Goal: Task Accomplishment & Management: Complete application form

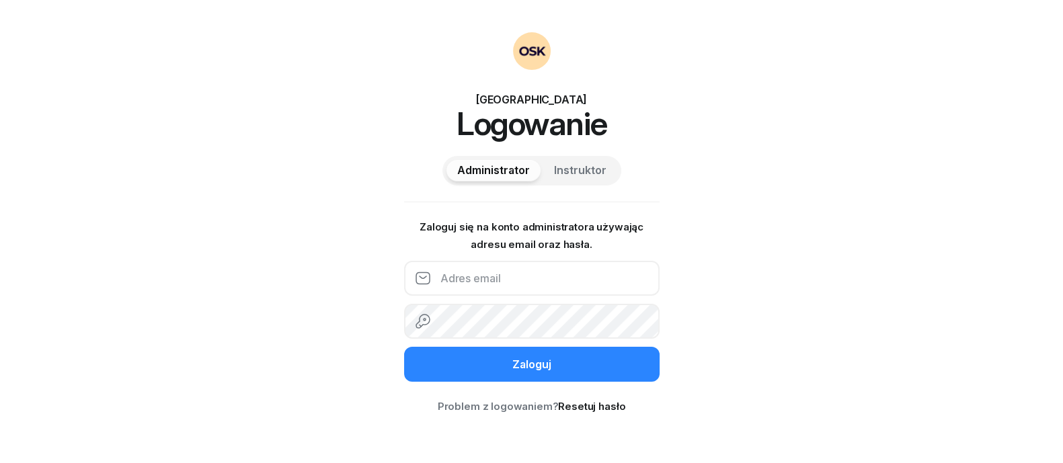
click at [514, 280] on input "email" at bounding box center [532, 278] width 256 height 35
type input "[EMAIL_ADDRESS][DOMAIN_NAME]"
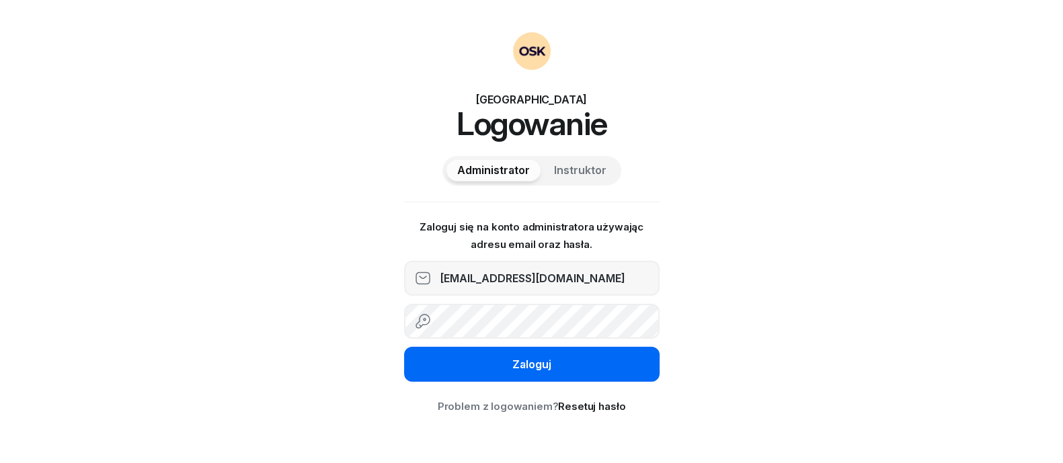
click at [565, 373] on button "Zaloguj" at bounding box center [532, 364] width 256 height 35
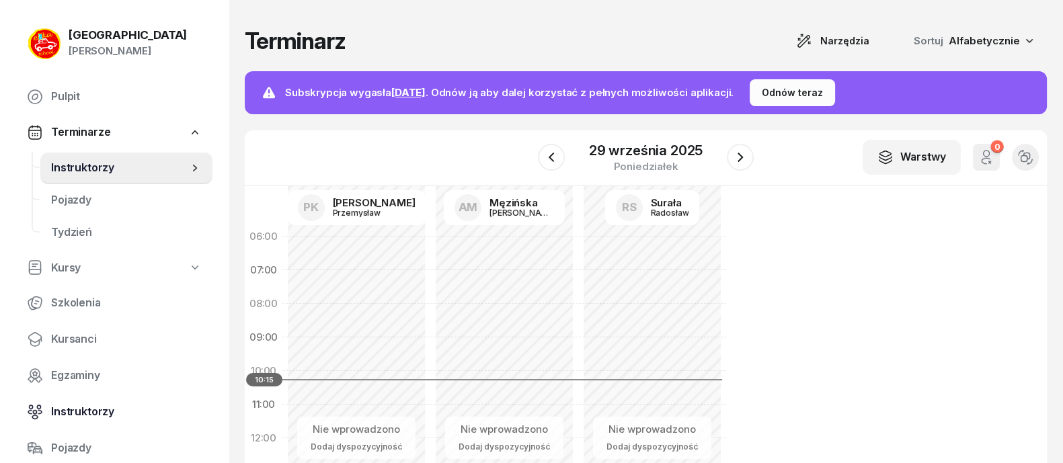
click at [83, 405] on span "Instruktorzy" at bounding box center [126, 412] width 151 height 17
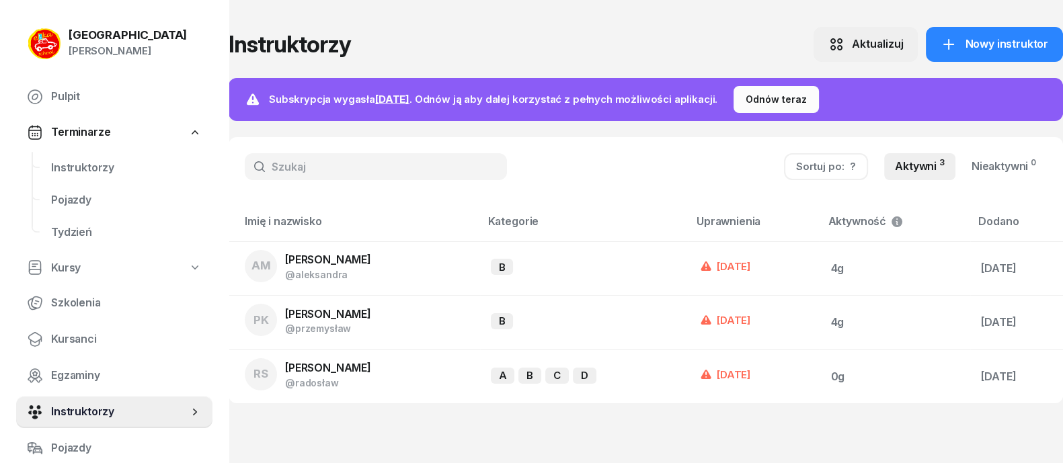
click at [863, 48] on div "Aktualizuj" at bounding box center [877, 44] width 52 height 17
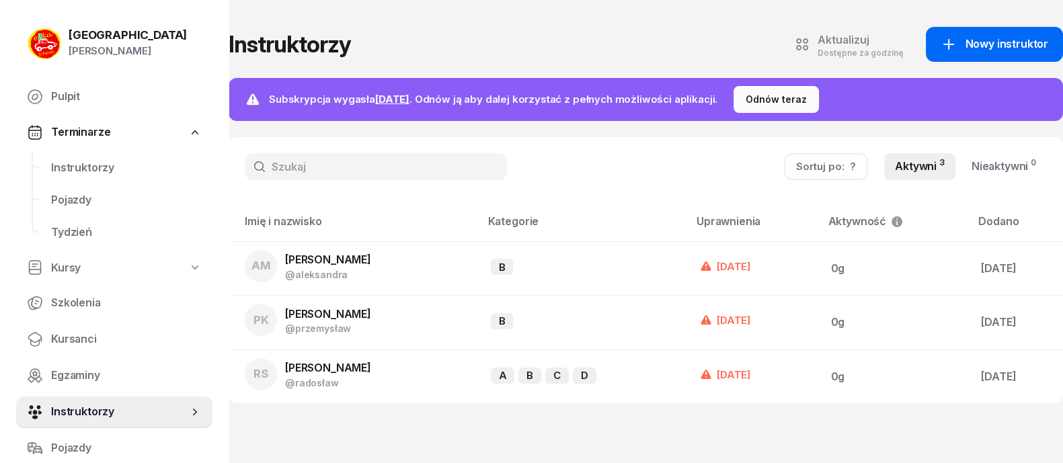
click at [991, 37] on span "Nowy instruktor" at bounding box center [1006, 44] width 83 height 17
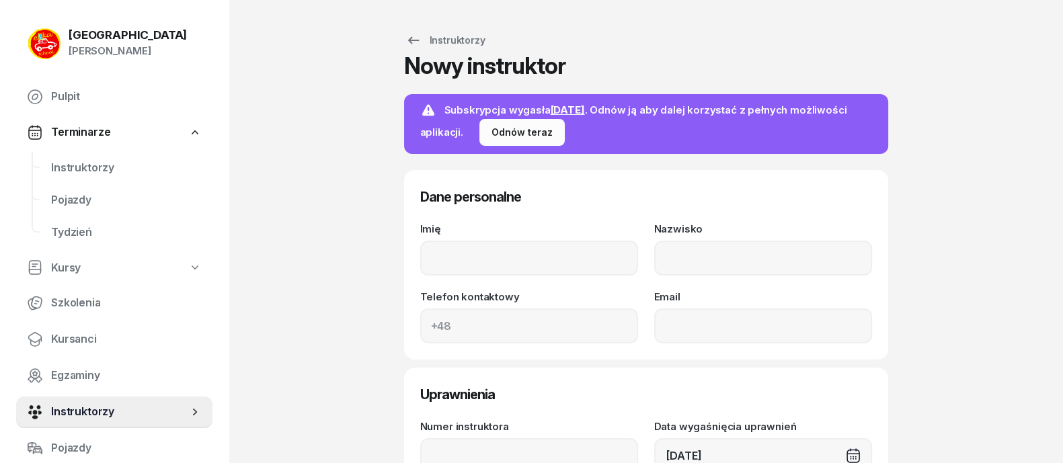
type input "P"
type input "[PERSON_NAME]"
type input "Pałubicki"
click at [529, 323] on input "Telefon kontaktowy" at bounding box center [529, 326] width 218 height 35
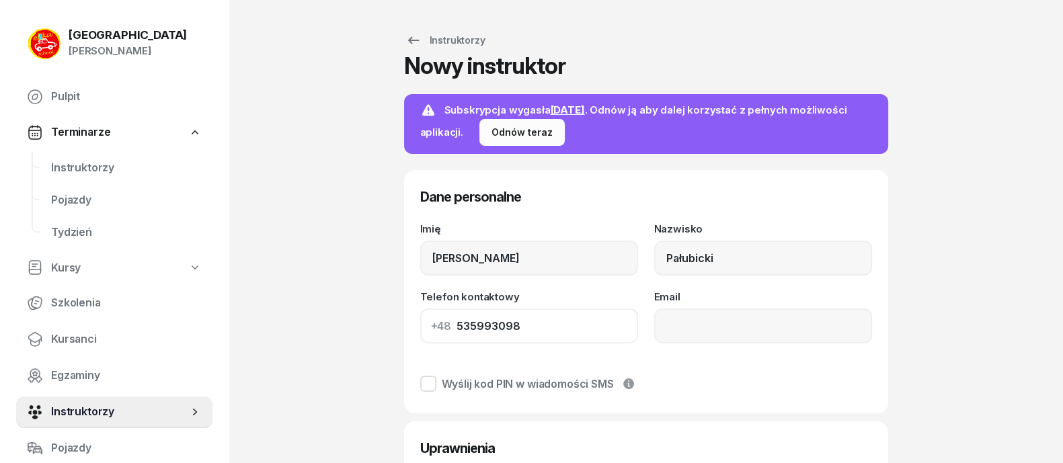
scroll to position [83, 0]
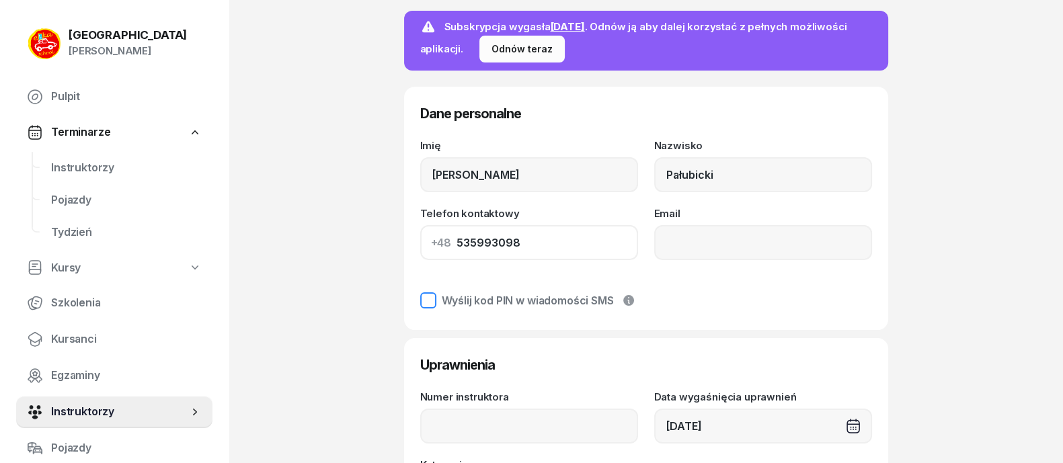
type input "535993098"
click at [422, 299] on div at bounding box center [428, 301] width 16 height 16
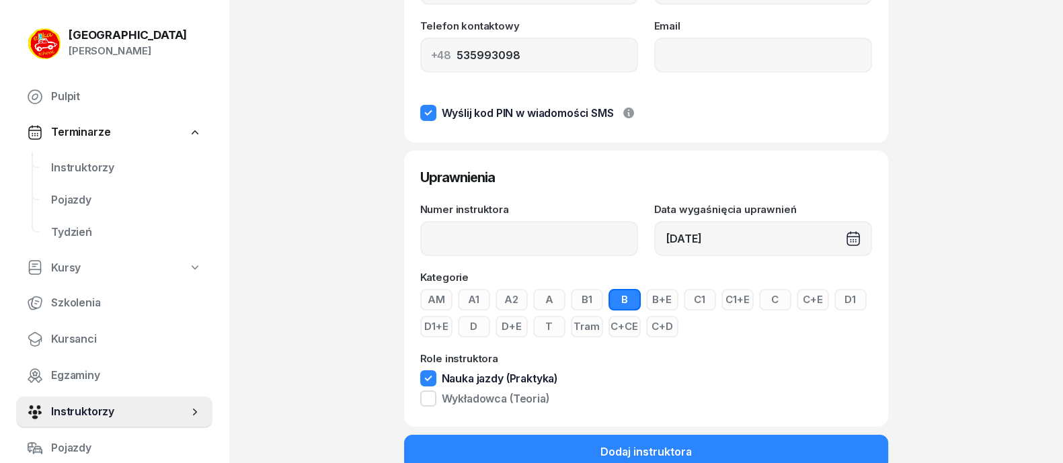
scroll to position [305, 0]
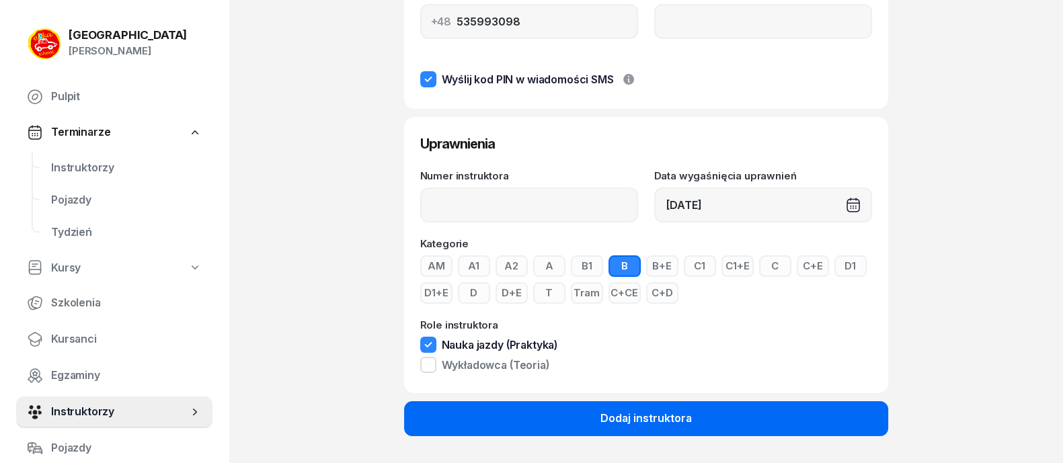
click at [636, 415] on div "Dodaj instruktora" at bounding box center [646, 418] width 91 height 17
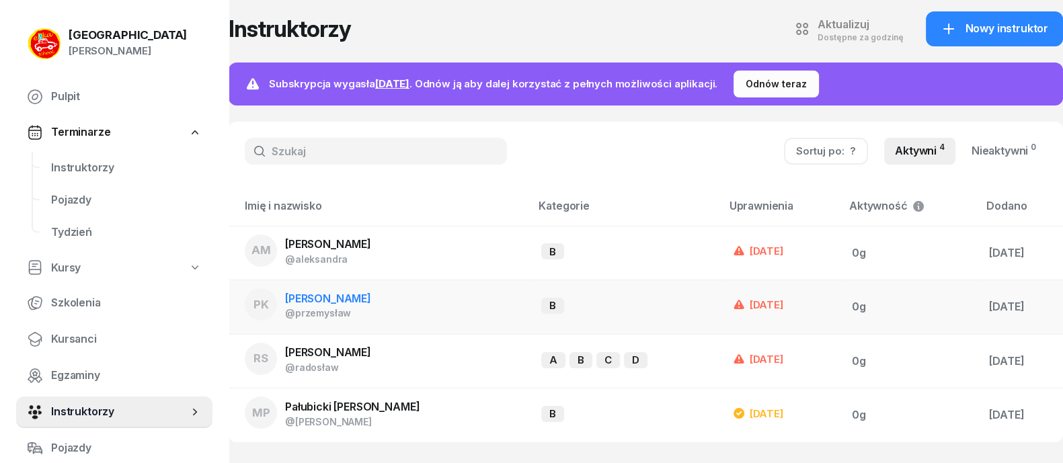
scroll to position [20, 0]
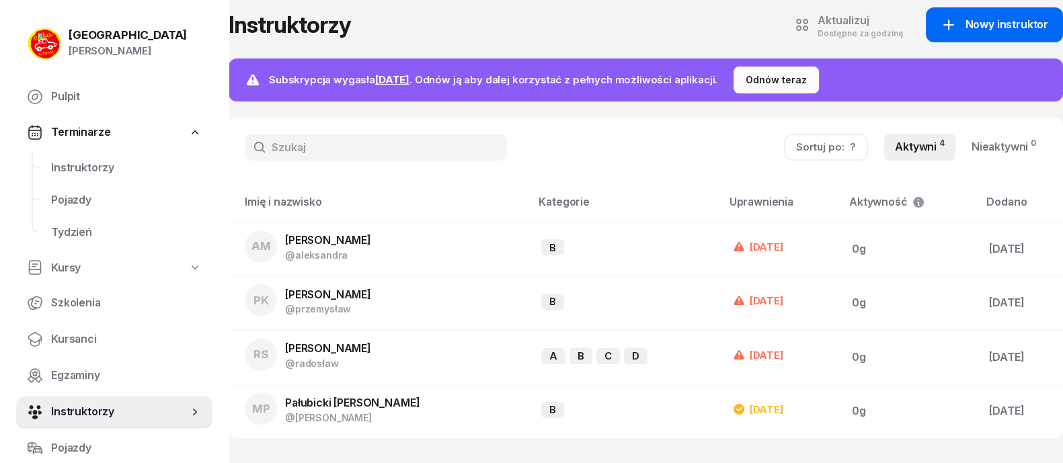
click at [1006, 16] on span "Nowy instruktor" at bounding box center [1006, 24] width 83 height 17
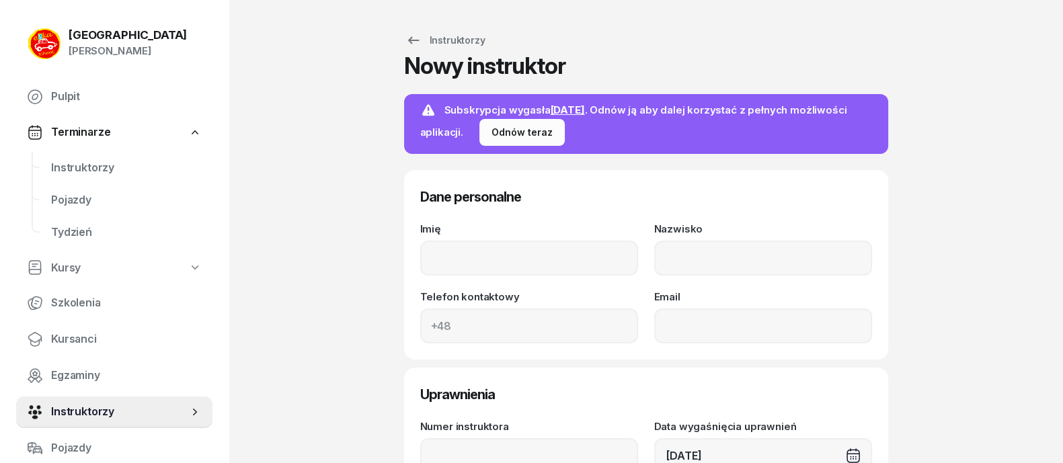
click at [514, 267] on input "Imię" at bounding box center [529, 258] width 218 height 35
type input "[PERSON_NAME]"
type input "Chyła"
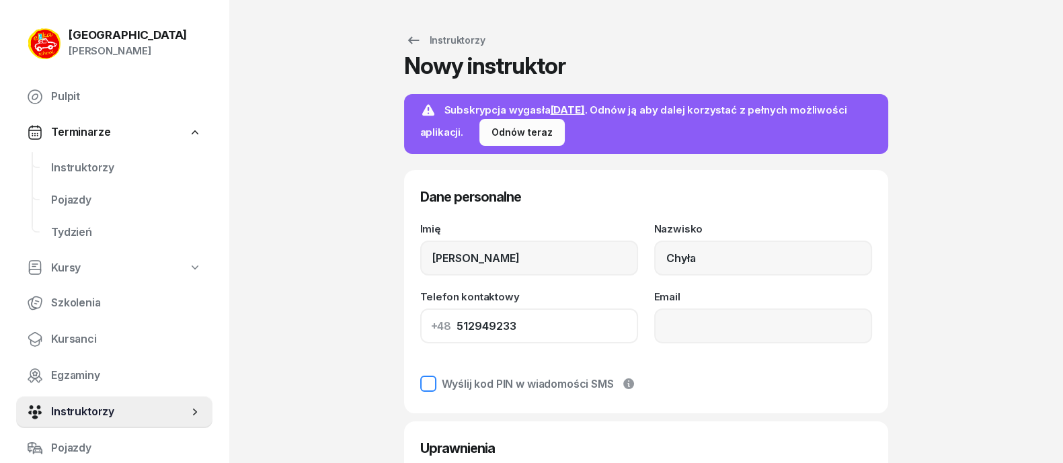
type input "512949233"
click at [424, 389] on div at bounding box center [428, 384] width 16 height 16
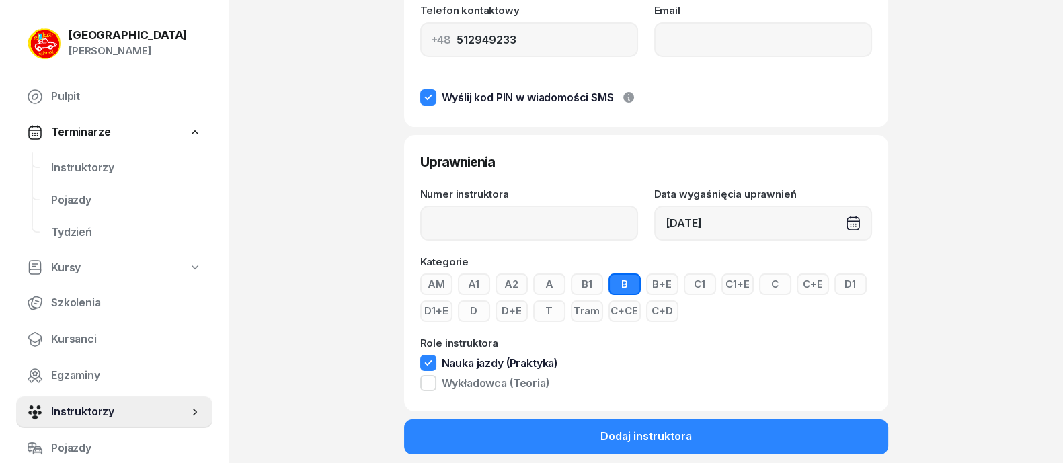
scroll to position [305, 0]
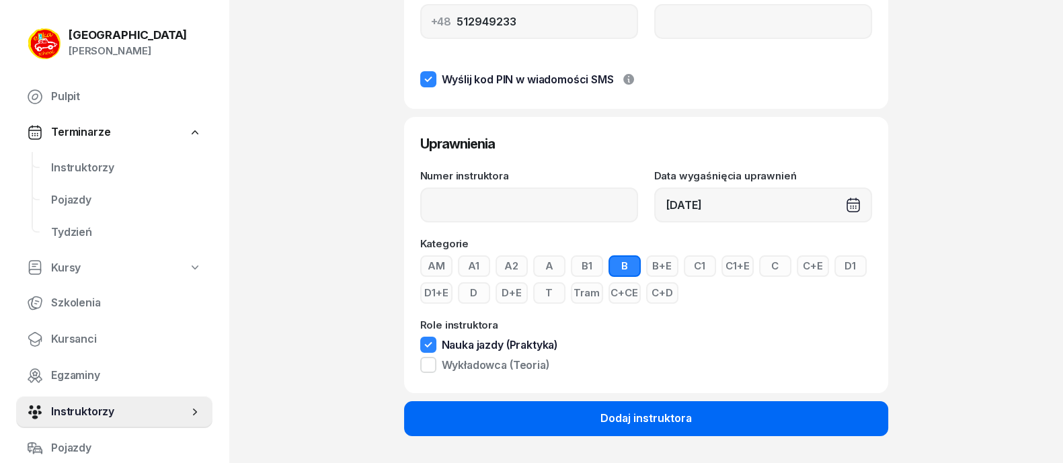
click at [654, 410] on div "Dodaj instruktora" at bounding box center [646, 418] width 91 height 17
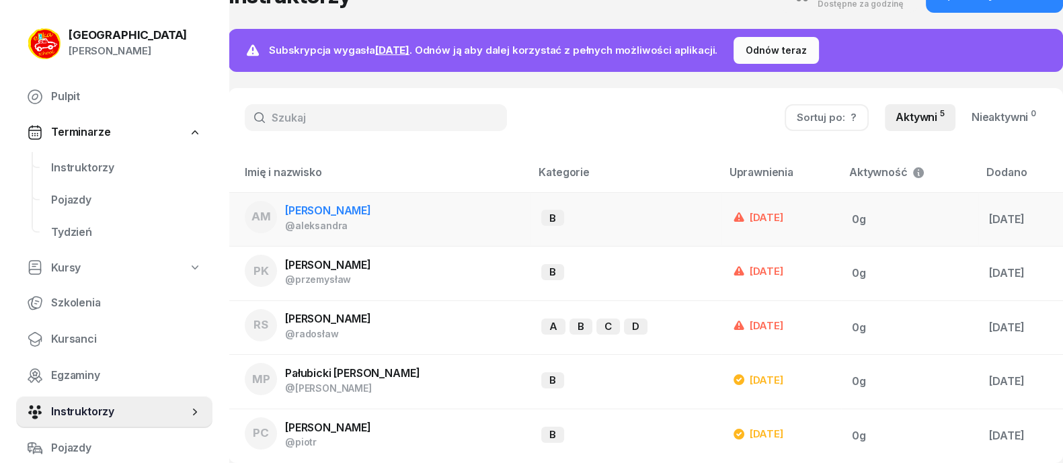
scroll to position [73, 0]
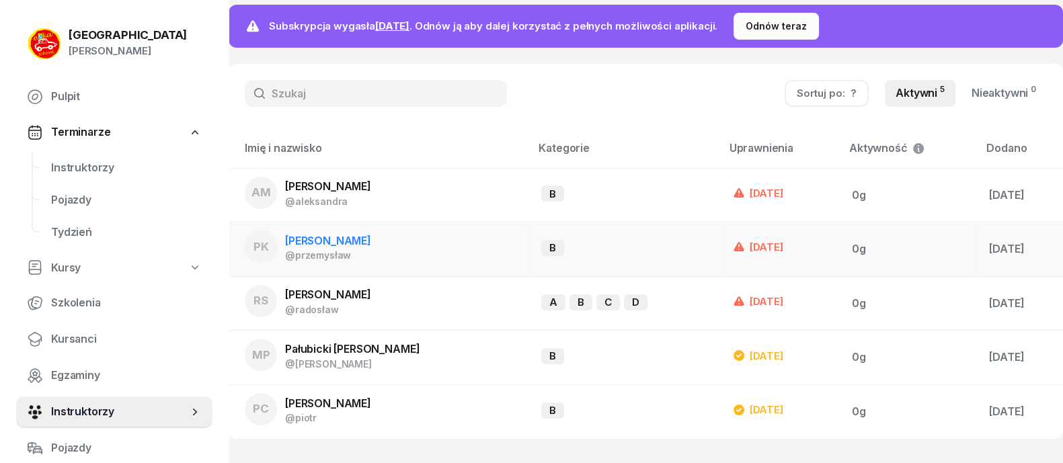
click at [363, 240] on span "[PERSON_NAME]" at bounding box center [328, 240] width 86 height 13
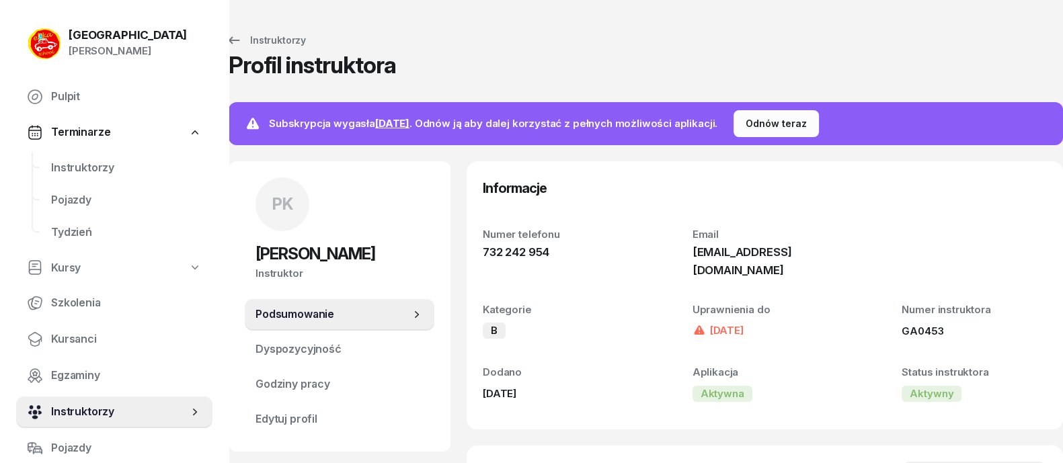
click at [90, 407] on span "Instruktorzy" at bounding box center [119, 412] width 137 height 17
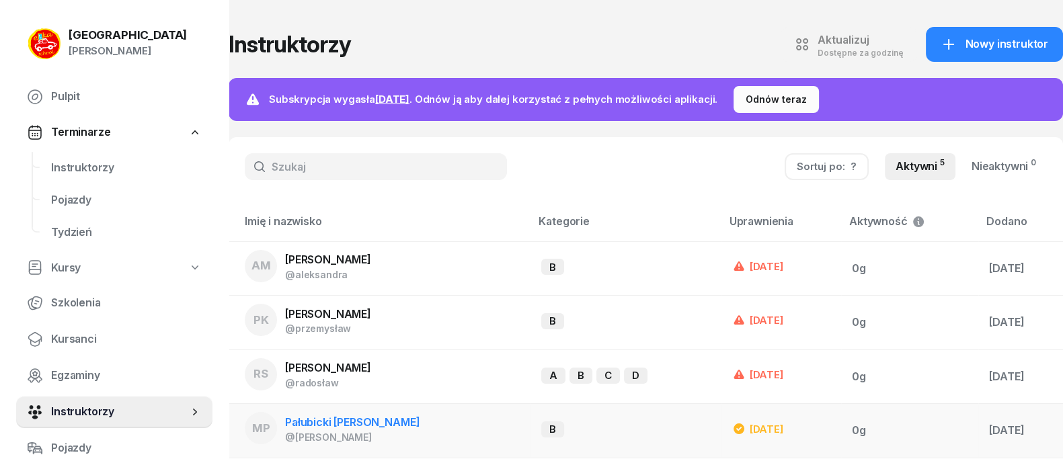
click at [348, 419] on span "Pałubicki [PERSON_NAME]" at bounding box center [352, 422] width 135 height 13
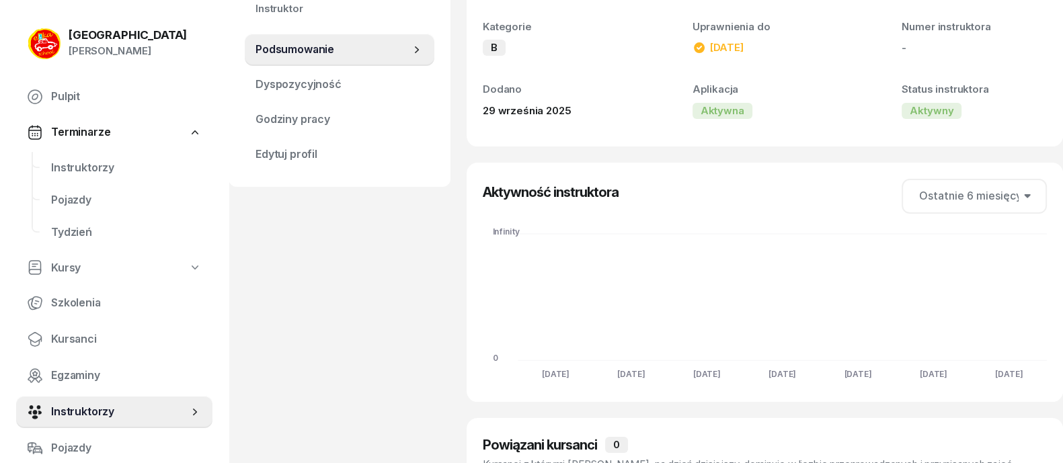
scroll to position [144, 0]
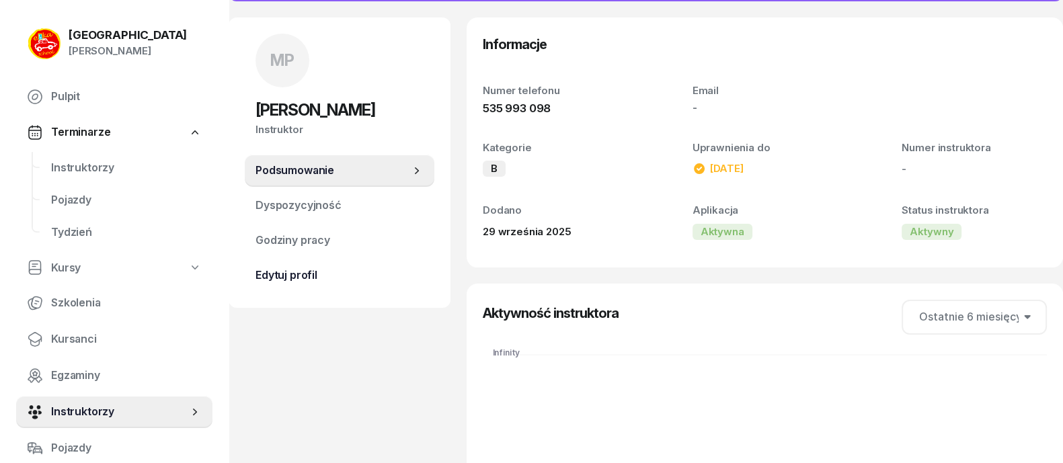
click at [289, 278] on span "Edytuj profil" at bounding box center [340, 275] width 168 height 17
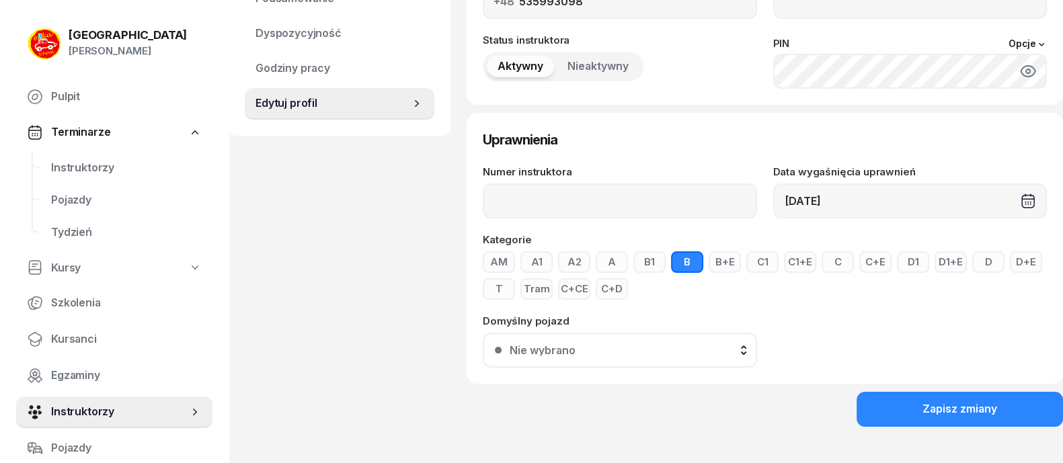
scroll to position [338, 0]
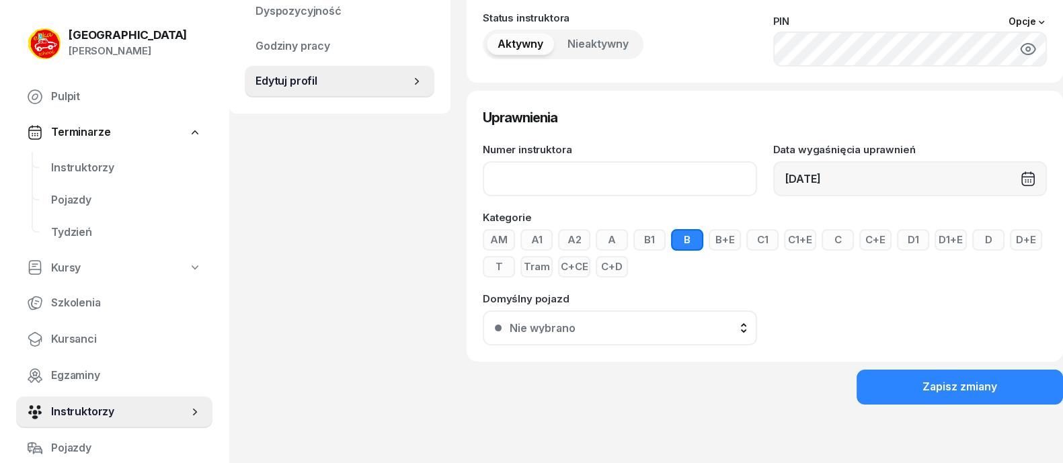
click at [595, 180] on input "Numer instruktora" at bounding box center [620, 178] width 274 height 35
type input "g"
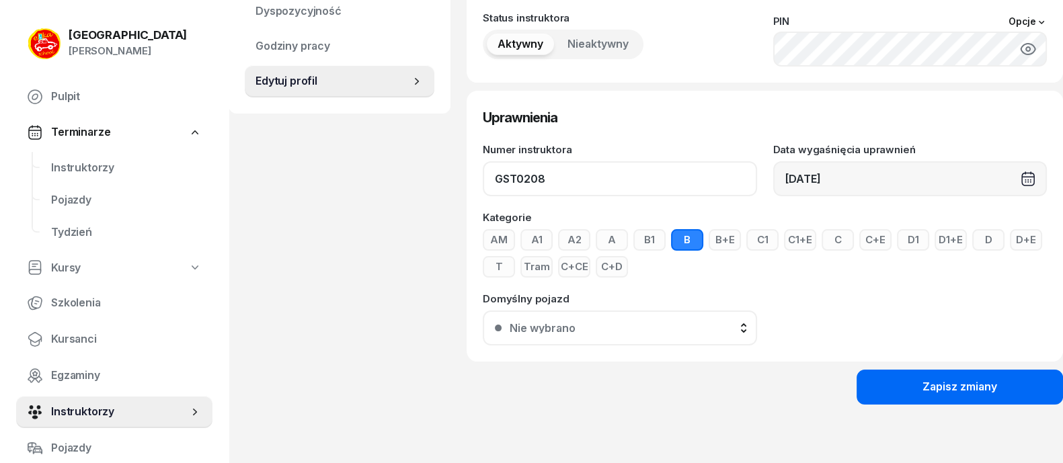
type input "GST0208"
click at [972, 383] on div "Zapisz zmiany" at bounding box center [960, 387] width 75 height 17
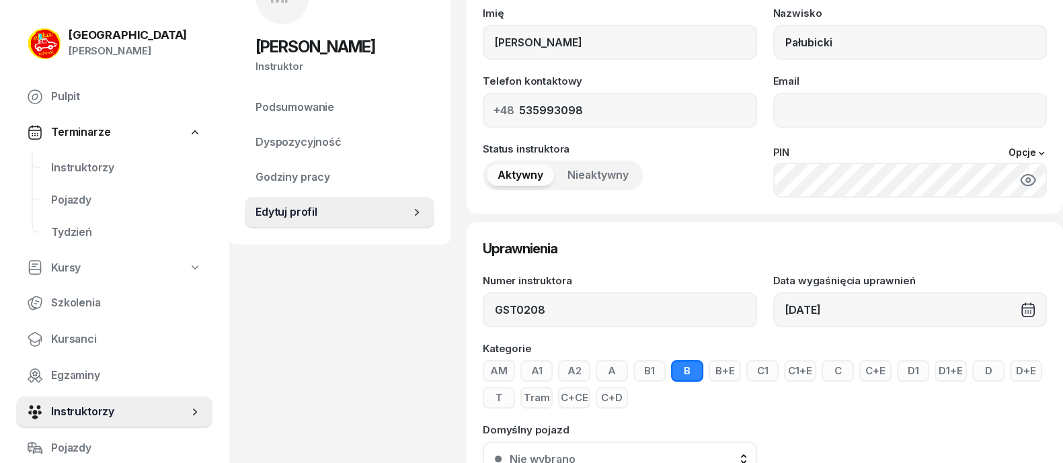
scroll to position [0, 0]
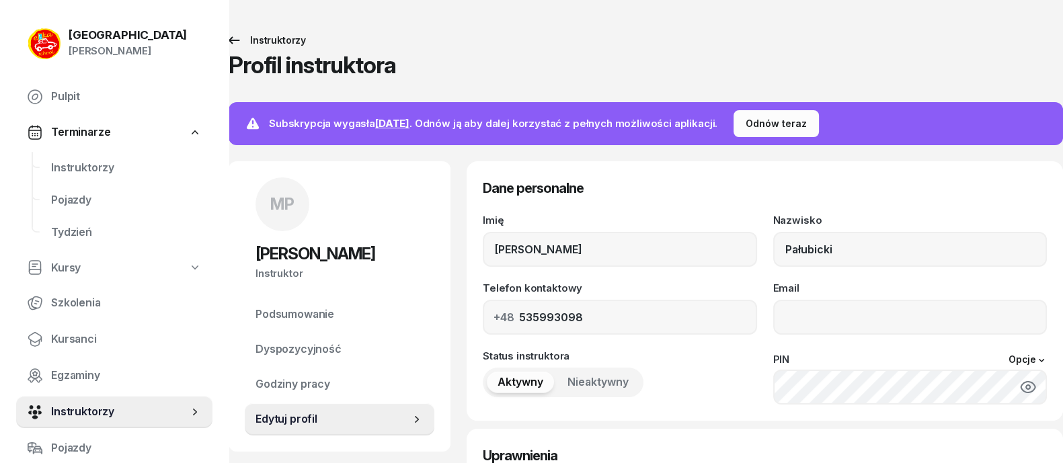
click at [260, 36] on div "Instruktorzy" at bounding box center [266, 40] width 80 height 16
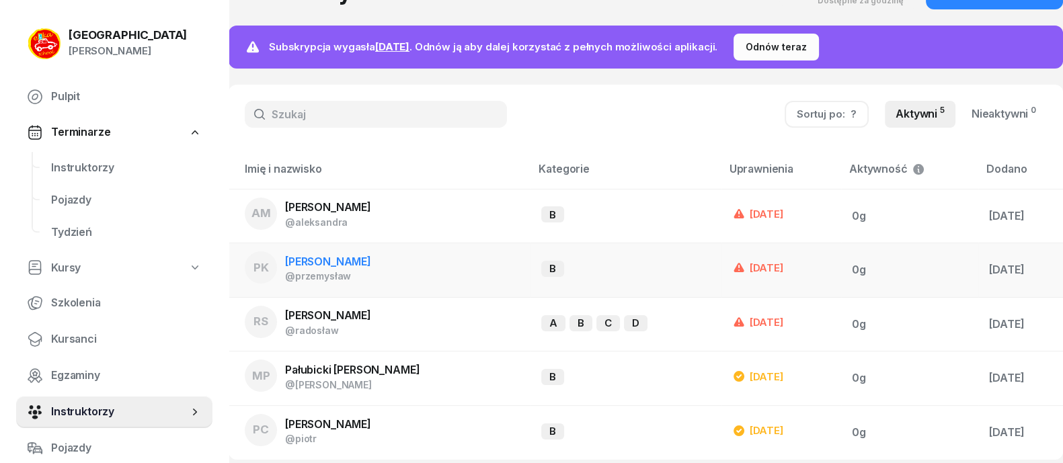
scroll to position [73, 0]
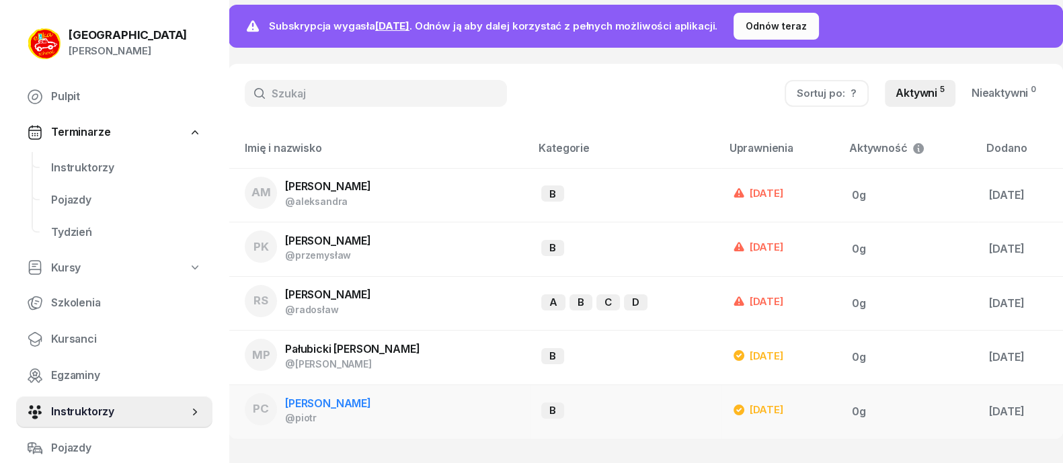
click at [312, 397] on span "[PERSON_NAME]" at bounding box center [328, 403] width 86 height 13
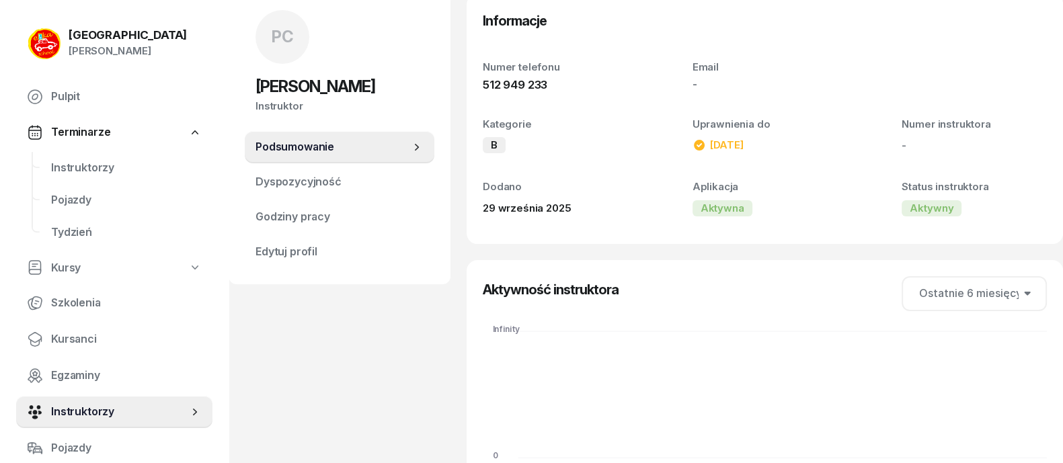
scroll to position [60, 0]
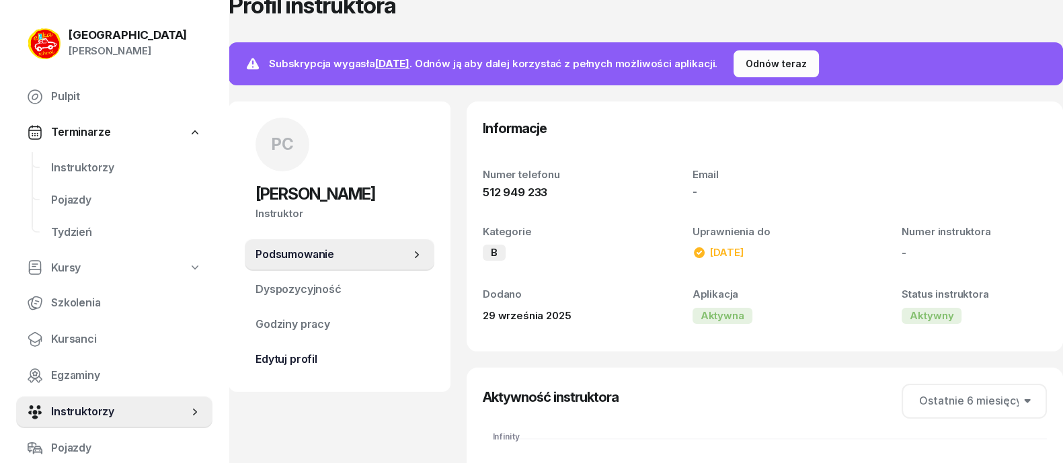
click at [289, 368] on link "Edytuj profil" at bounding box center [340, 360] width 190 height 32
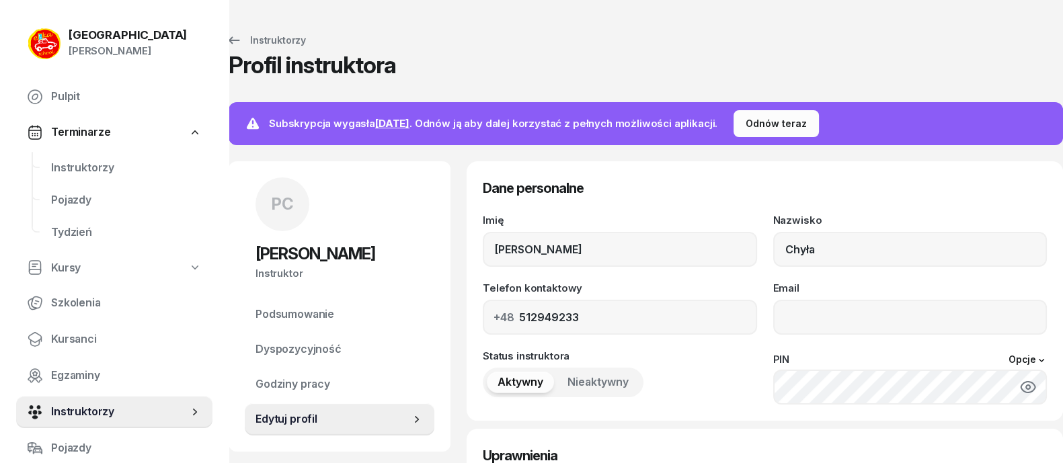
scroll to position [252, 0]
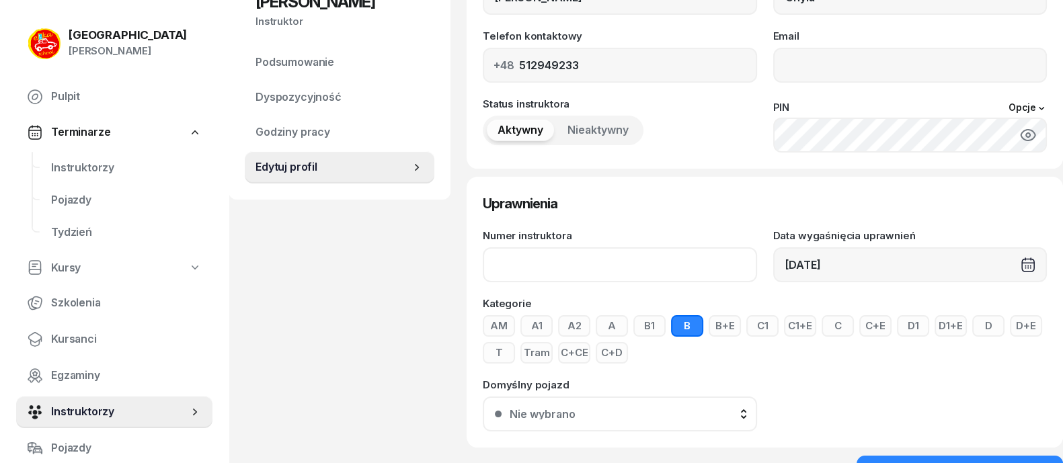
drag, startPoint x: 552, startPoint y: 262, endPoint x: 552, endPoint y: 250, distance: 11.4
click at [552, 264] on input "Numer instruktora" at bounding box center [620, 264] width 274 height 35
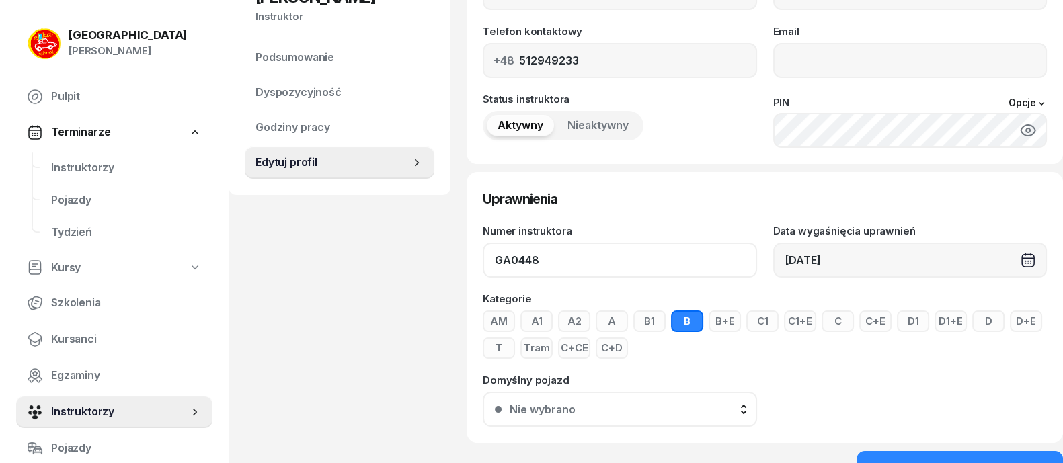
scroll to position [254, 0]
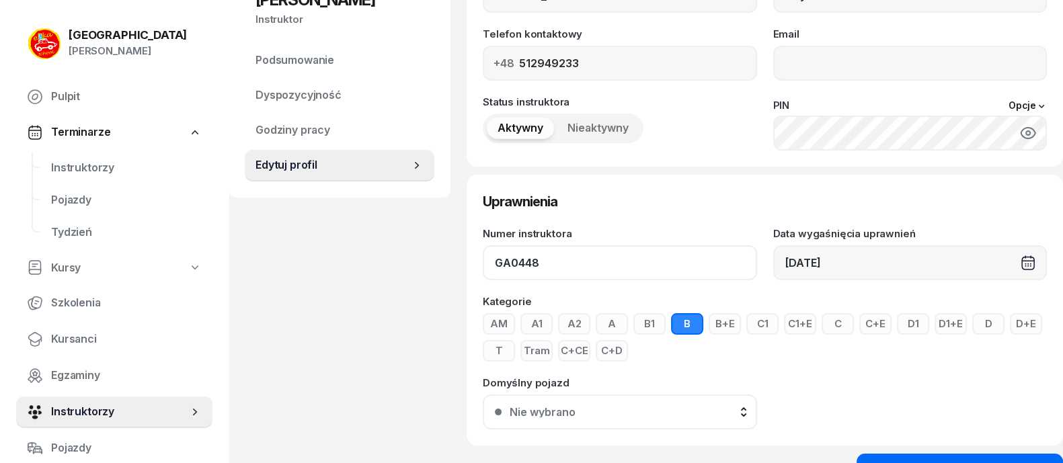
type input "GA0448"
click at [958, 454] on button "Zapisz zmiany" at bounding box center [960, 471] width 206 height 35
click at [57, 201] on span "Pojazdy" at bounding box center [126, 200] width 151 height 17
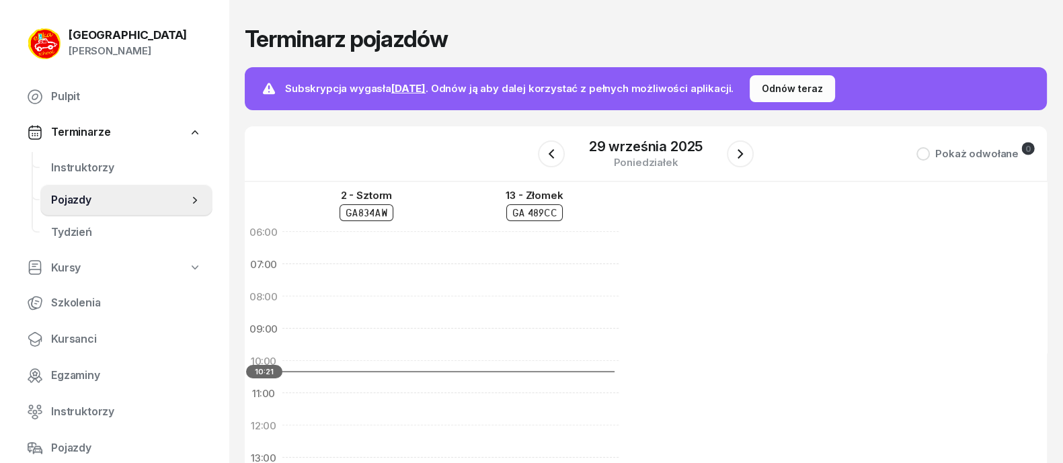
scroll to position [52, 0]
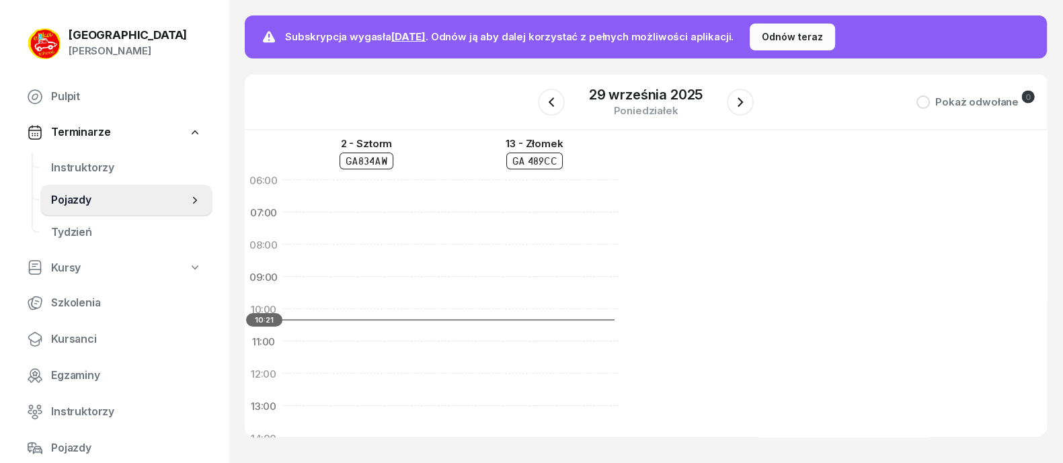
click at [128, 194] on span "Pojazdy" at bounding box center [119, 200] width 137 height 17
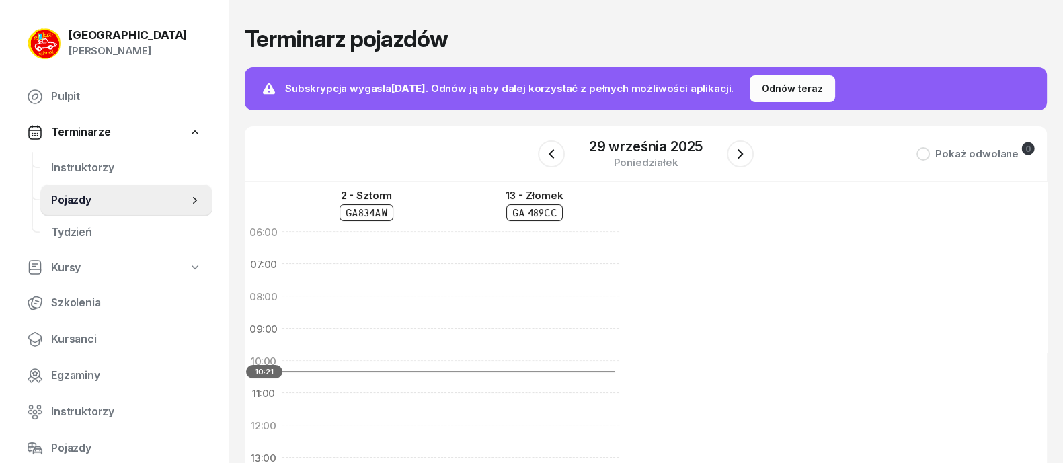
click at [345, 208] on section "[DATE] Pokaż odwołane 0 06:00 07:00 08:00 09:00 10:00 11:00 12:00 13:00 14:00 1…" at bounding box center [646, 307] width 802 height 362
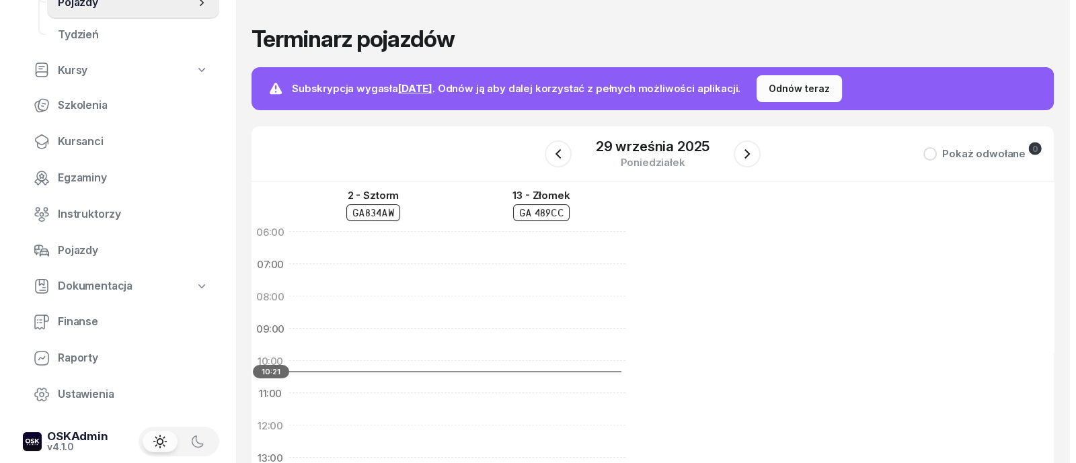
scroll to position [206, 0]
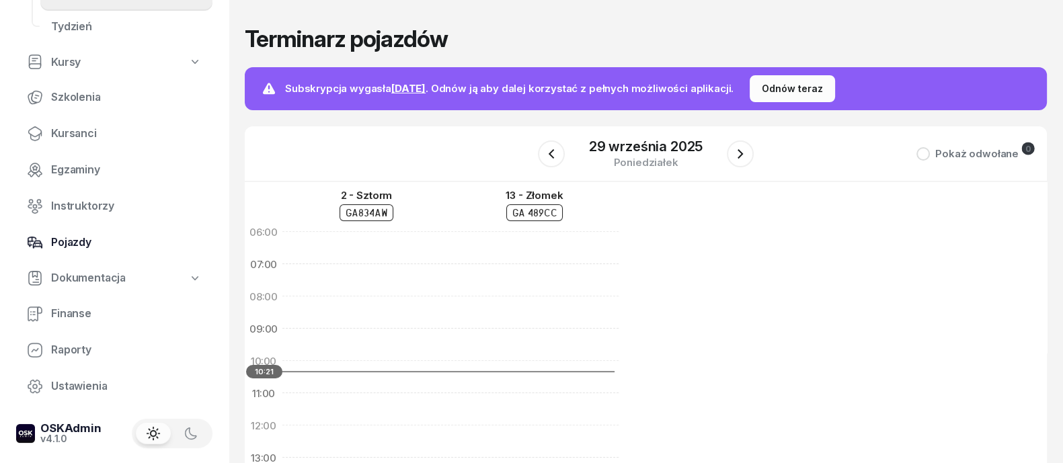
click at [88, 229] on link "Pojazdy" at bounding box center [114, 243] width 196 height 32
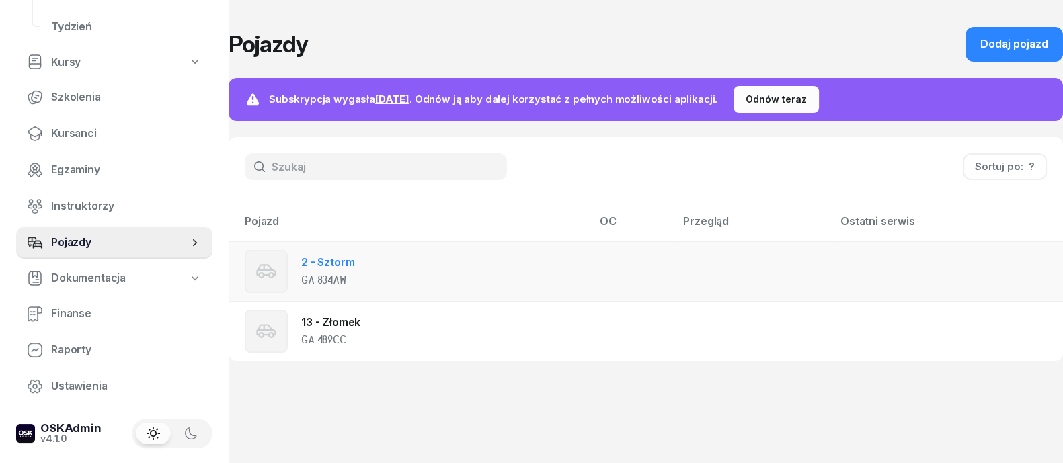
click at [389, 260] on div "2 - Sztorm GA 834AW" at bounding box center [332, 271] width 175 height 43
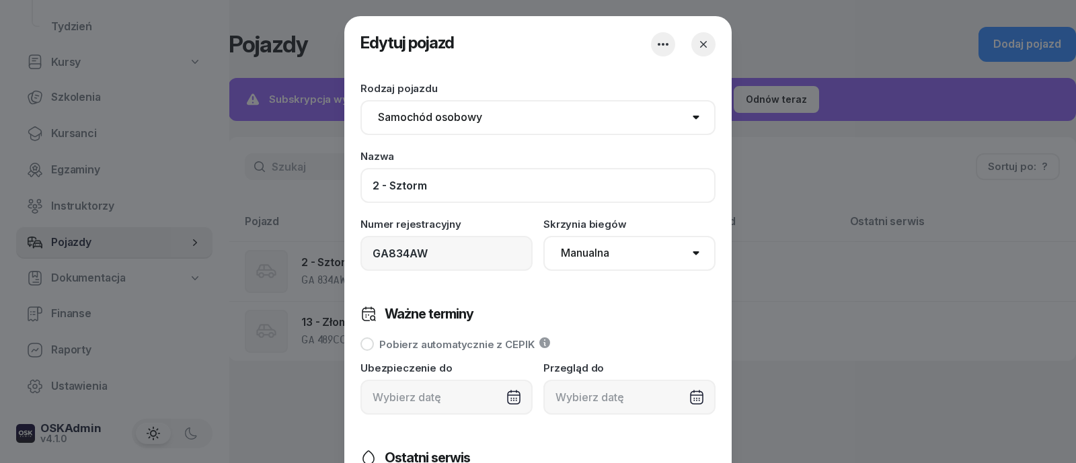
click at [376, 187] on input "2 - Sztorm" at bounding box center [537, 185] width 355 height 35
click at [440, 178] on input "30 - Sztorm" at bounding box center [537, 185] width 355 height 35
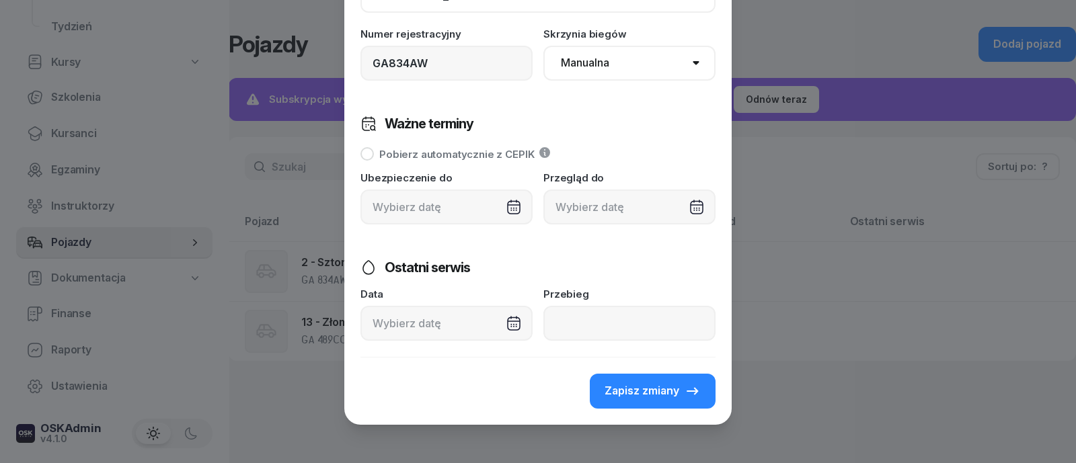
scroll to position [195, 0]
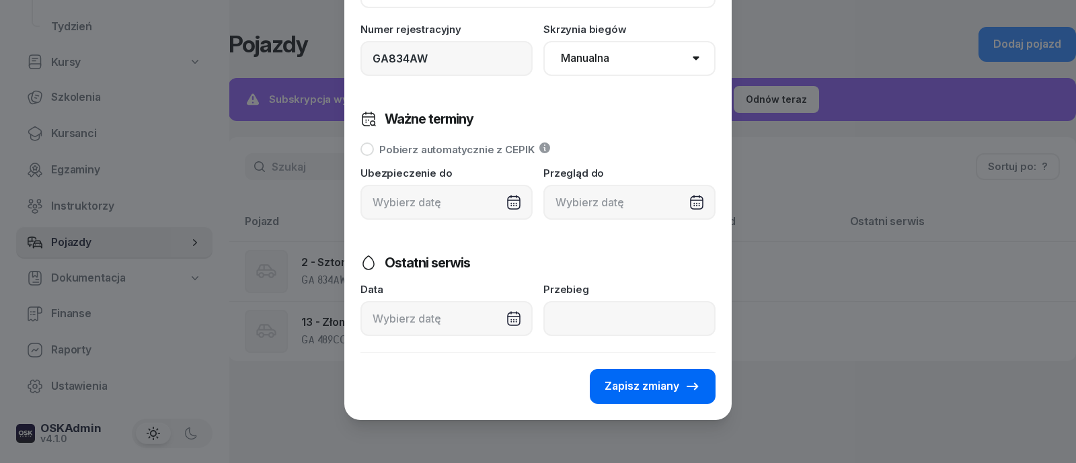
type input "30 - [PERSON_NAME]"
click at [635, 382] on span "Zapisz zmiany" at bounding box center [642, 386] width 75 height 17
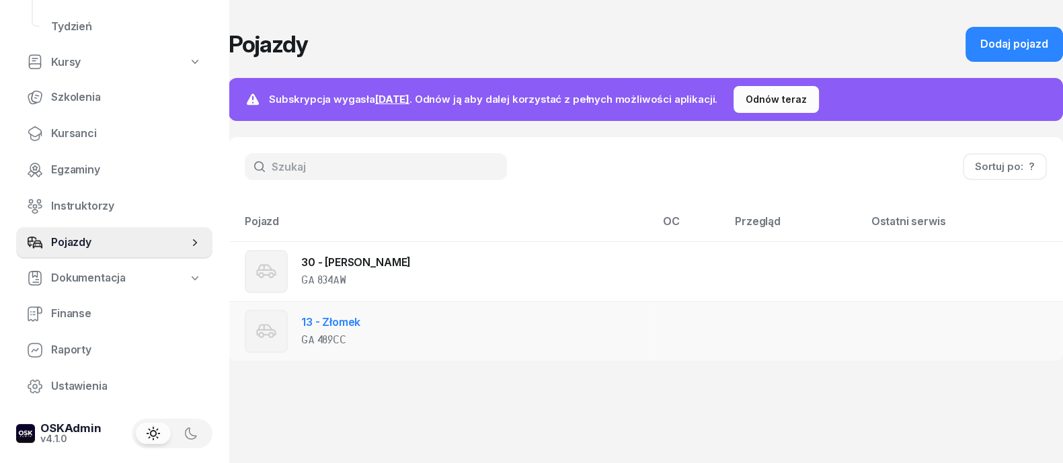
click at [335, 316] on link "13 - Złomek" at bounding box center [330, 321] width 59 height 13
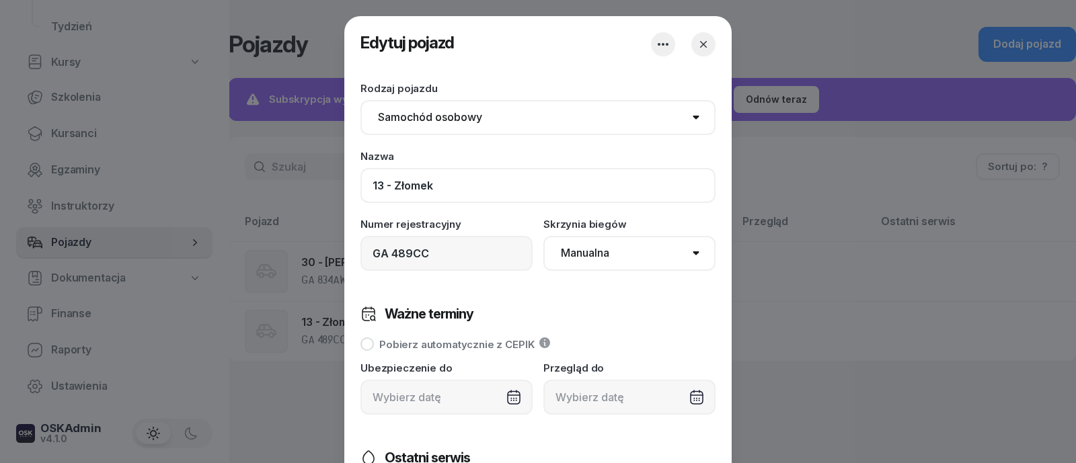
click at [475, 189] on input "13 - Złomek" at bounding box center [537, 185] width 355 height 35
click at [461, 255] on input "GA 489CC" at bounding box center [446, 253] width 172 height 35
type input "G"
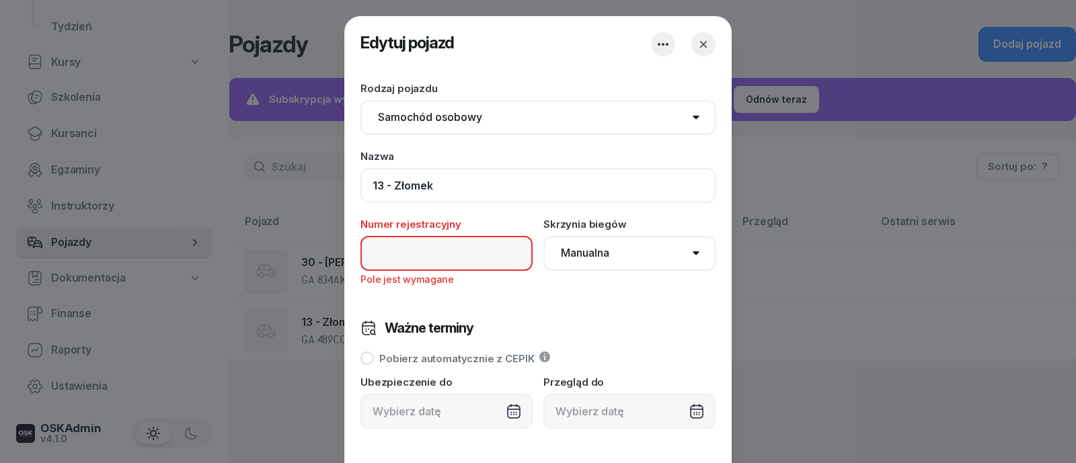
click at [519, 191] on input "13 - Złomek" at bounding box center [537, 185] width 355 height 35
type input "1"
type input "1 - Klakson"
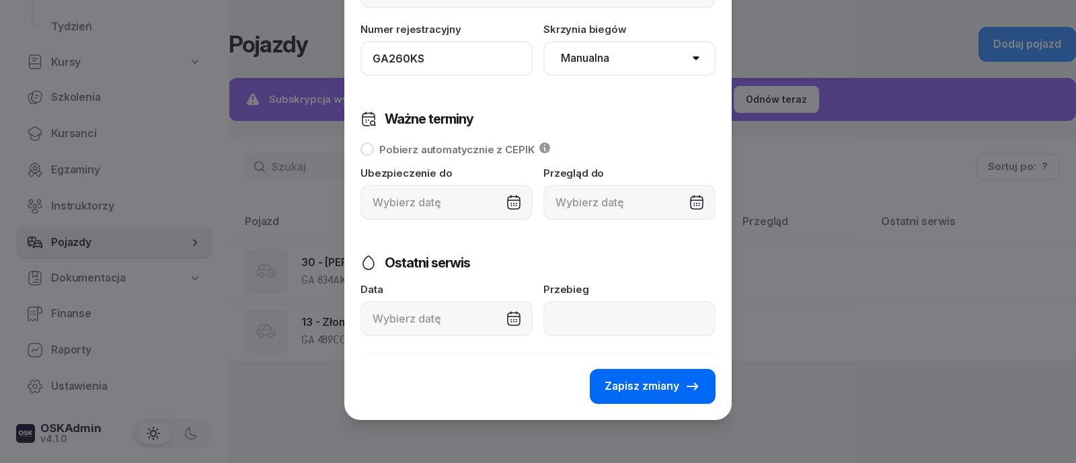
type input "GA260KS"
click at [639, 393] on span "Zapisz zmiany" at bounding box center [642, 386] width 75 height 17
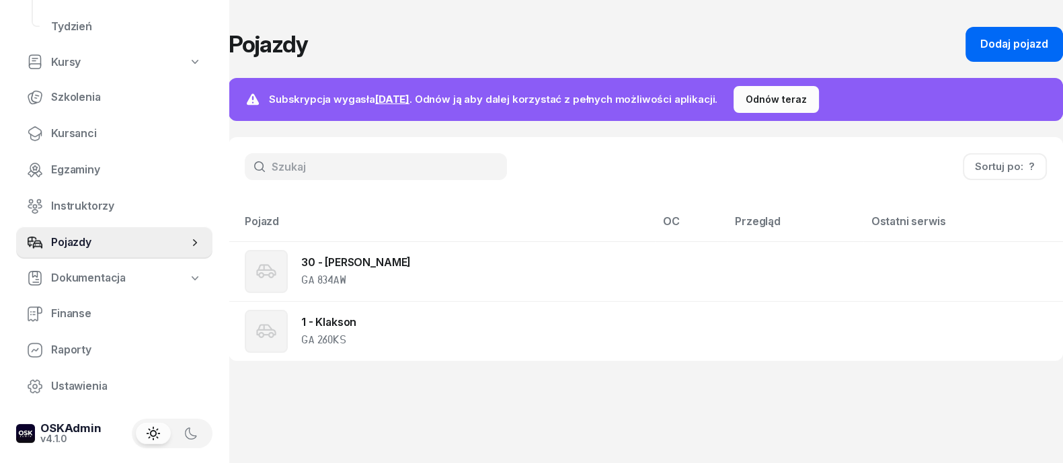
click at [1019, 40] on div "Dodaj pojazd" at bounding box center [1015, 44] width 68 height 17
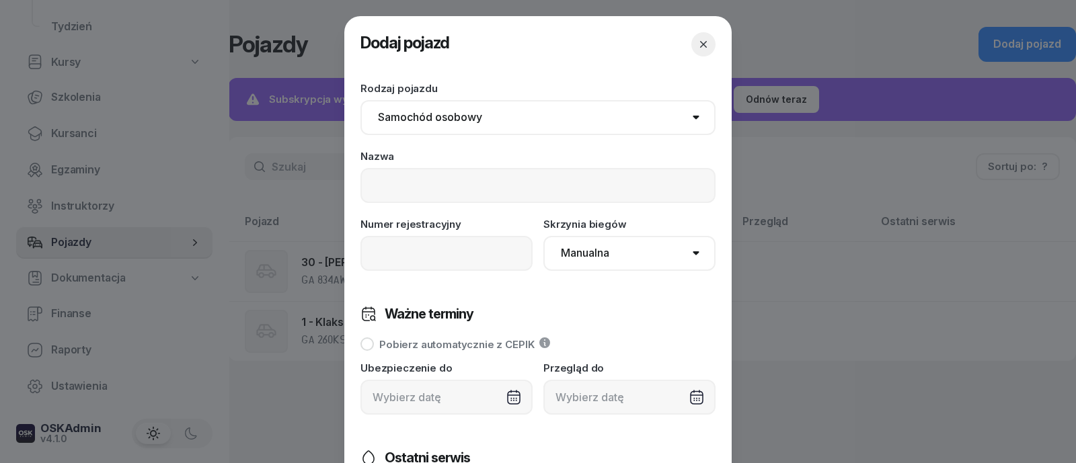
click at [422, 208] on div "Rodzaj pojazdu Samochód osobowy Motocykl Samochód ciężarowy Przyczepa Autobus T…" at bounding box center [537, 177] width 355 height 188
click at [421, 192] on input at bounding box center [537, 185] width 355 height 35
type input "2 - SZTORM"
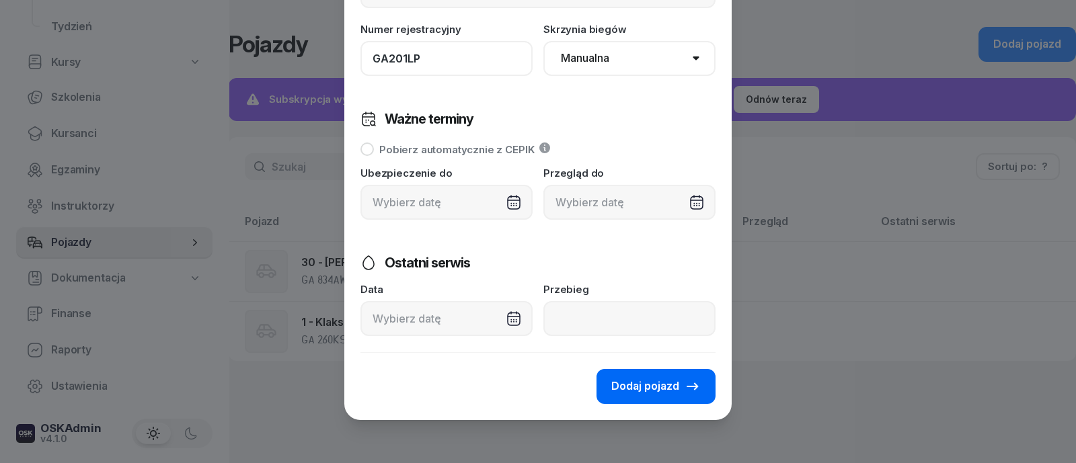
type input "GA201LP"
click at [644, 379] on span "Dodaj pojazd" at bounding box center [645, 386] width 68 height 17
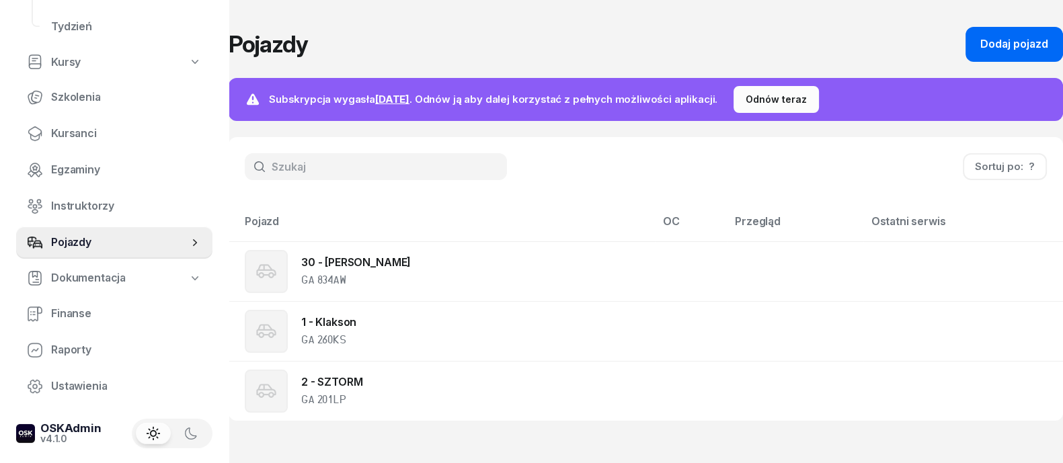
click at [1019, 40] on div "Dodaj pojazd" at bounding box center [1015, 44] width 68 height 17
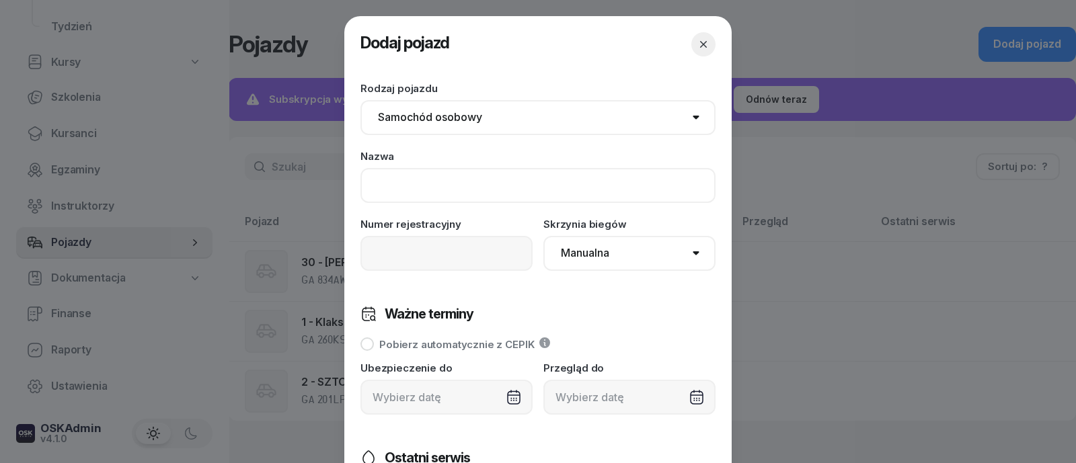
click at [459, 198] on input at bounding box center [537, 185] width 355 height 35
type input "3 - Wojtuś"
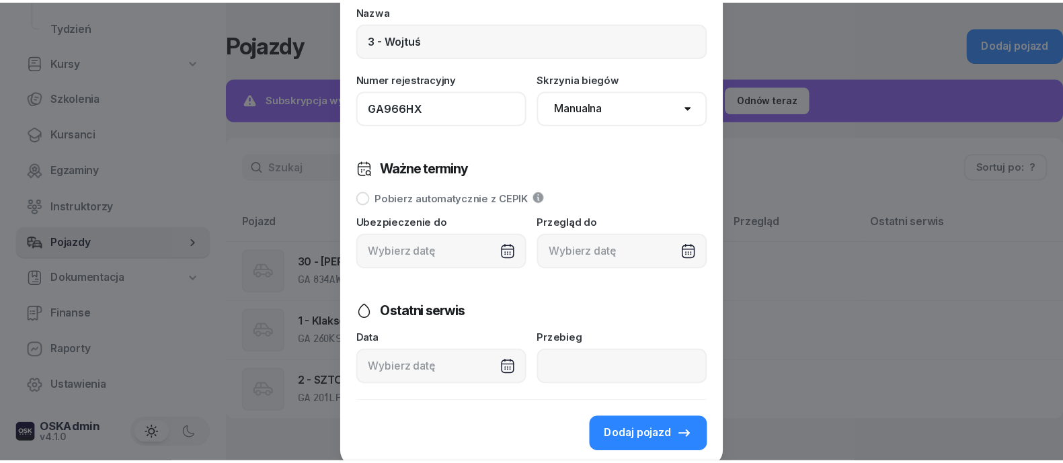
scroll to position [167, 0]
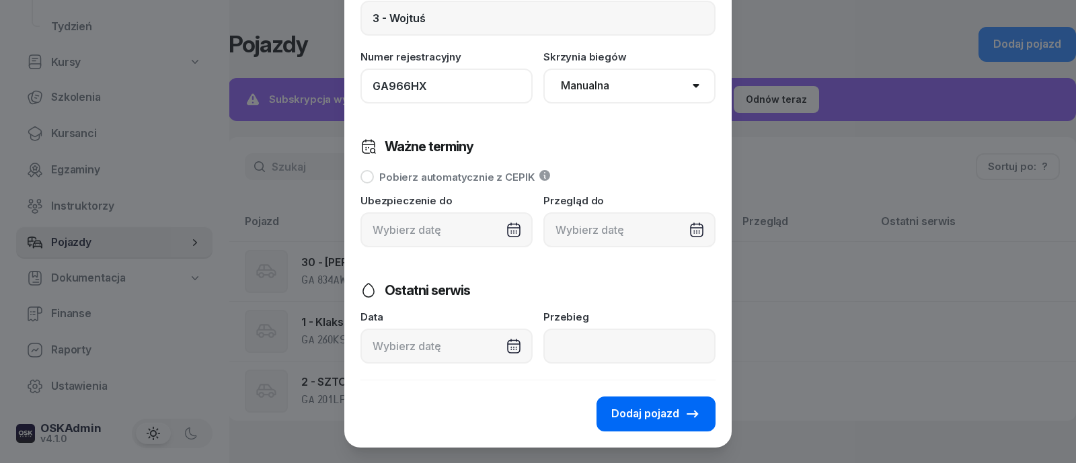
type input "GA966HX"
click at [636, 415] on span "Dodaj pojazd" at bounding box center [645, 414] width 68 height 17
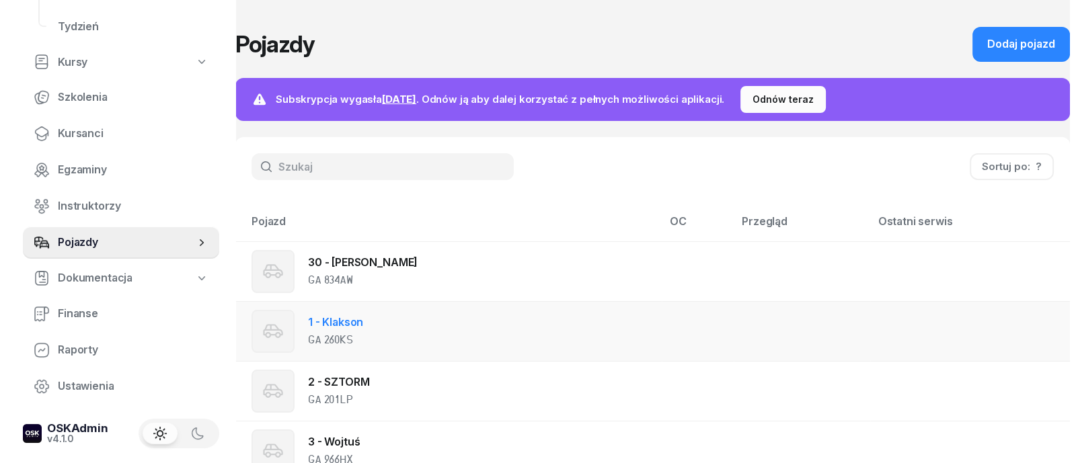
scroll to position [44, 0]
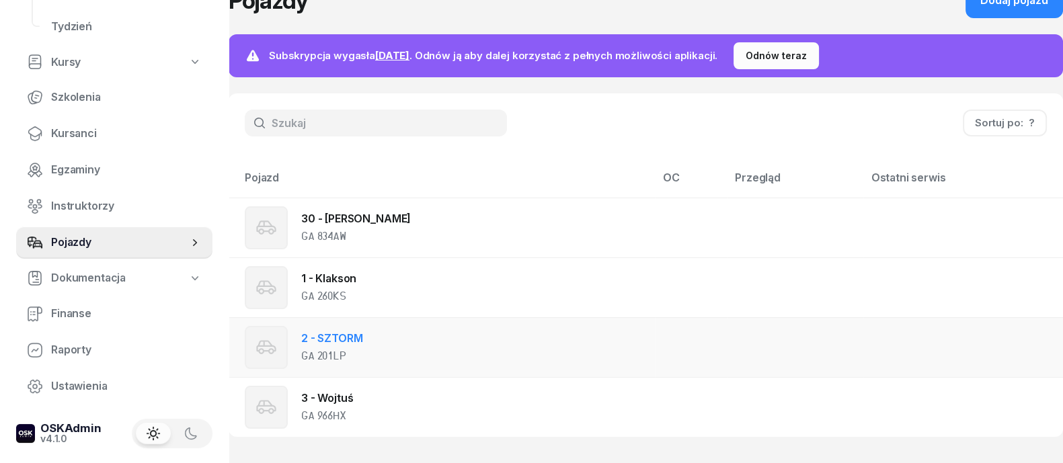
click at [410, 349] on div "2 - SZTORM GA 201LP" at bounding box center [332, 347] width 175 height 43
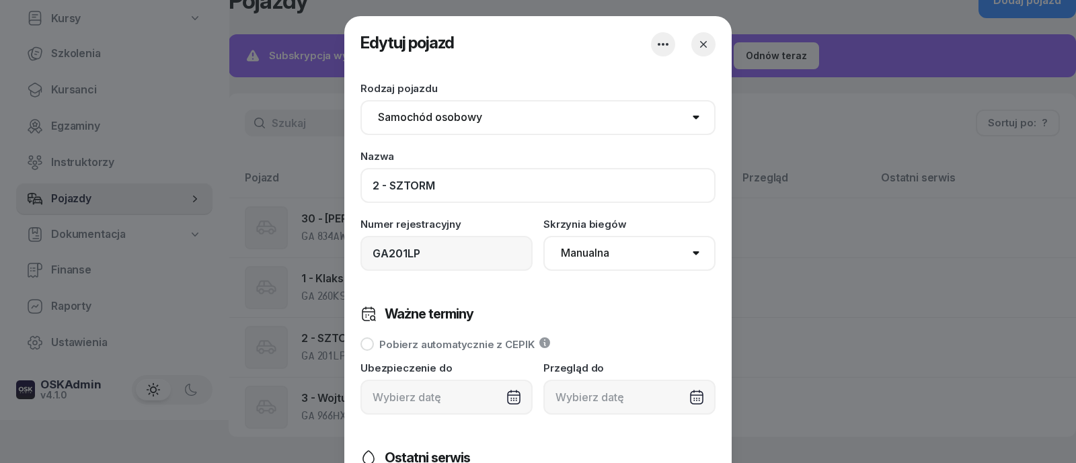
click at [459, 192] on input "2 - SZTORM" at bounding box center [537, 185] width 355 height 35
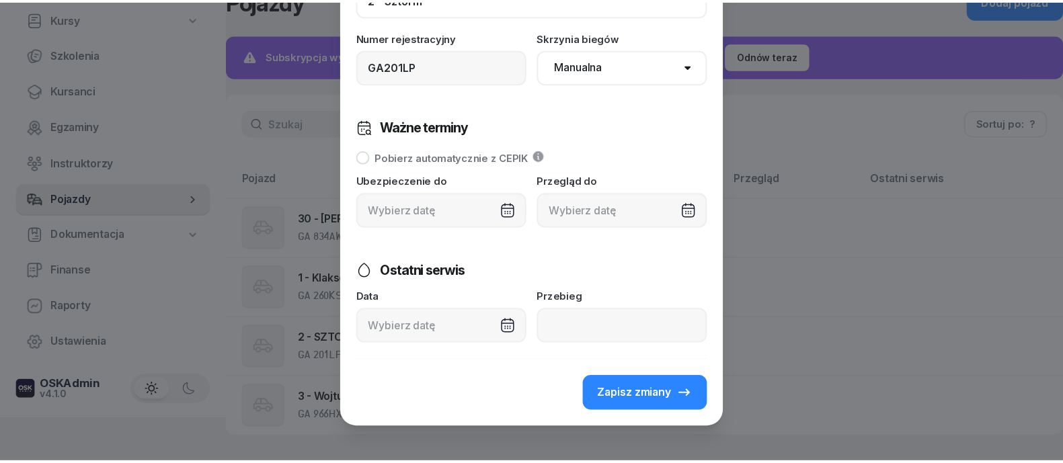
scroll to position [195, 0]
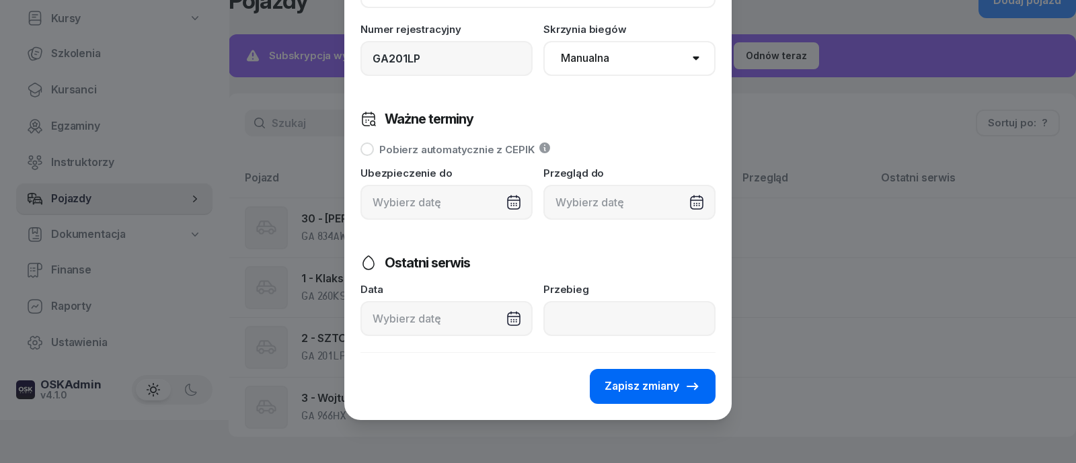
type input "2 - Sztorm"
click at [642, 394] on span "Zapisz zmiany" at bounding box center [642, 386] width 75 height 17
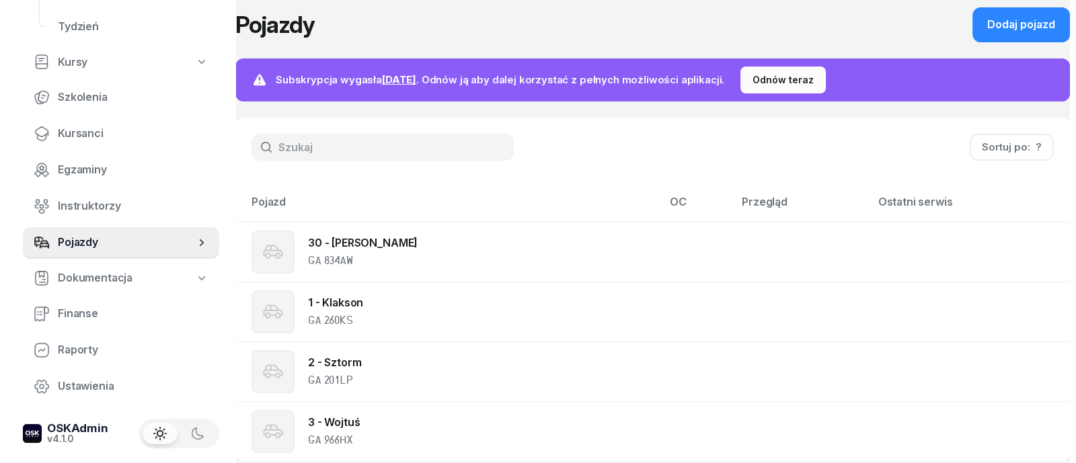
scroll to position [0, 0]
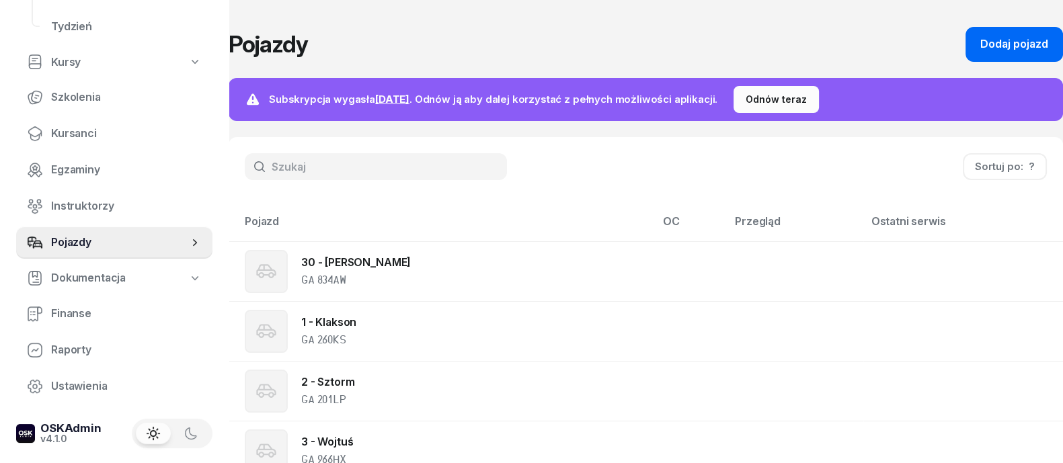
click at [1009, 51] on div "Dodaj pojazd" at bounding box center [1015, 44] width 68 height 17
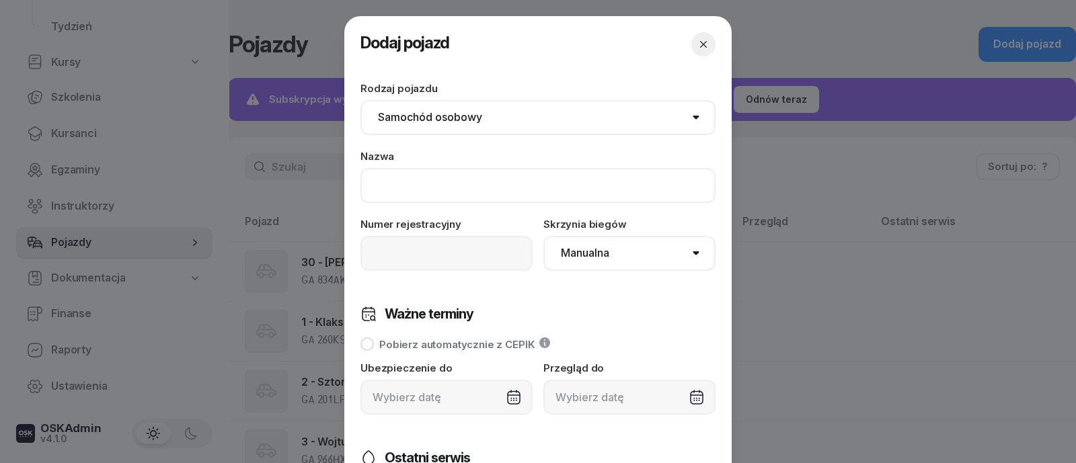
click at [453, 180] on input at bounding box center [537, 185] width 355 height 35
type input "4 - Edek"
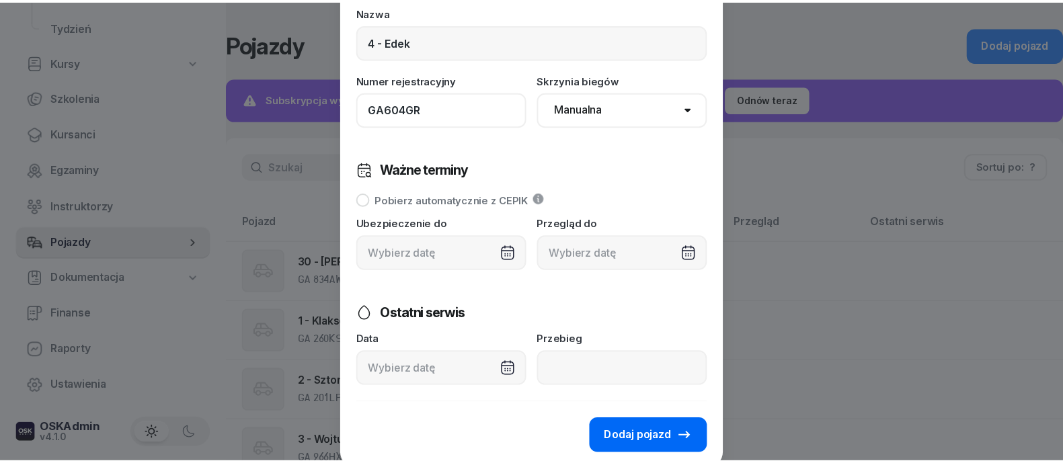
scroll to position [195, 0]
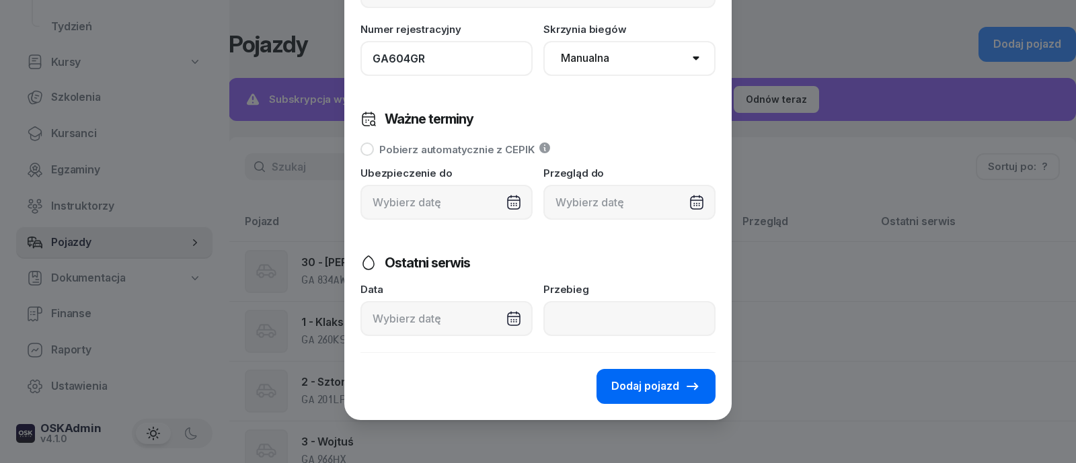
type input "GA604GR"
click at [641, 383] on span "Dodaj pojazd" at bounding box center [645, 386] width 68 height 17
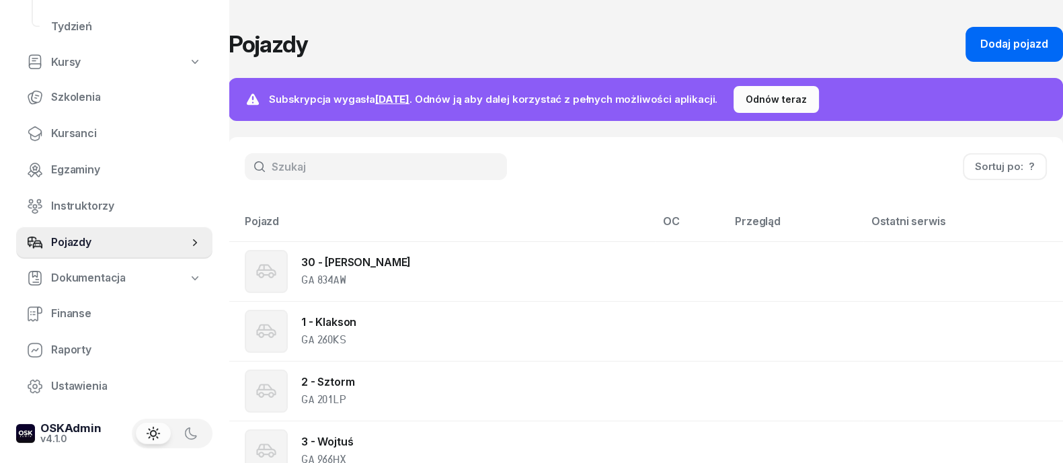
click at [1002, 53] on button "Dodaj pojazd" at bounding box center [1015, 44] width 98 height 35
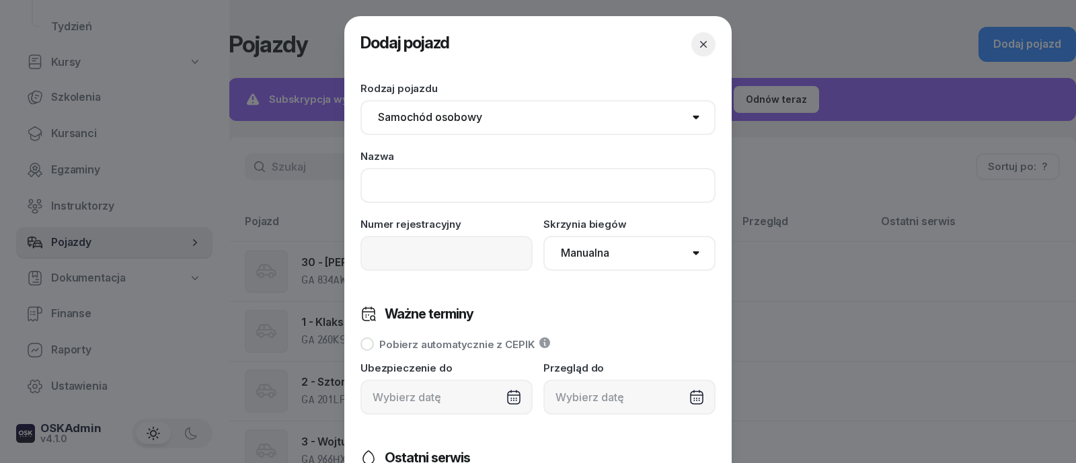
click at [393, 192] on input at bounding box center [537, 185] width 355 height 35
type input "5 - [PERSON_NAME]"
click at [697, 40] on icon "button" at bounding box center [703, 44] width 13 height 13
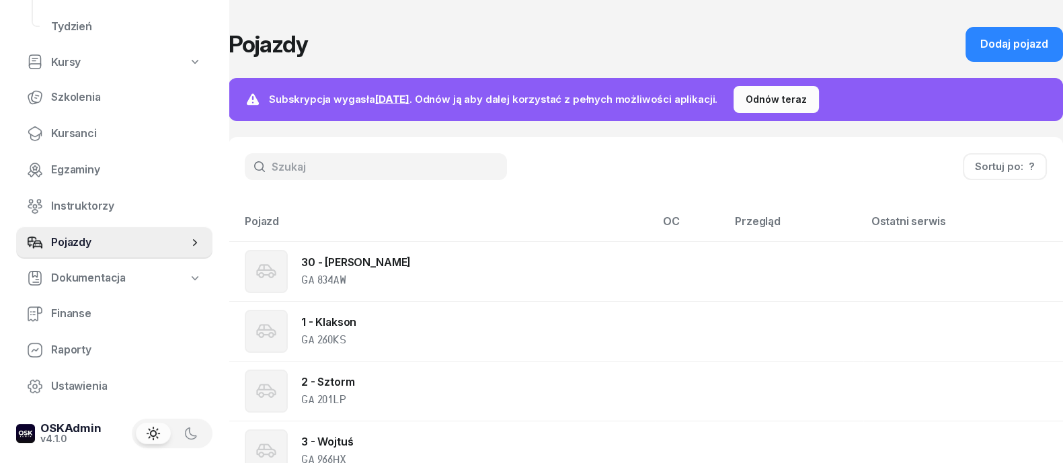
scroll to position [0, 0]
click at [1022, 46] on div "Dodaj pojazd" at bounding box center [1015, 44] width 68 height 17
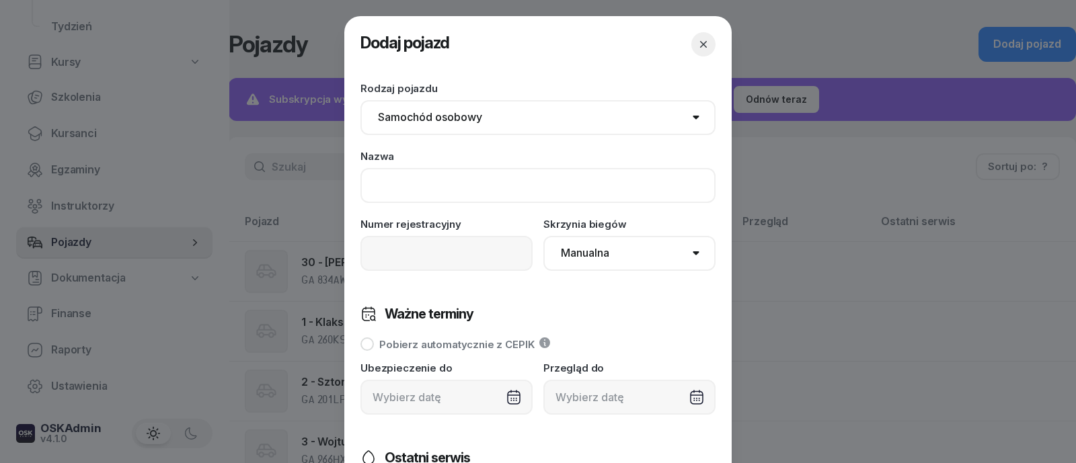
click at [404, 195] on input at bounding box center [537, 185] width 355 height 35
click at [700, 43] on icon "button" at bounding box center [703, 44] width 7 height 7
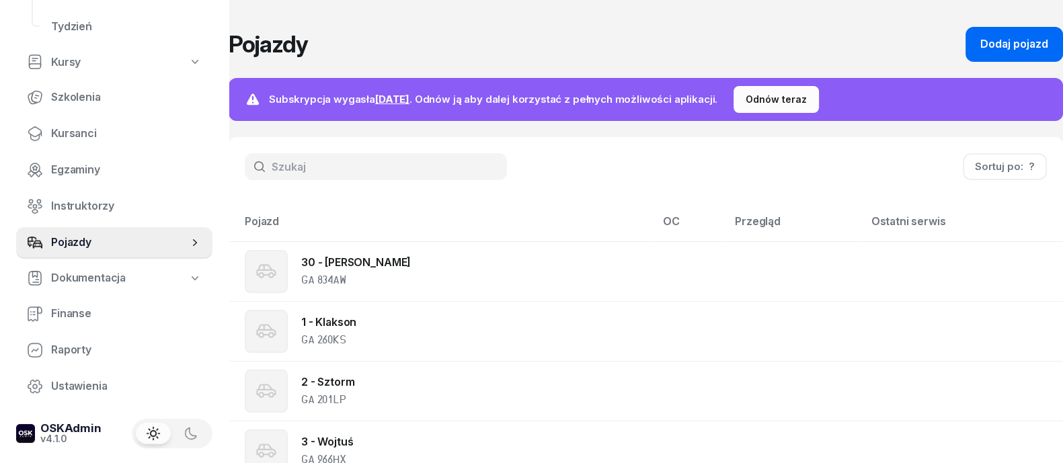
click at [1030, 49] on div "Dodaj pojazd" at bounding box center [1015, 44] width 68 height 17
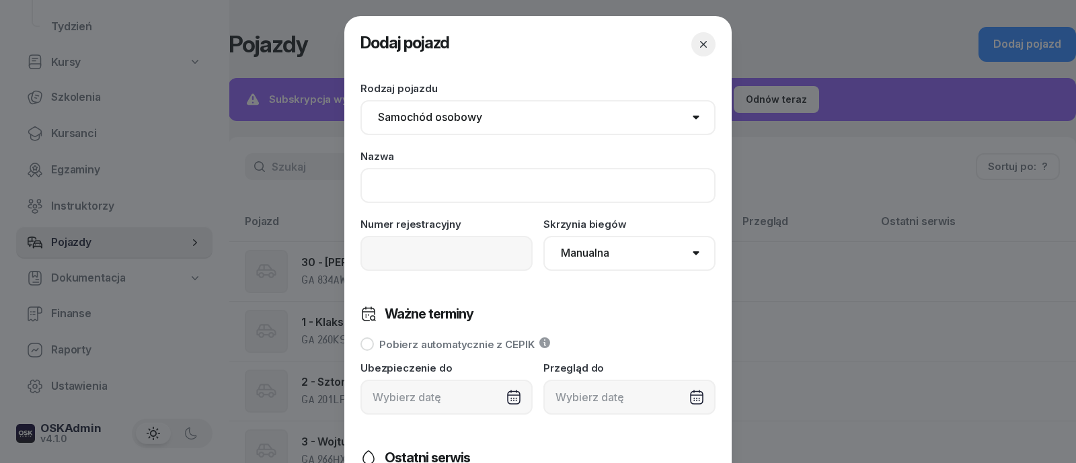
click at [482, 189] on input at bounding box center [537, 185] width 355 height 35
type input "5 - [PERSON_NAME]"
click at [402, 245] on input at bounding box center [446, 253] width 172 height 35
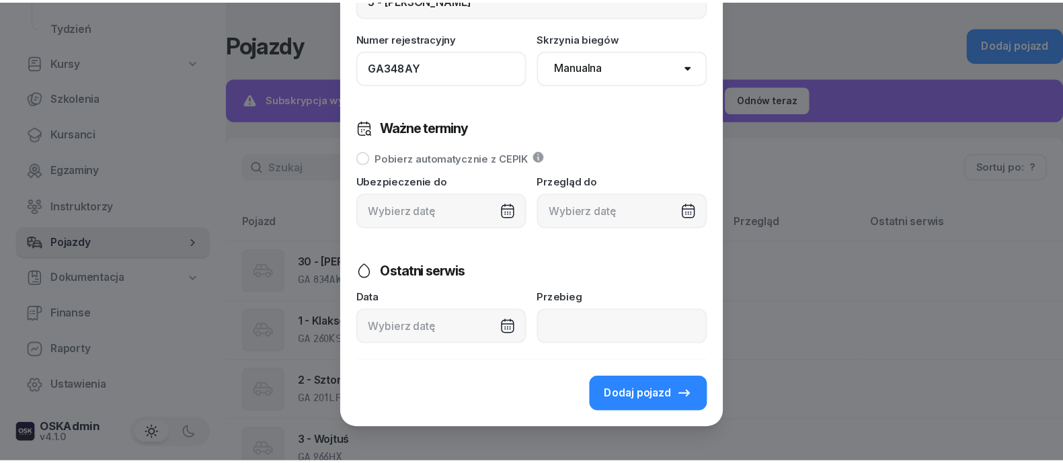
scroll to position [195, 0]
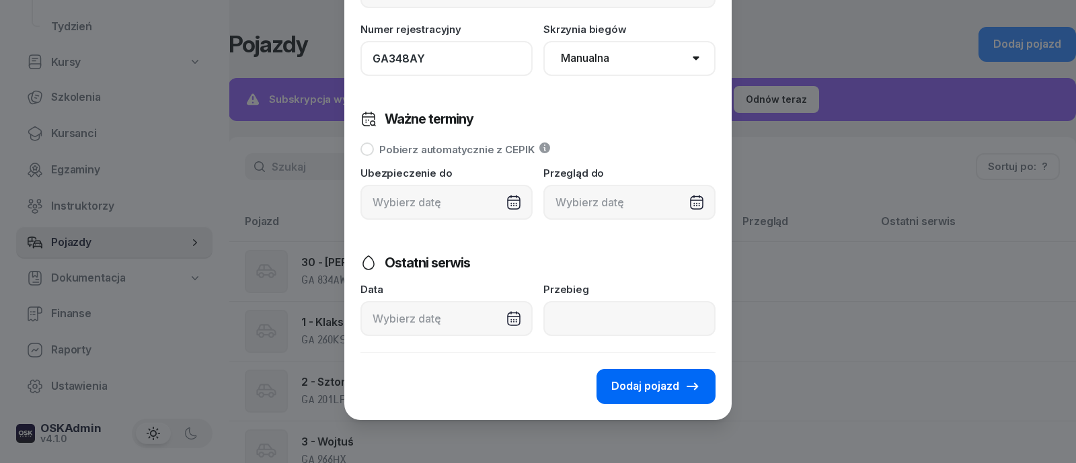
type input "GA348AY"
click at [639, 388] on span "Dodaj pojazd" at bounding box center [645, 386] width 68 height 17
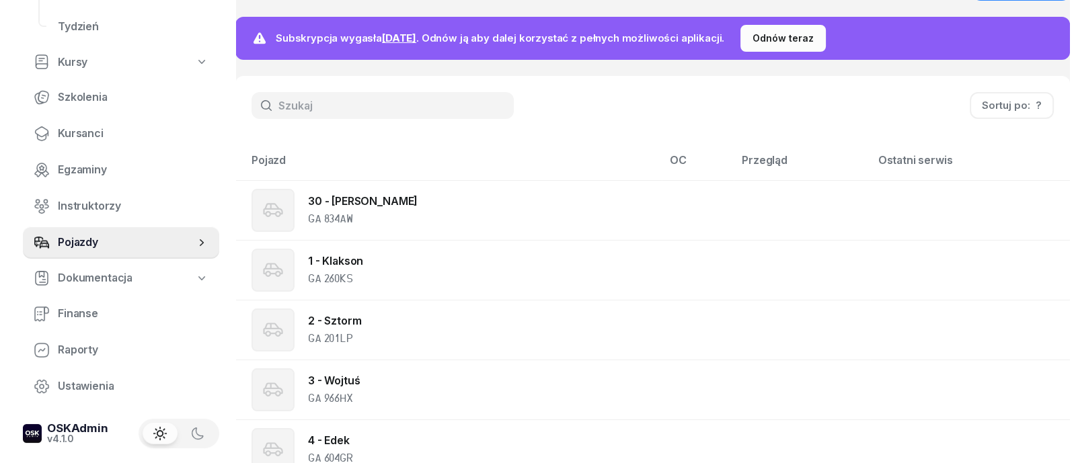
scroll to position [0, 0]
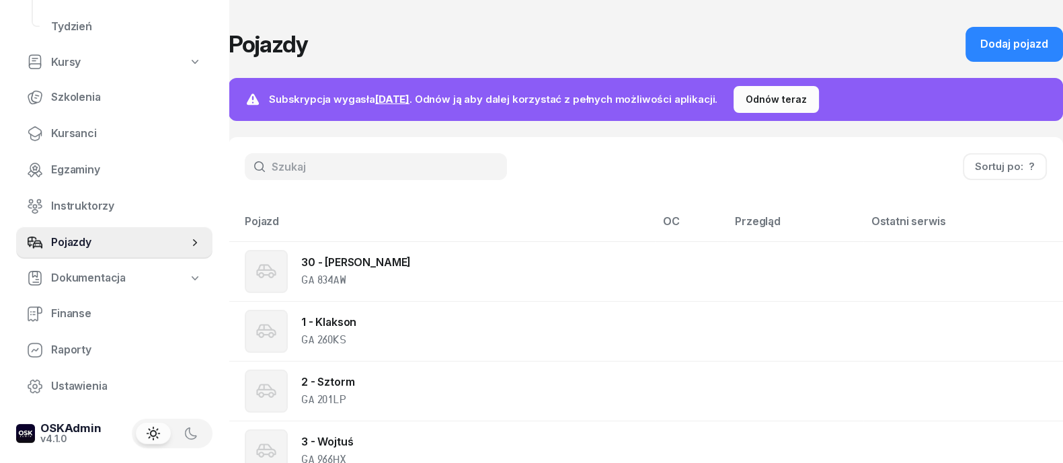
click at [1018, 22] on div "Pojazdy Dodaj pojazd Subskrypcja wygasła [DATE] . Odnów ją aby dalej korzystać …" at bounding box center [646, 313] width 835 height 627
click at [1018, 33] on button "Dodaj pojazd" at bounding box center [1015, 44] width 98 height 35
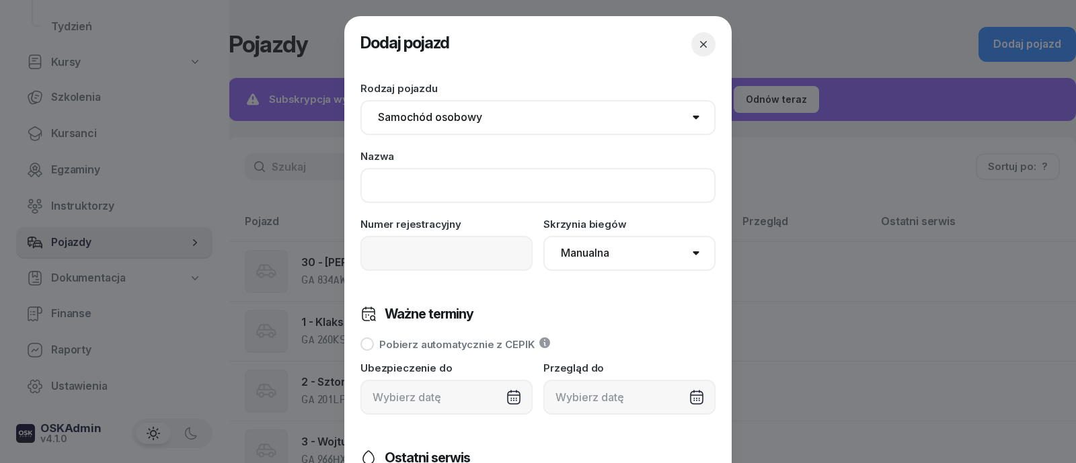
click at [586, 180] on input at bounding box center [537, 185] width 355 height 35
type input "6 - [PERSON_NAME]"
click at [436, 270] on input at bounding box center [446, 253] width 172 height 35
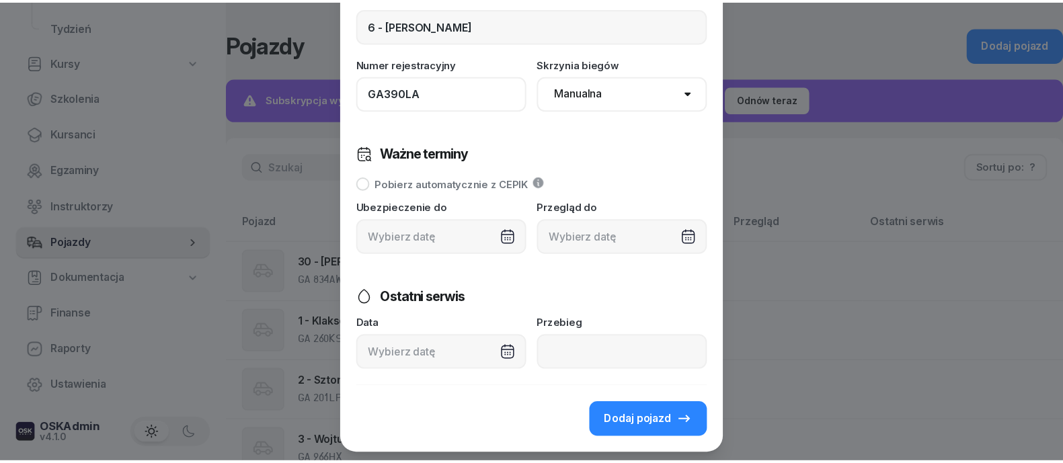
scroll to position [167, 0]
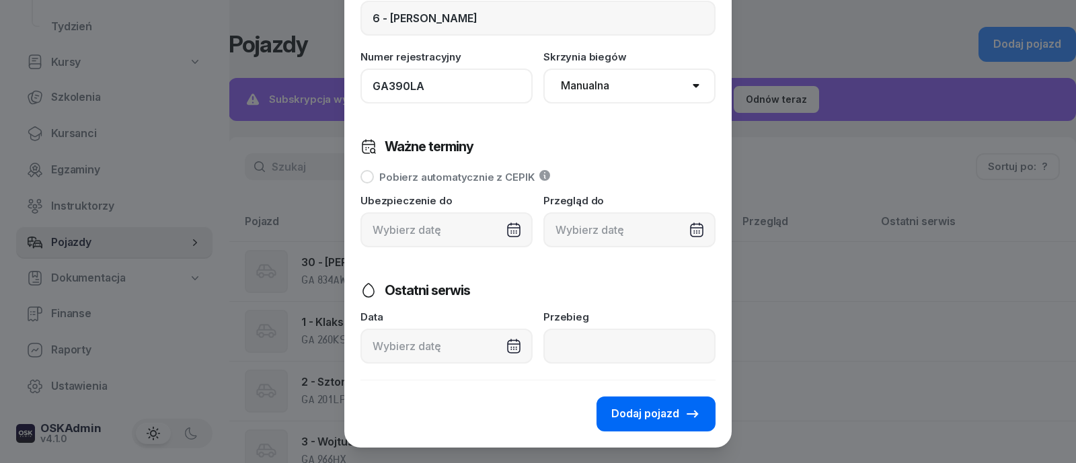
type input "GA390LA"
click at [641, 424] on button "Dodaj pojazd" at bounding box center [656, 414] width 119 height 35
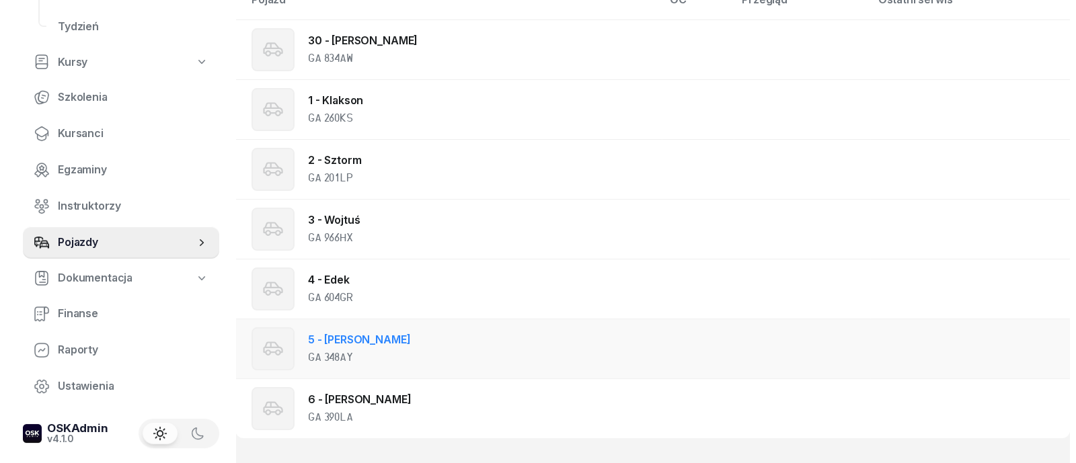
scroll to position [0, 0]
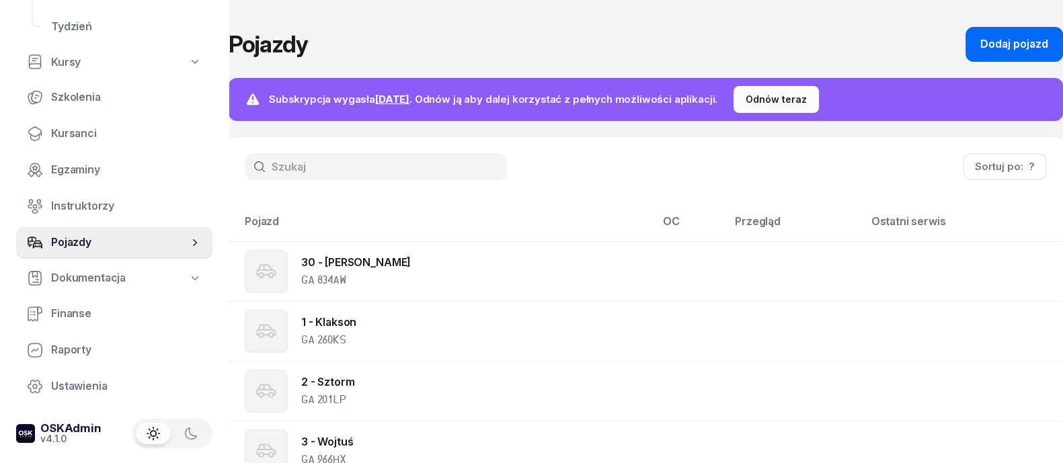
click at [1030, 48] on div "Dodaj pojazd" at bounding box center [1015, 44] width 68 height 17
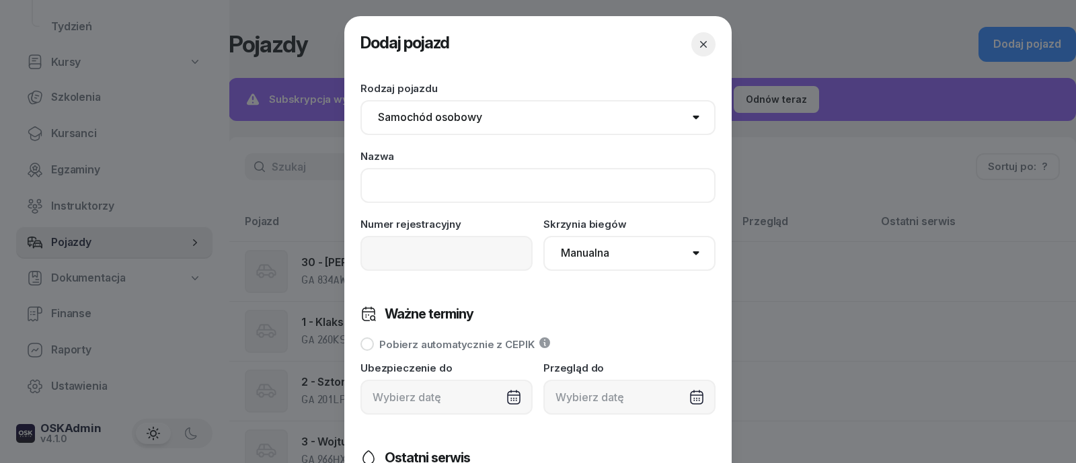
click at [423, 190] on input at bounding box center [537, 185] width 355 height 35
type input "7"
type input "7 - Kasia"
click at [414, 254] on input at bounding box center [446, 253] width 172 height 35
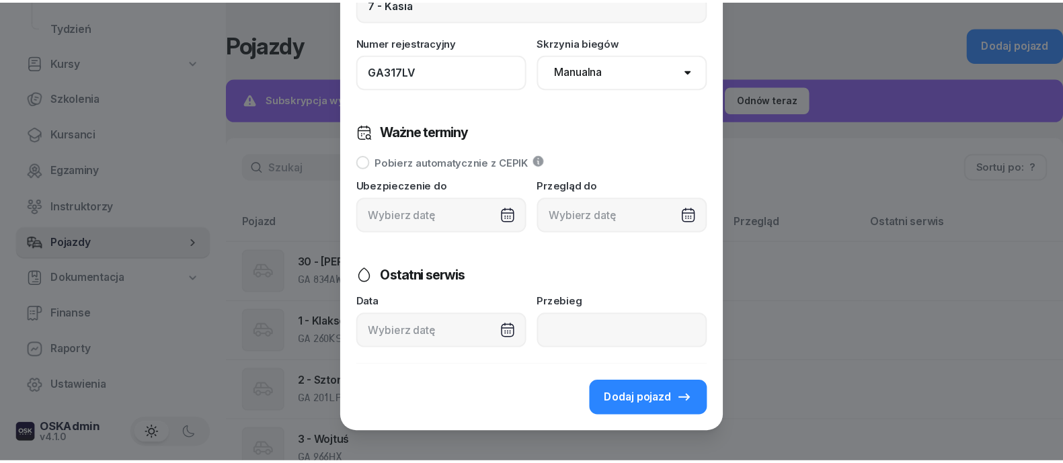
scroll to position [195, 0]
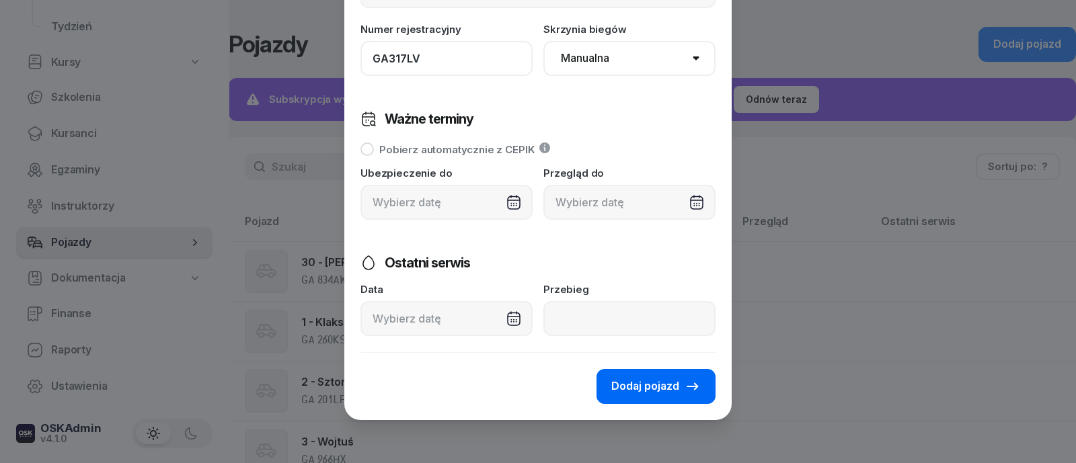
type input "GA317LV"
click at [625, 374] on button "Dodaj pojazd" at bounding box center [656, 386] width 119 height 35
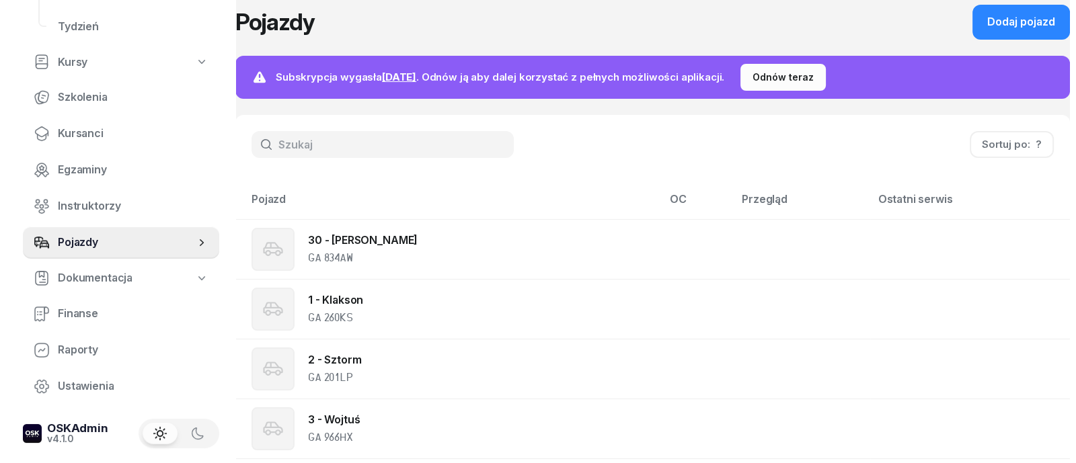
scroll to position [0, 0]
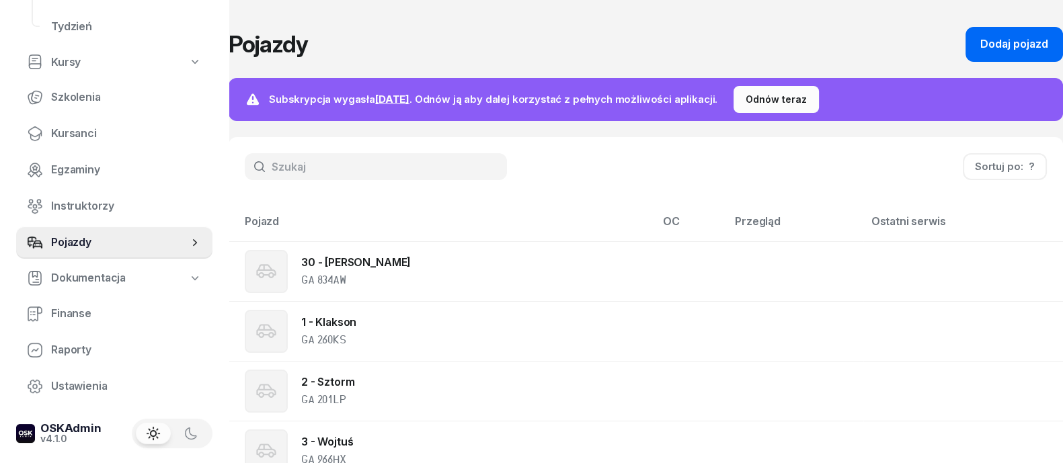
click at [1001, 42] on div "Dodaj pojazd" at bounding box center [1015, 44] width 68 height 17
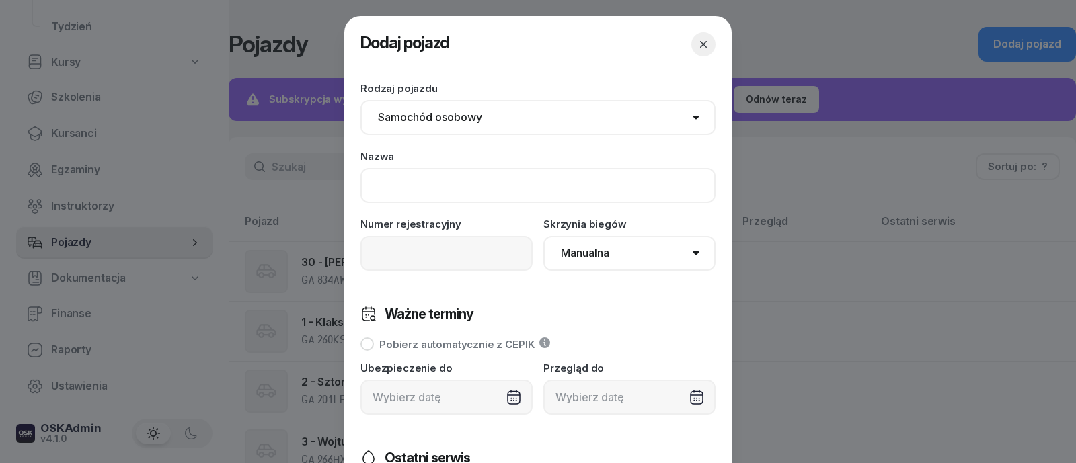
click at [427, 188] on input at bounding box center [537, 185] width 355 height 35
type input "8 - Dżetek"
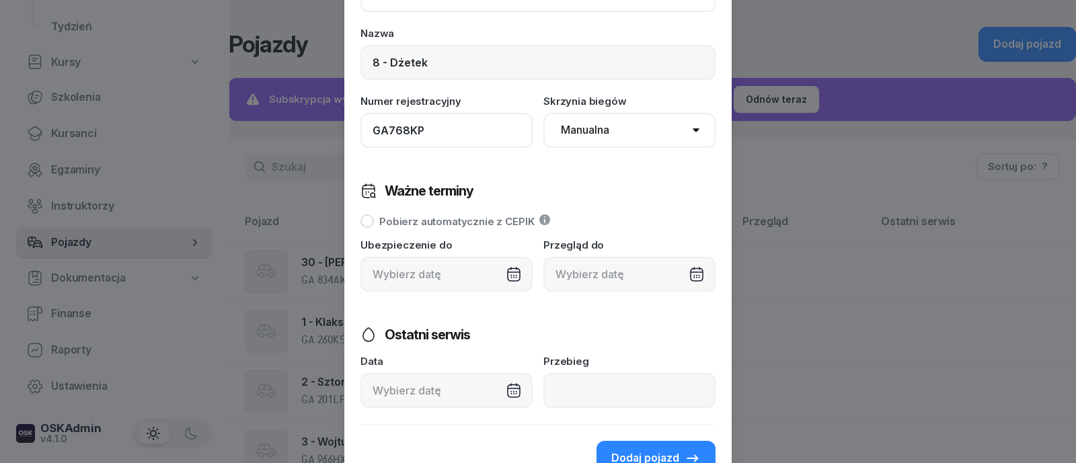
scroll to position [195, 0]
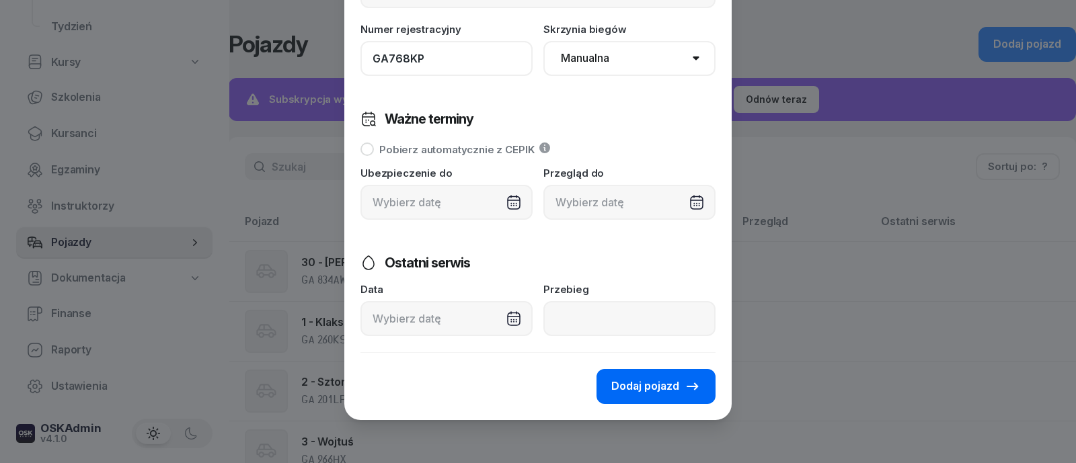
type input "GA768KP"
click at [645, 394] on span "Dodaj pojazd" at bounding box center [645, 386] width 68 height 17
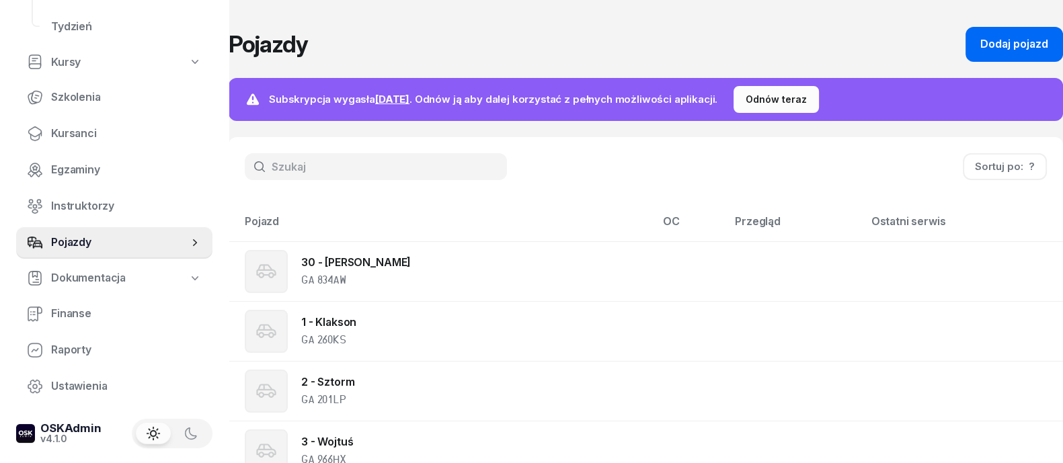
click at [1005, 49] on div "Dodaj pojazd" at bounding box center [1015, 44] width 68 height 17
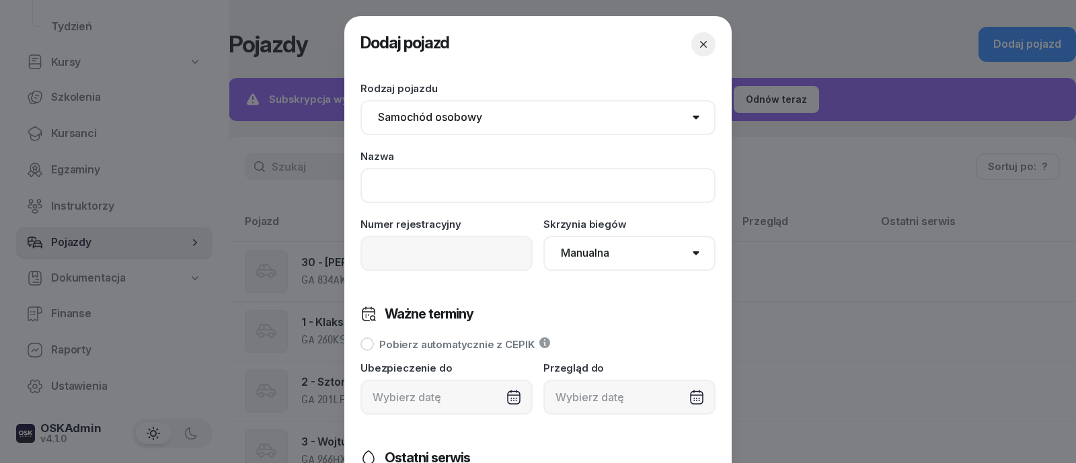
click at [430, 194] on input at bounding box center [537, 185] width 355 height 35
type input "9 - Pinky"
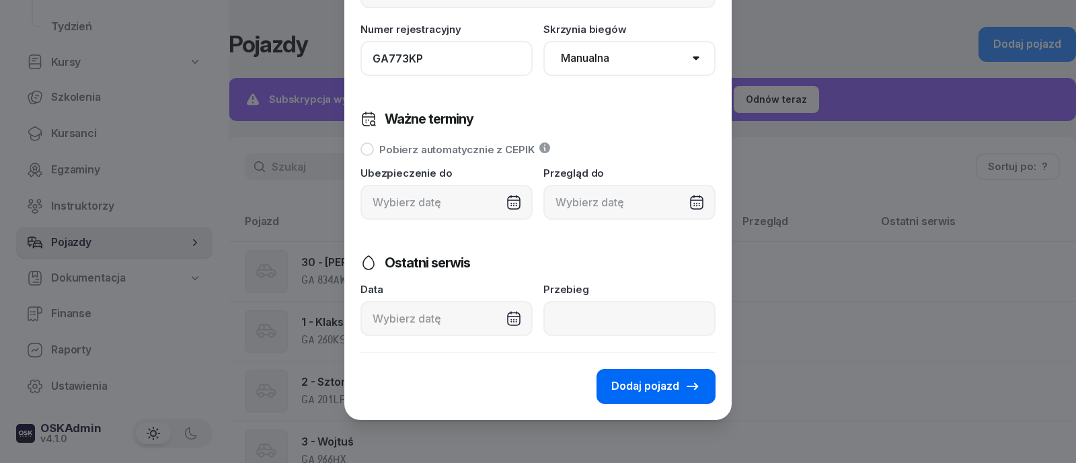
type input "GA773KP"
click at [648, 384] on span "Dodaj pojazd" at bounding box center [645, 386] width 68 height 17
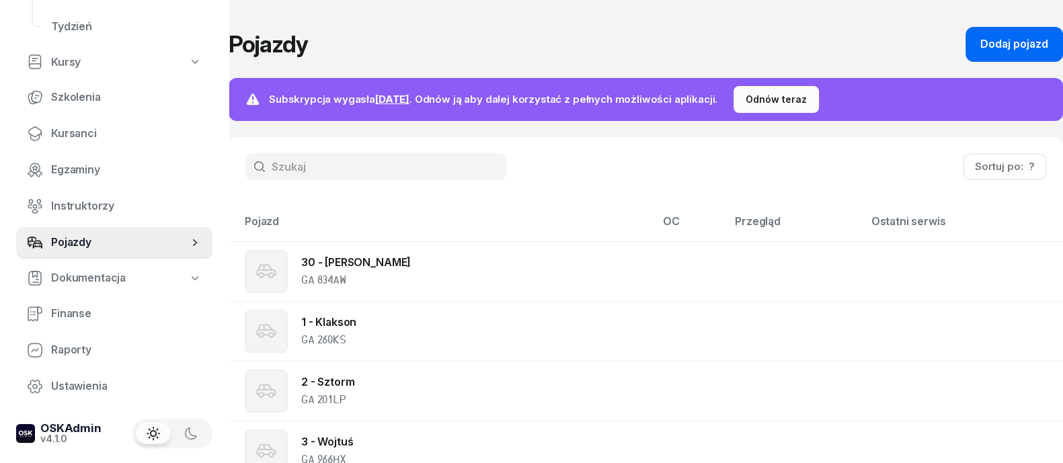
click at [1012, 44] on div "Dodaj pojazd" at bounding box center [1015, 44] width 68 height 17
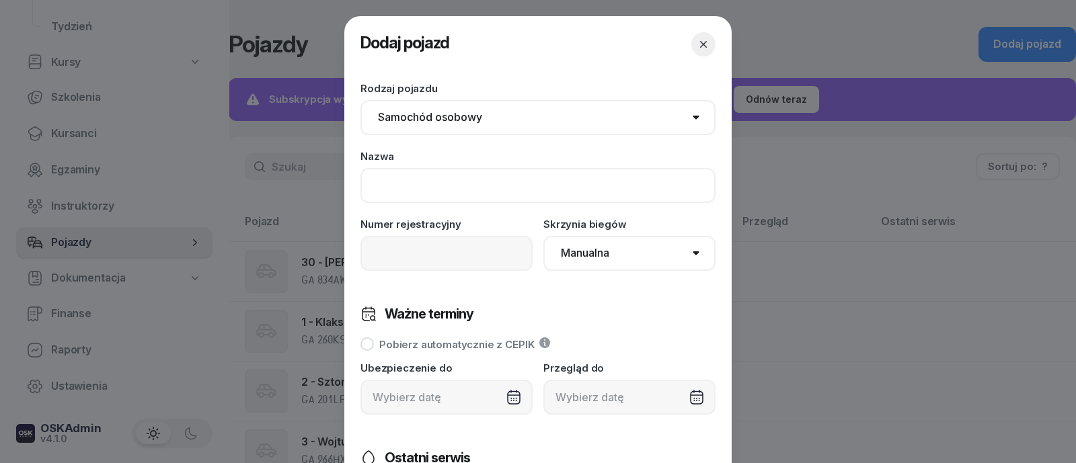
click at [409, 179] on input at bounding box center [537, 185] width 355 height 35
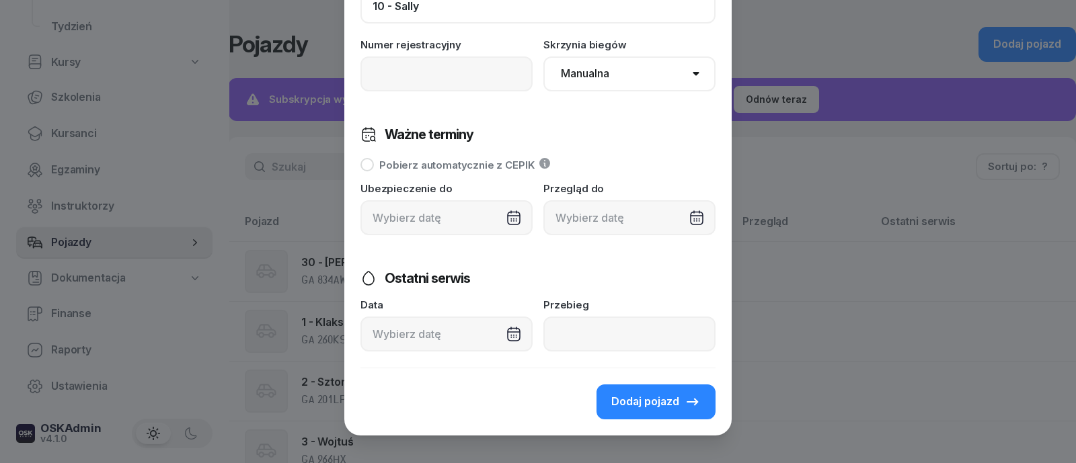
scroll to position [111, 0]
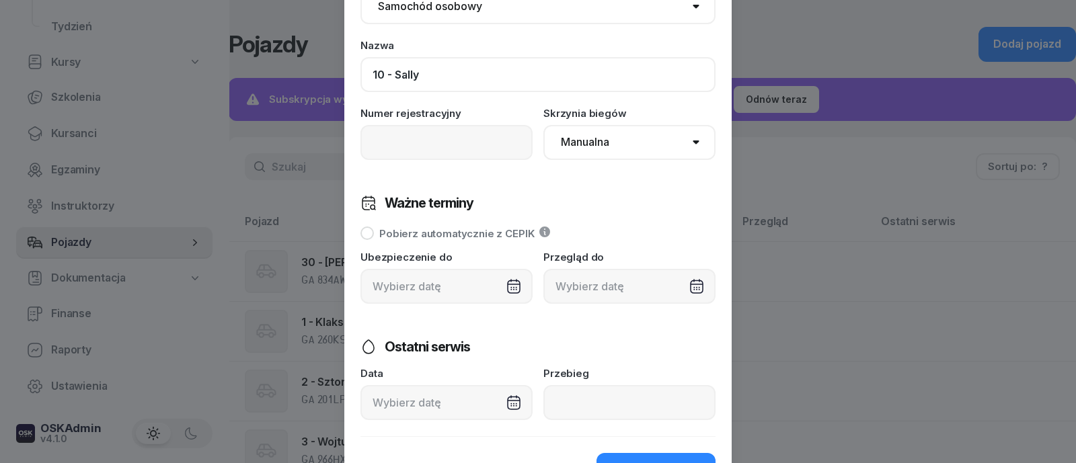
type input "10 - Sally"
click at [433, 136] on input at bounding box center [446, 142] width 172 height 35
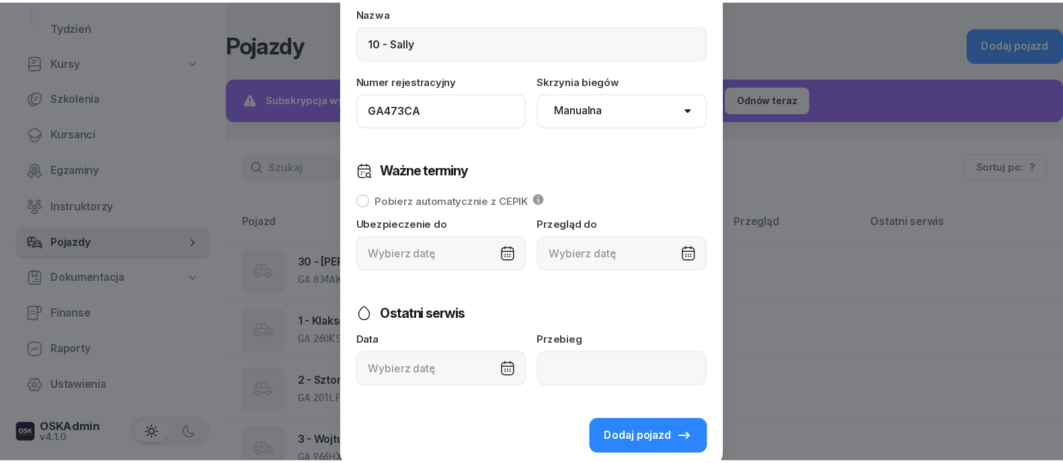
scroll to position [195, 0]
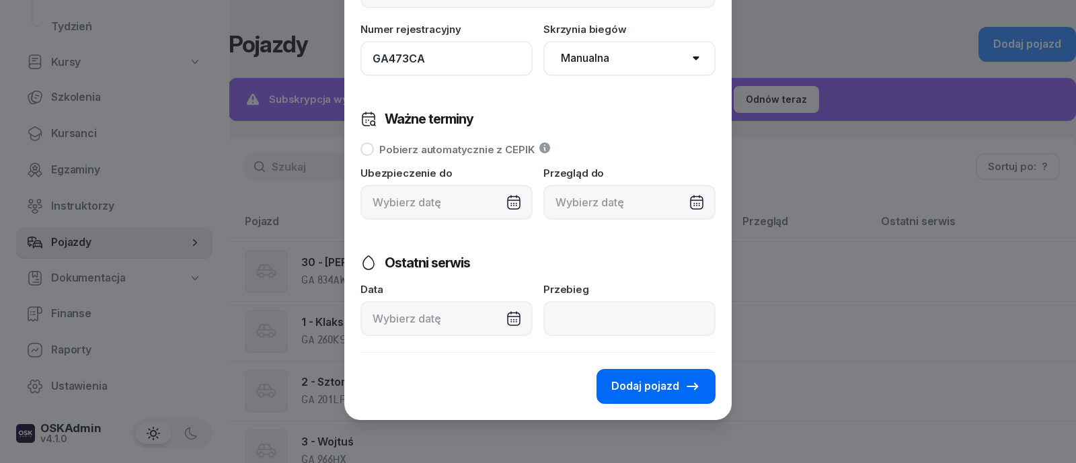
type input "GA473CA"
click at [656, 376] on button "Dodaj pojazd" at bounding box center [656, 386] width 119 height 35
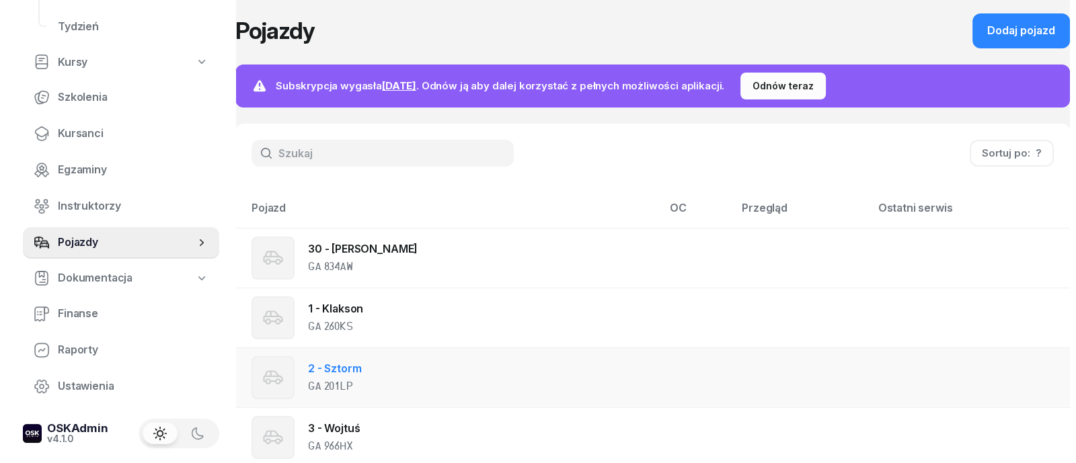
scroll to position [0, 0]
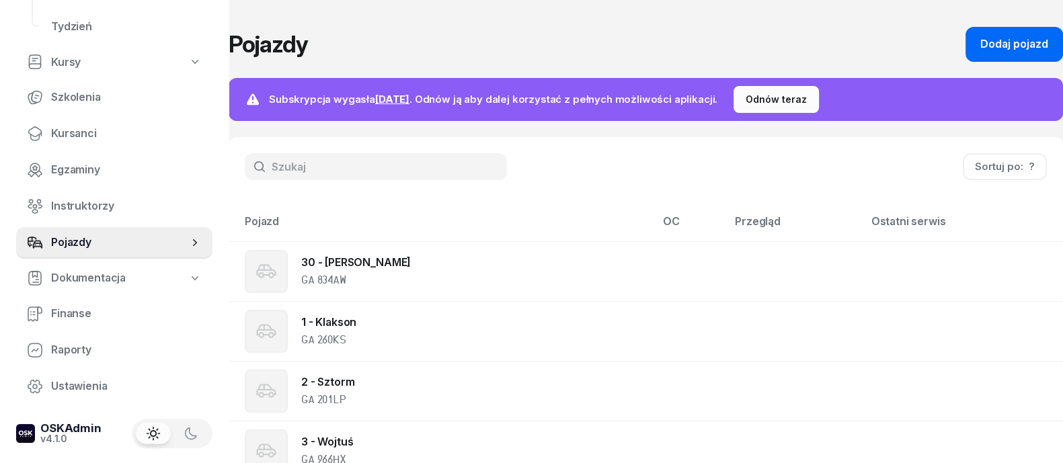
click at [1001, 36] on div "Dodaj pojazd" at bounding box center [1015, 44] width 68 height 17
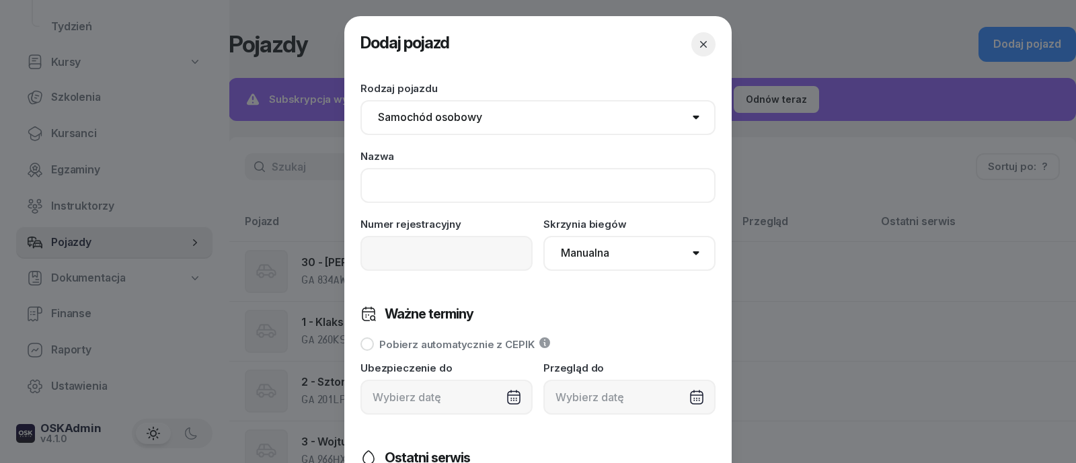
click at [502, 185] on input at bounding box center [537, 185] width 355 height 35
click at [477, 253] on input at bounding box center [446, 253] width 172 height 35
click at [479, 175] on input "11 - GA491CC" at bounding box center [537, 185] width 355 height 35
type input "11 - Trampek"
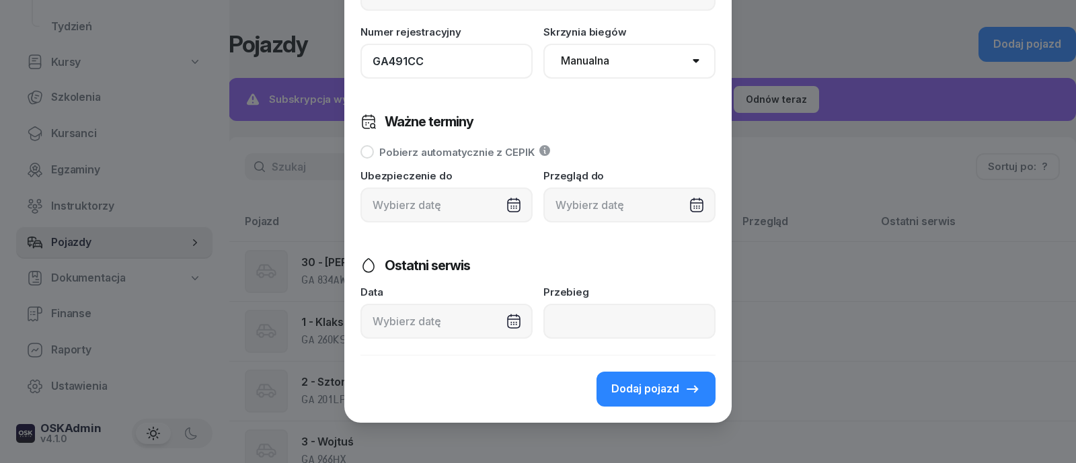
scroll to position [195, 0]
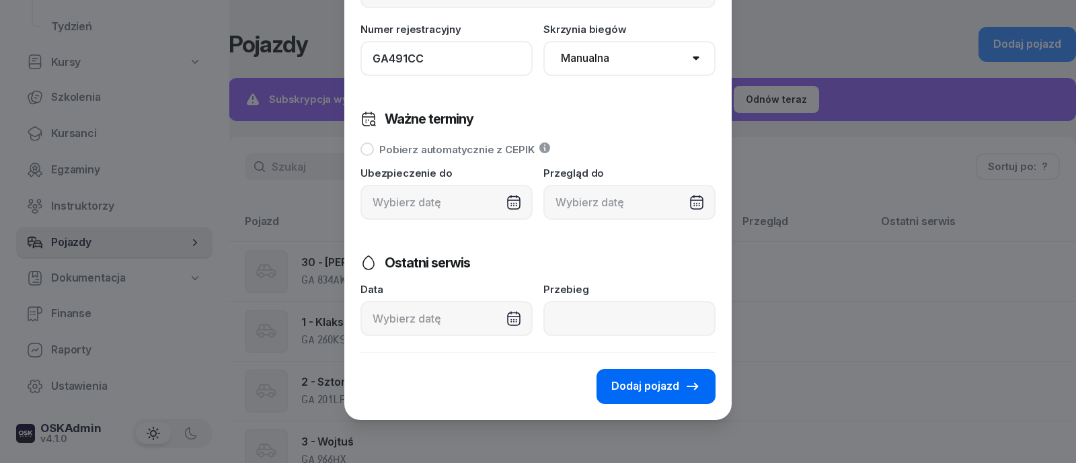
type input "GA491CC"
click at [667, 391] on span "Dodaj pojazd" at bounding box center [645, 386] width 68 height 17
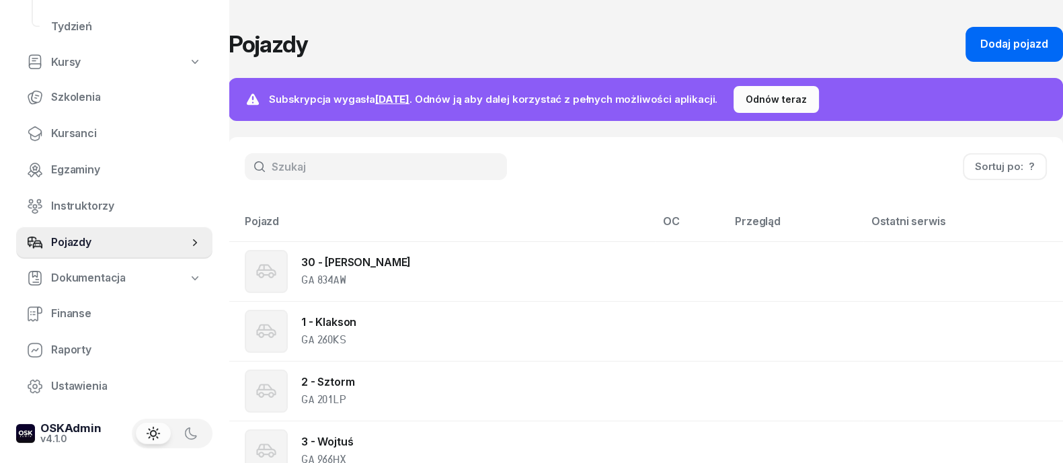
click at [1022, 38] on div "Dodaj pojazd" at bounding box center [1015, 44] width 68 height 17
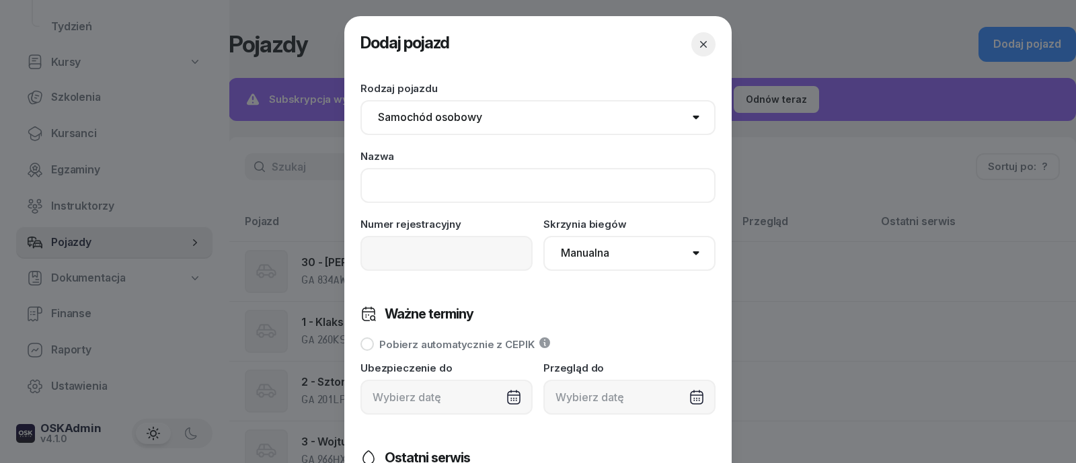
click at [410, 183] on input at bounding box center [537, 185] width 355 height 35
type input "12 - [PERSON_NAME]"
click at [441, 259] on input at bounding box center [446, 253] width 172 height 35
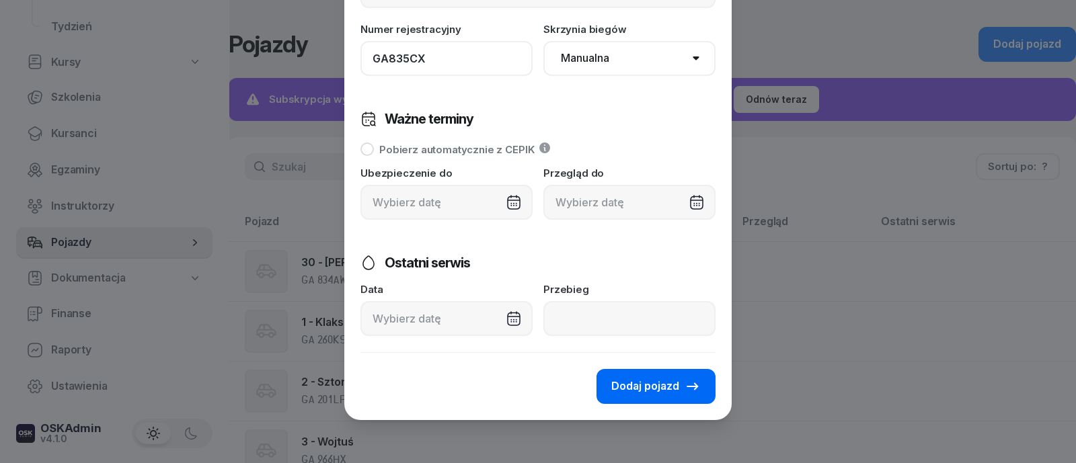
type input "GA835CX"
click at [654, 385] on span "Dodaj pojazd" at bounding box center [645, 386] width 68 height 17
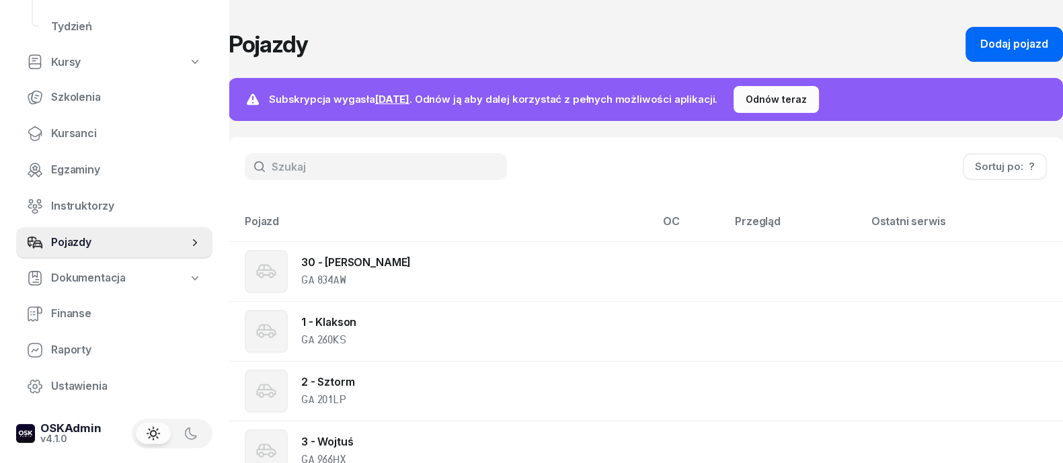
click at [996, 39] on div "Dodaj pojazd" at bounding box center [1015, 44] width 68 height 17
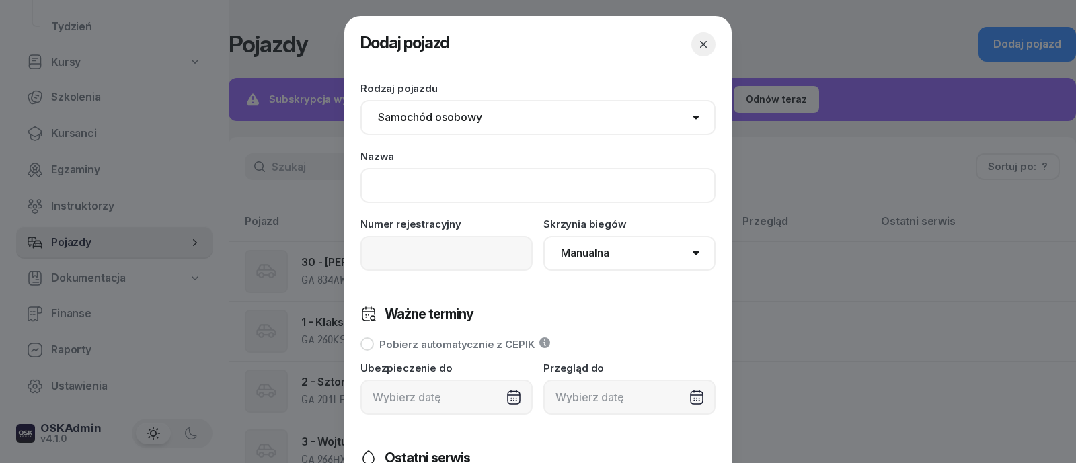
click at [418, 182] on input at bounding box center [537, 185] width 355 height 35
type input "1"
type input "14 - [GEOGRAPHIC_DATA]"
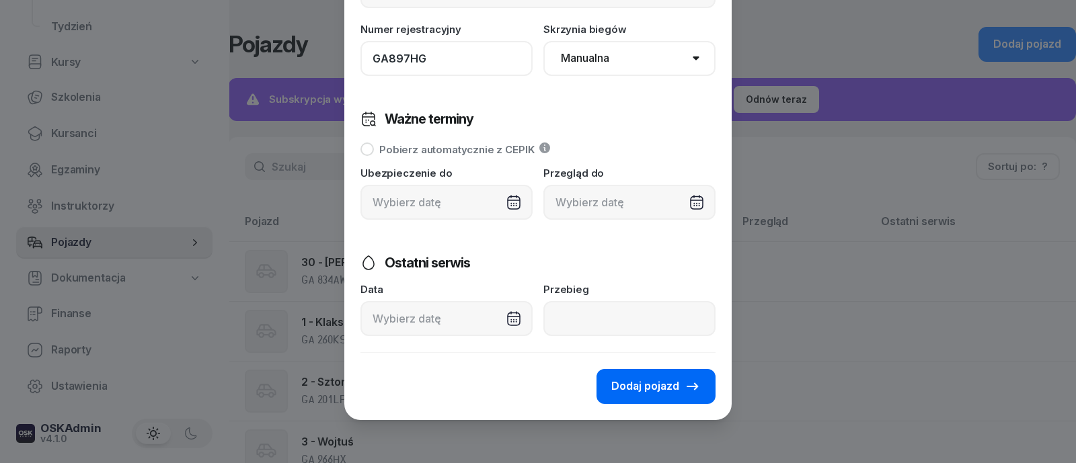
type input "GA897HG"
click at [651, 388] on span "Dodaj pojazd" at bounding box center [645, 386] width 68 height 17
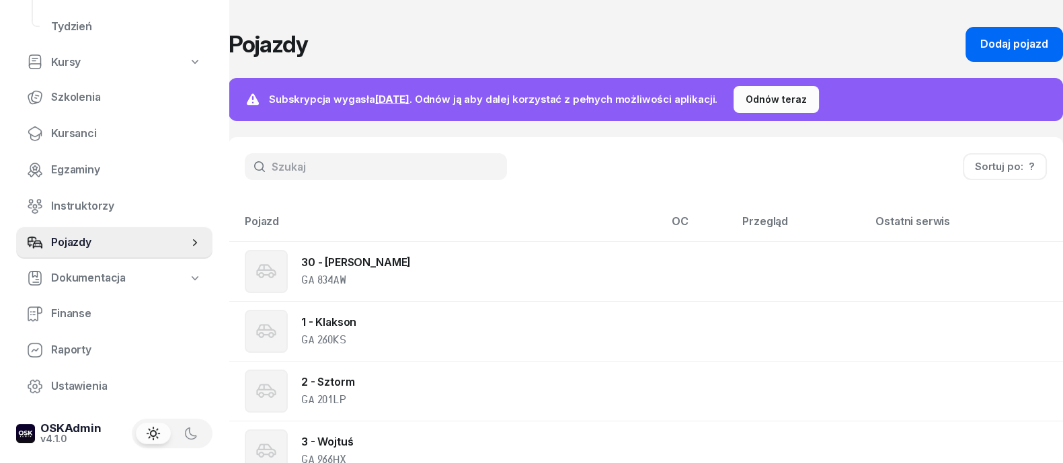
click at [1034, 37] on div "Dodaj pojazd" at bounding box center [1015, 44] width 68 height 17
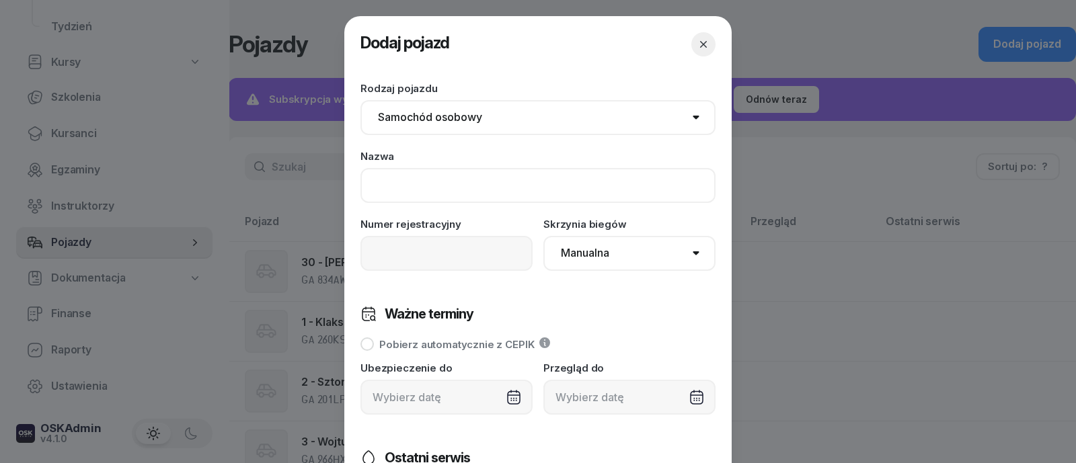
click at [496, 197] on input at bounding box center [537, 185] width 355 height 35
type input "15 - Ziutek"
click at [479, 243] on input at bounding box center [446, 253] width 172 height 35
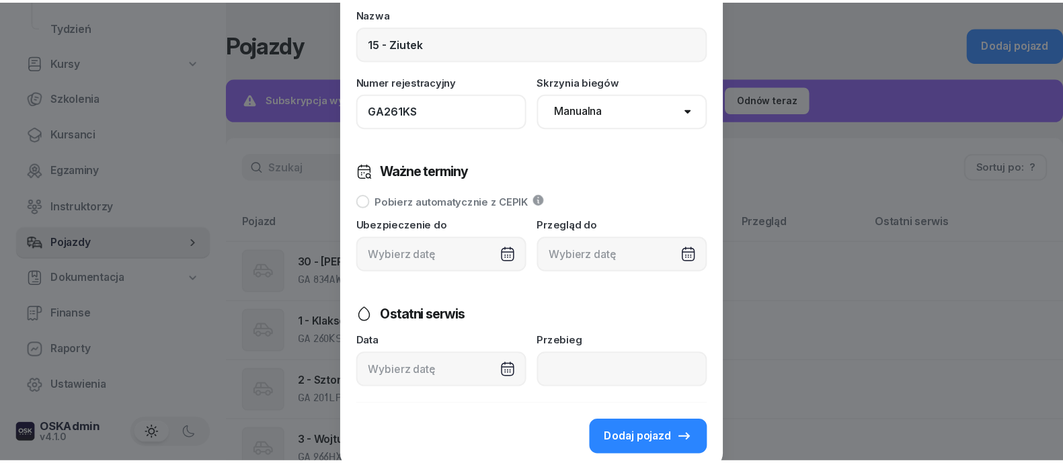
scroll to position [167, 0]
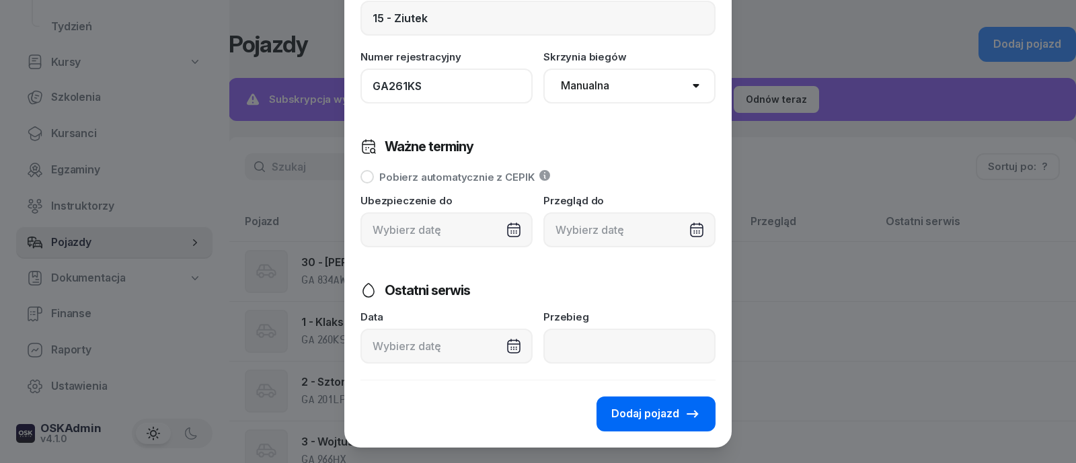
type input "GA261KS"
click at [635, 403] on button "Dodaj pojazd" at bounding box center [656, 414] width 119 height 35
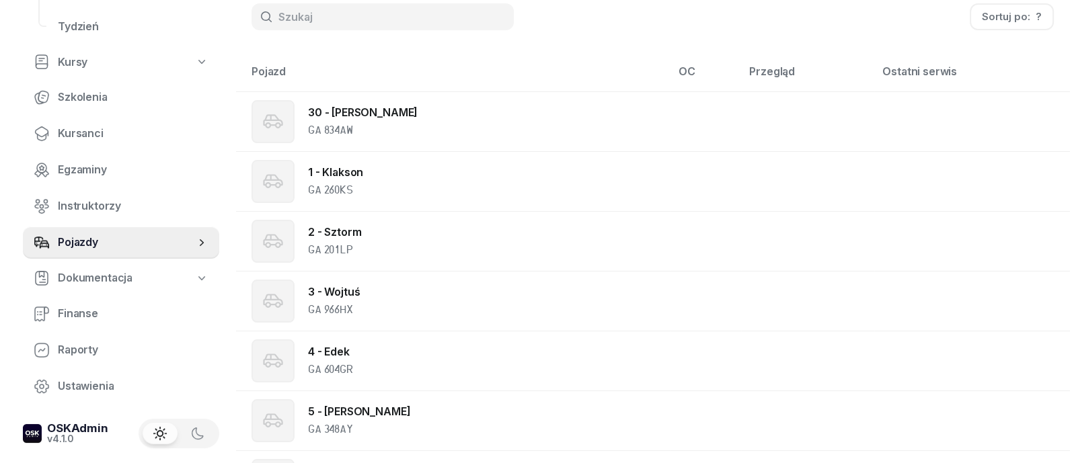
scroll to position [28, 0]
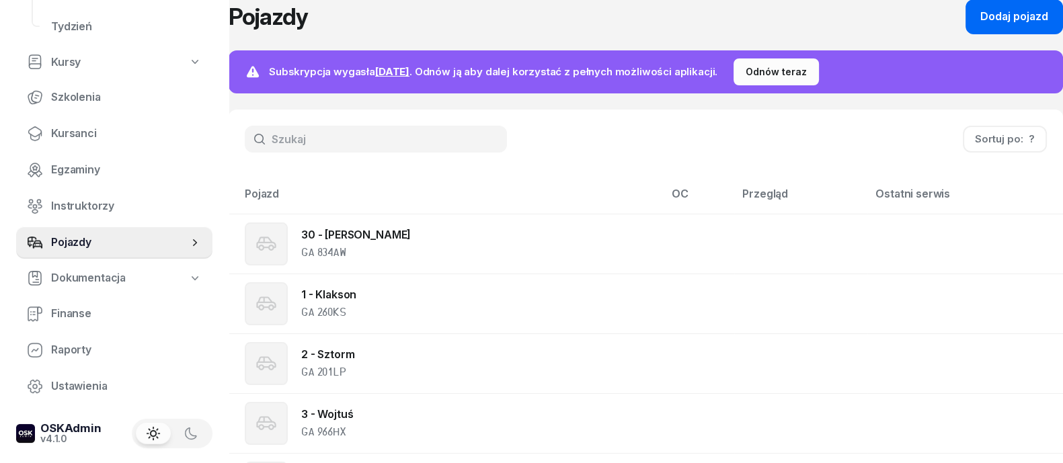
click at [997, 25] on div "Dodaj pojazd" at bounding box center [1015, 16] width 68 height 17
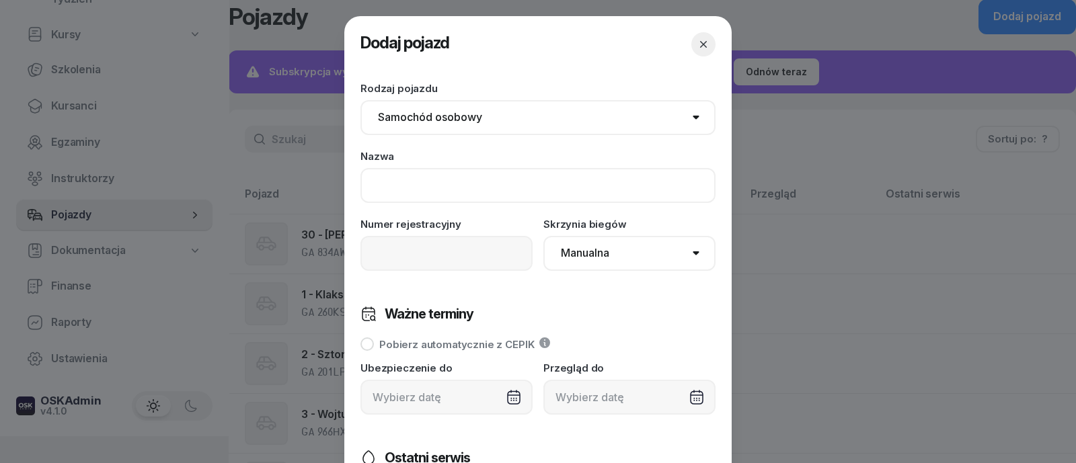
click at [428, 190] on input at bounding box center [537, 185] width 355 height 35
type input "16 - Trampek 2"
click at [424, 258] on input at bounding box center [446, 253] width 172 height 35
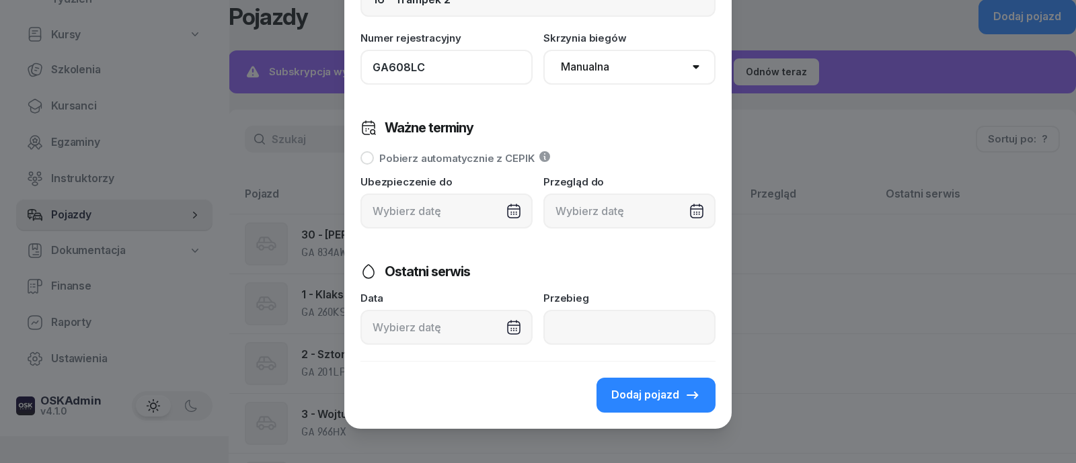
scroll to position [195, 0]
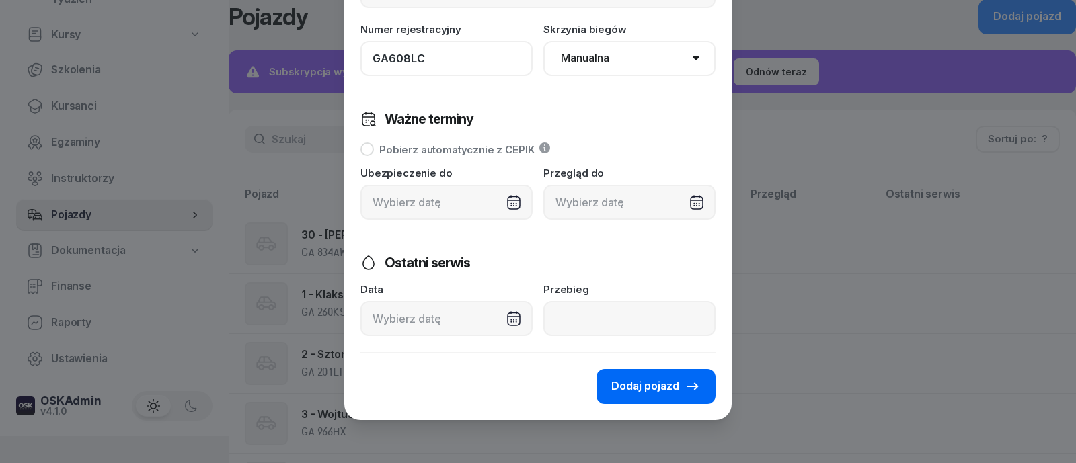
type input "GA608LC"
click at [666, 393] on span "Dodaj pojazd" at bounding box center [645, 386] width 68 height 17
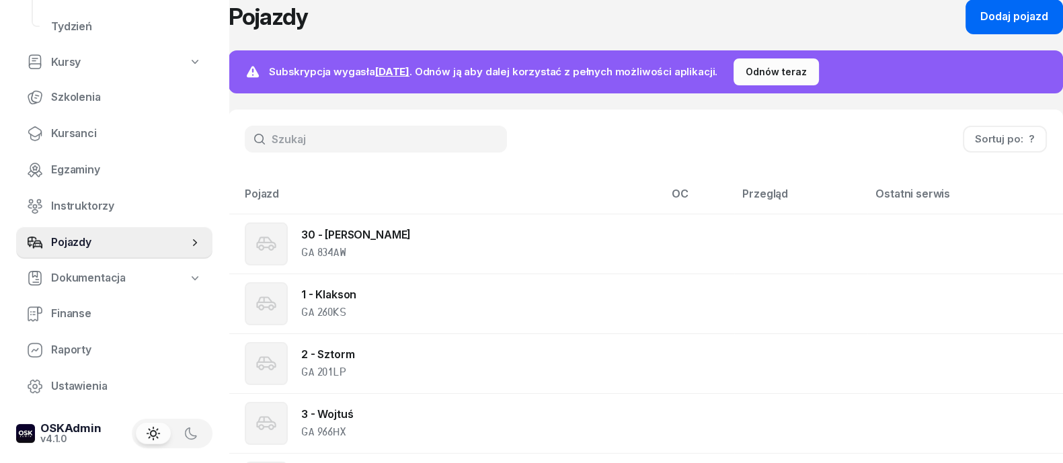
click at [999, 16] on div "Dodaj pojazd" at bounding box center [1015, 16] width 68 height 17
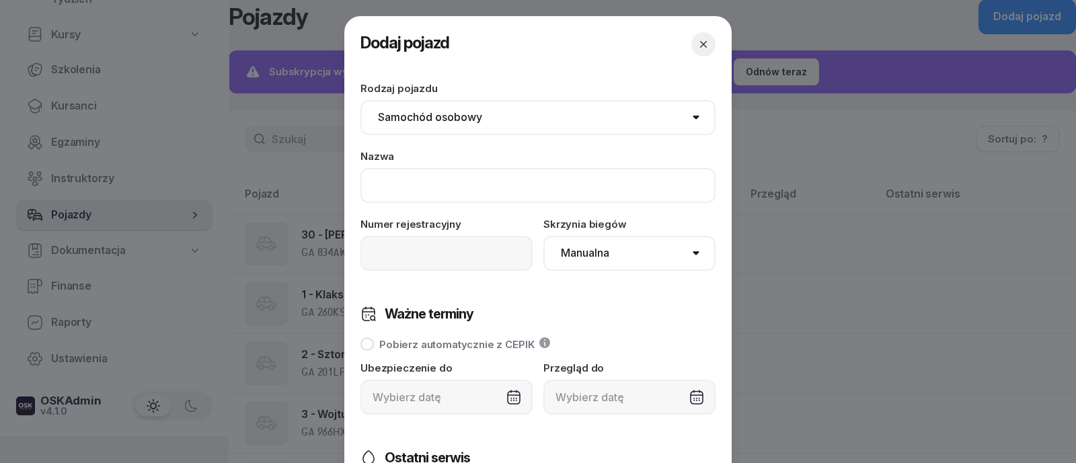
click at [459, 184] on input at bounding box center [537, 185] width 355 height 35
type input "17 - Kazikowy"
click at [453, 262] on input at bounding box center [446, 253] width 172 height 35
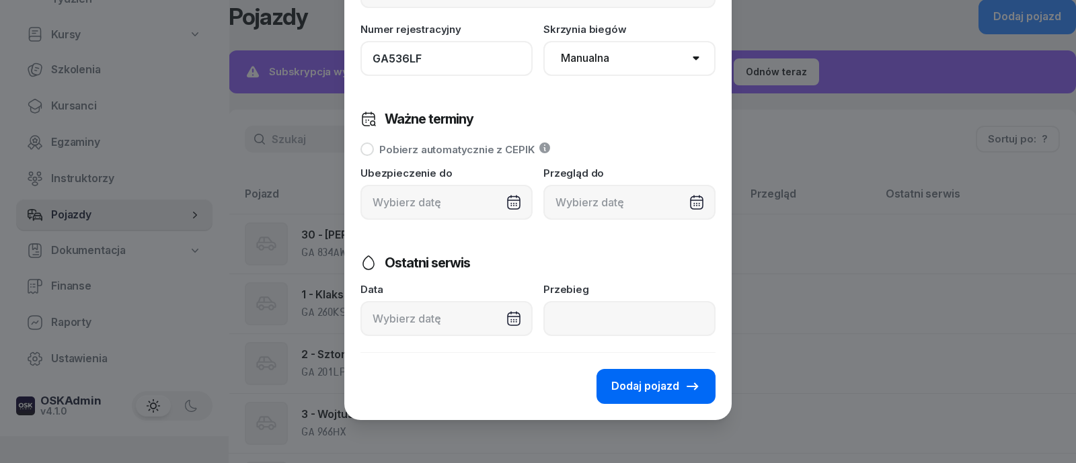
type input "GA536LF"
click at [625, 392] on span "Dodaj pojazd" at bounding box center [645, 386] width 68 height 17
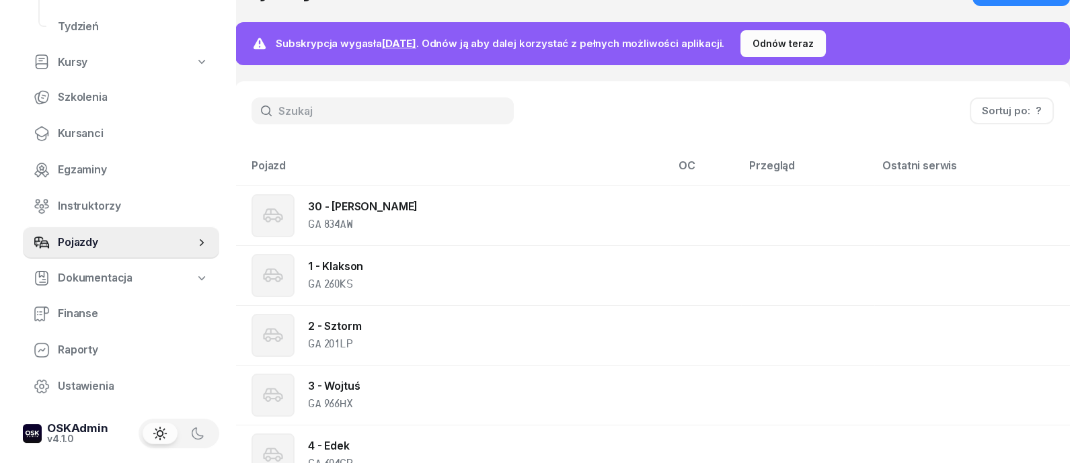
scroll to position [0, 0]
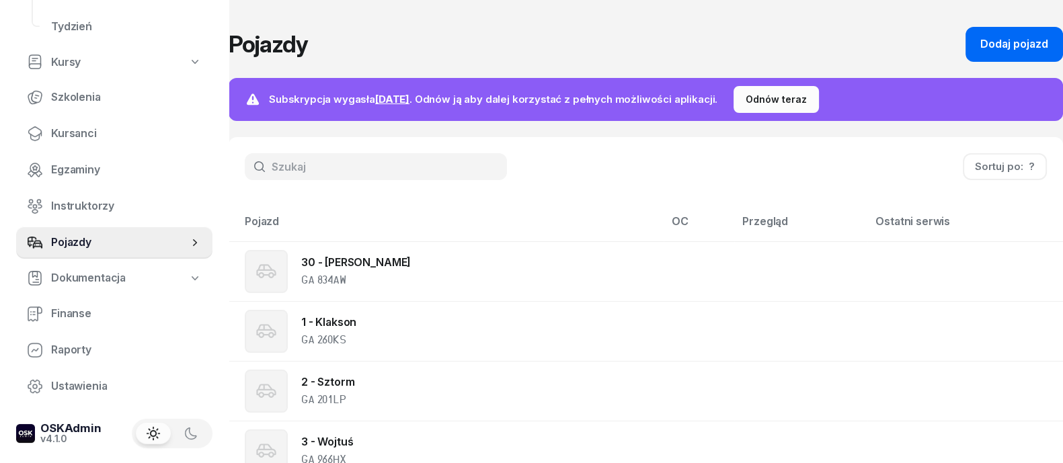
click at [1039, 45] on div "Dodaj pojazd" at bounding box center [1015, 44] width 68 height 17
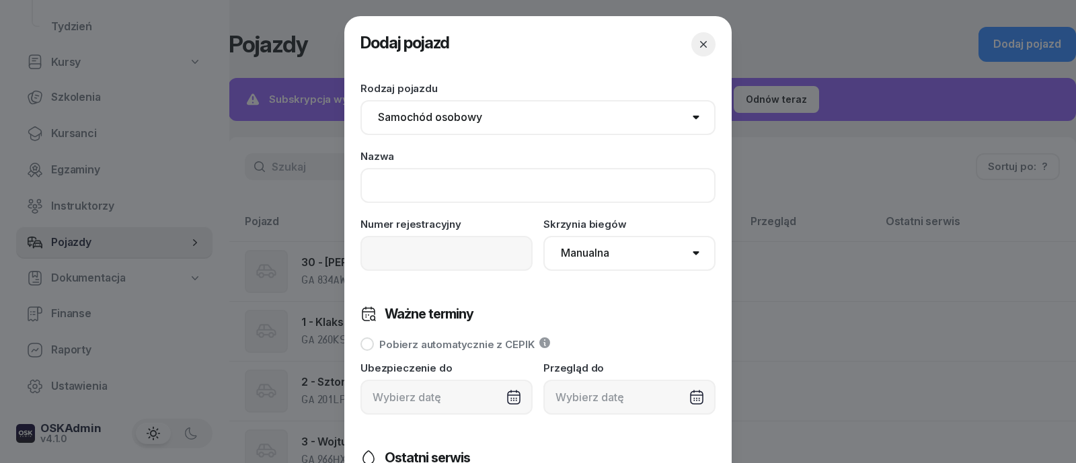
click at [441, 197] on input at bounding box center [537, 185] width 355 height 35
type input "19 - Feniks"
click at [447, 257] on input at bounding box center [446, 253] width 172 height 35
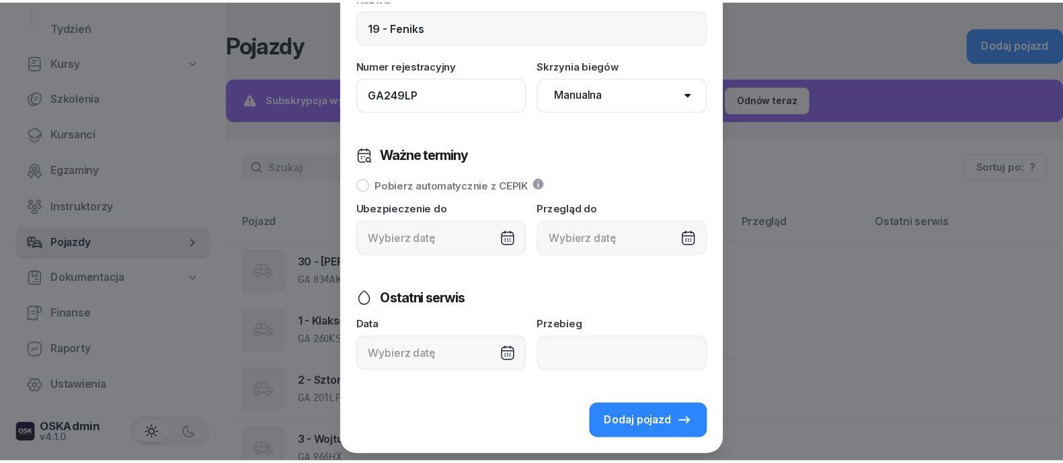
scroll to position [195, 0]
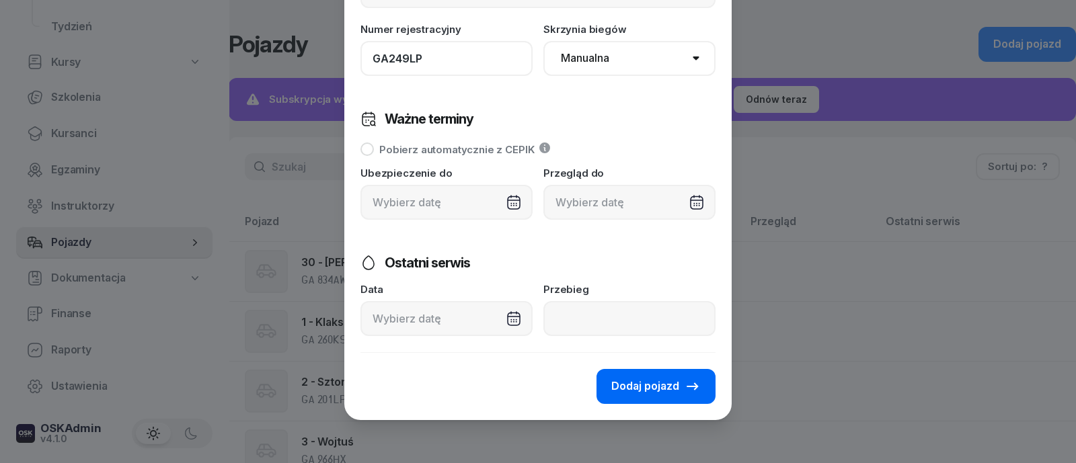
type input "GA249LP"
click at [687, 387] on icon "button" at bounding box center [692, 386] width 11 height 7
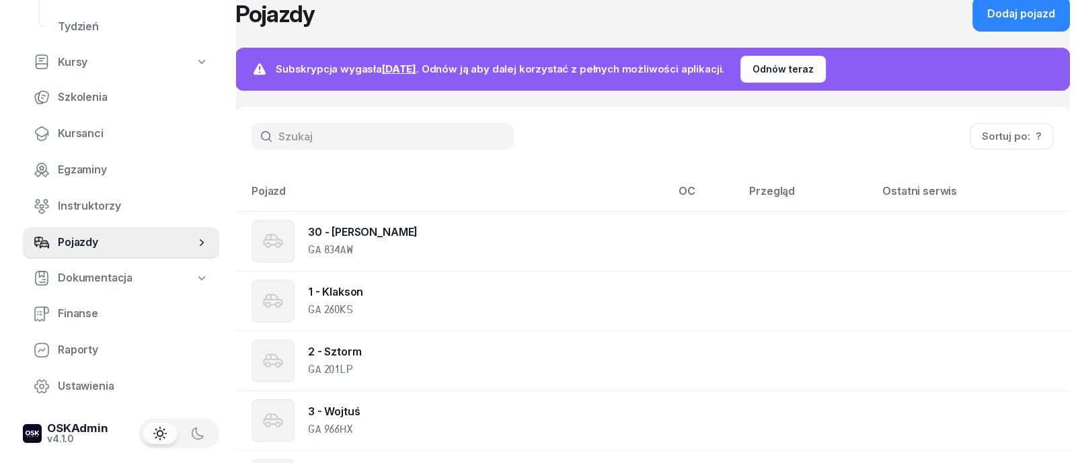
scroll to position [0, 0]
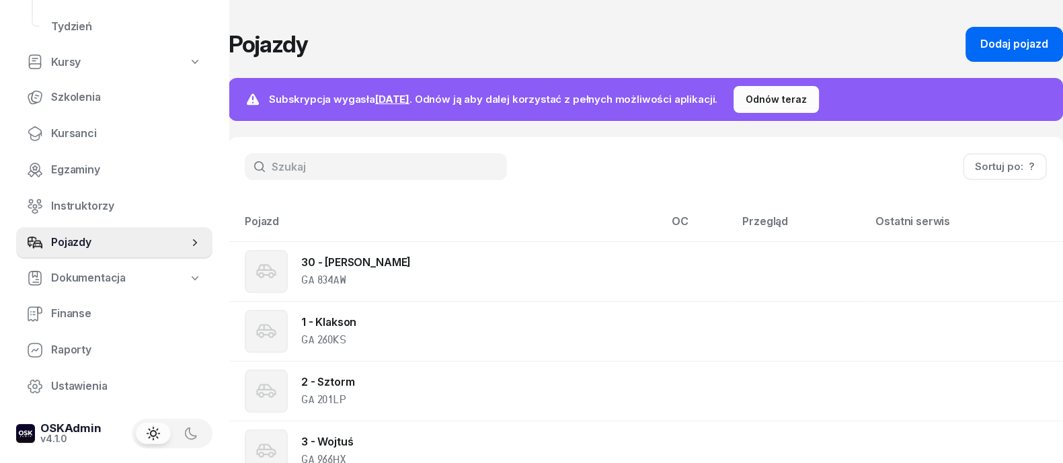
click at [1025, 39] on div "Dodaj pojazd" at bounding box center [1015, 44] width 68 height 17
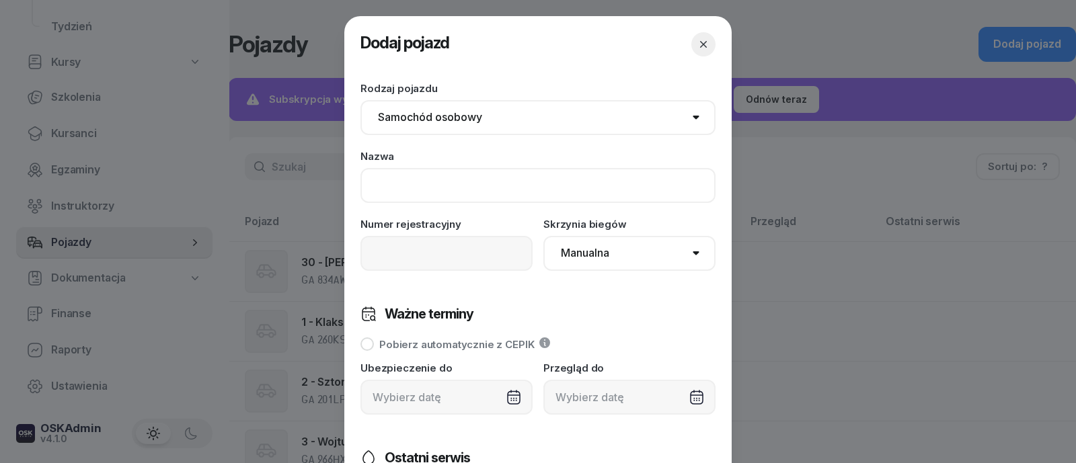
click at [414, 188] on input at bounding box center [537, 185] width 355 height 35
click at [382, 190] on input "20 -" at bounding box center [537, 185] width 355 height 35
type input "31 - Jurek"
click at [439, 260] on input at bounding box center [446, 253] width 172 height 35
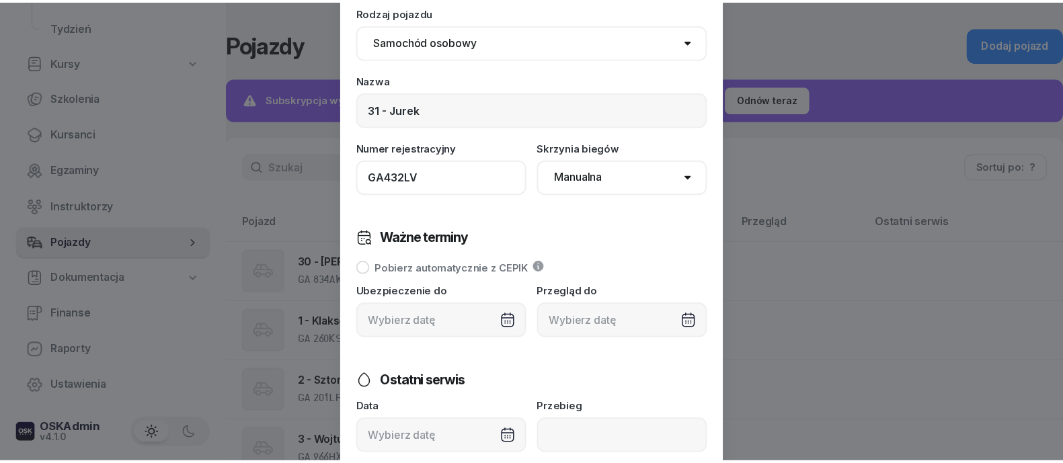
scroll to position [195, 0]
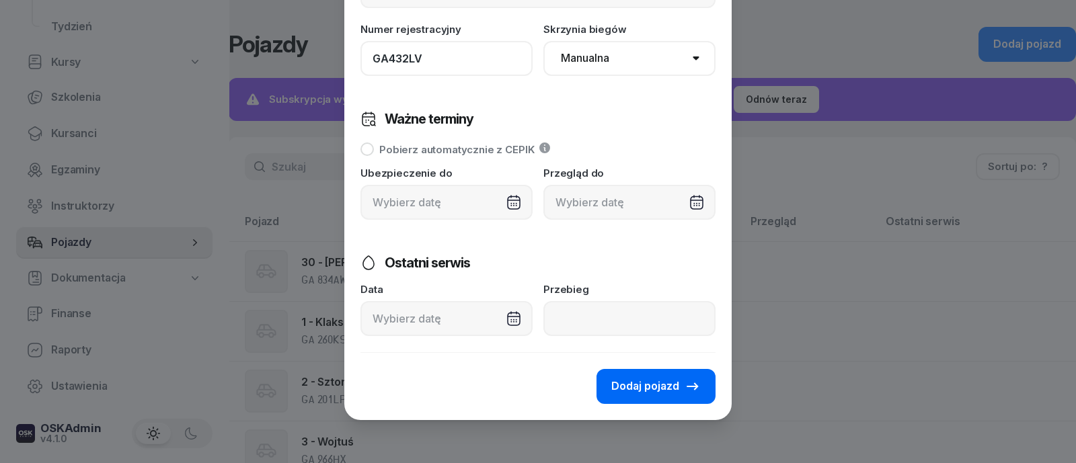
type input "GA432LV"
click at [692, 385] on icon "button" at bounding box center [693, 387] width 16 height 16
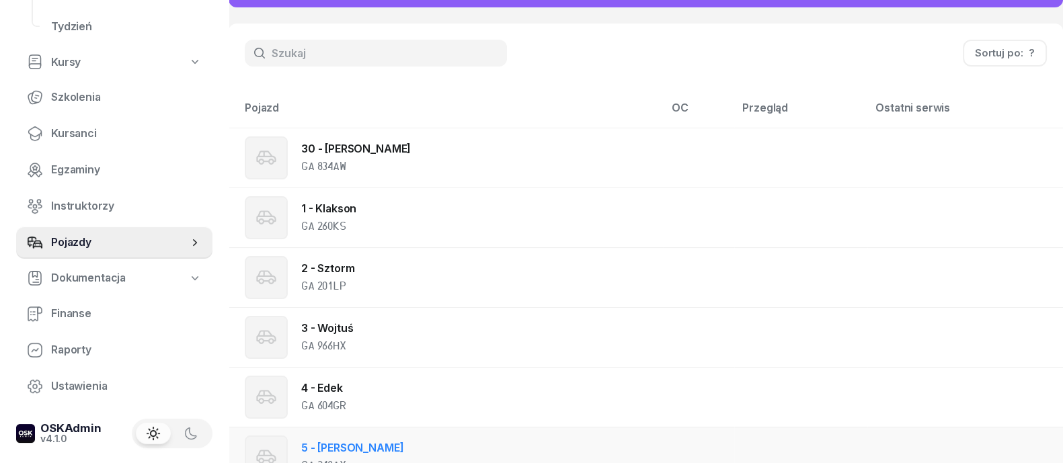
scroll to position [0, 0]
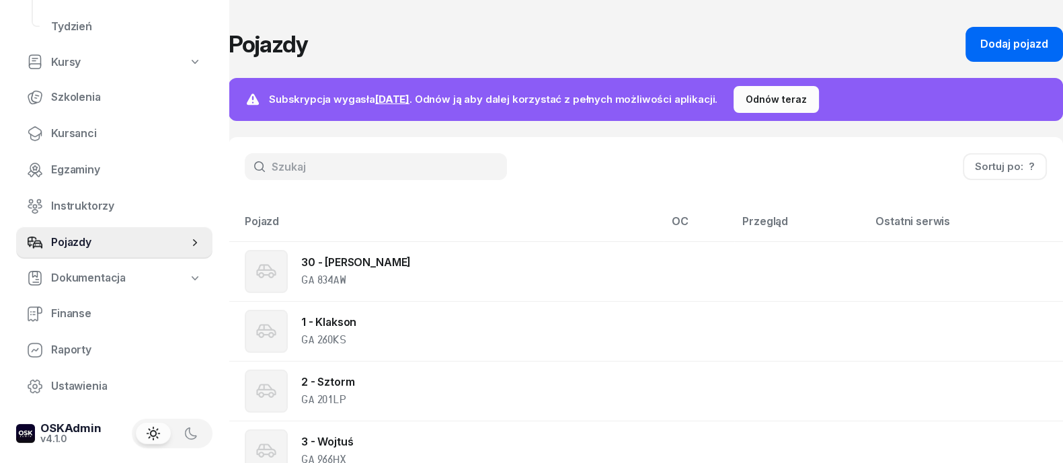
click at [1009, 38] on div "Dodaj pojazd" at bounding box center [1015, 44] width 68 height 17
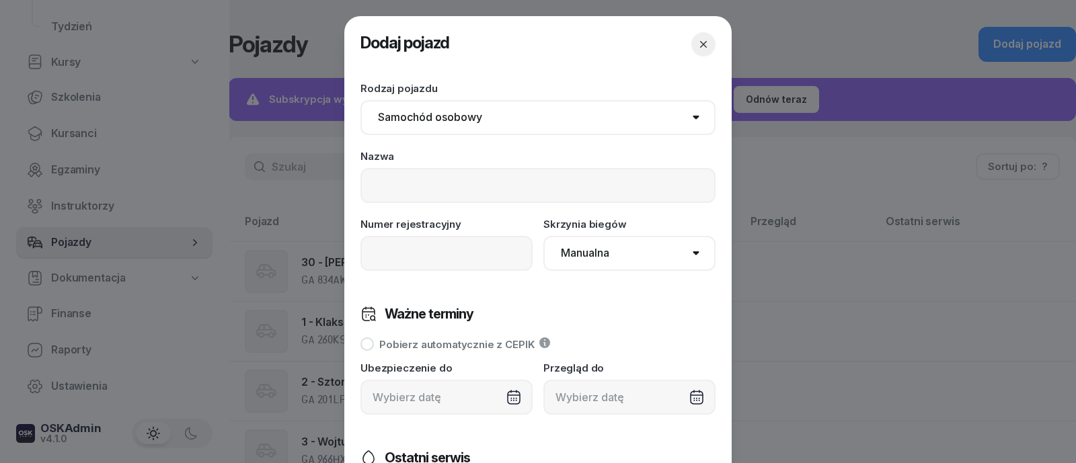
click at [698, 49] on icon "button" at bounding box center [703, 44] width 13 height 13
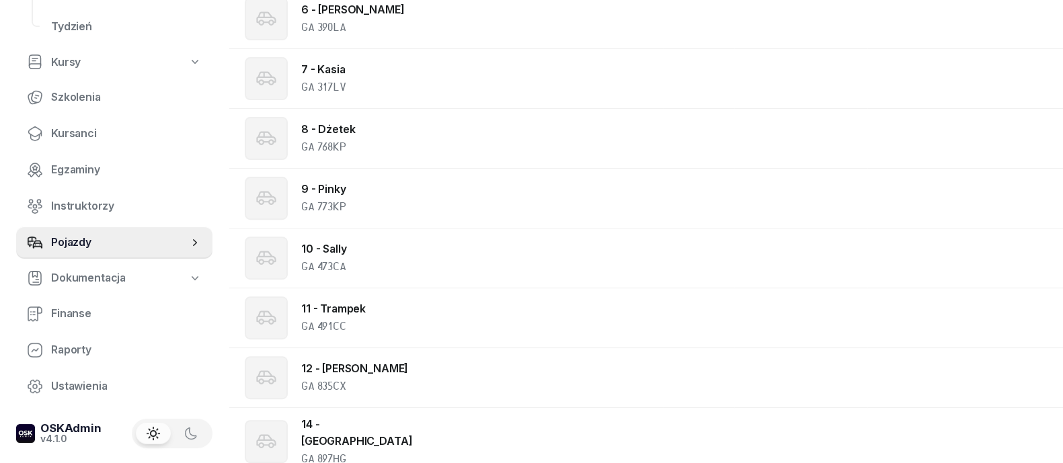
scroll to position [925, 0]
